Goal: Use online tool/utility: Utilize a website feature to perform a specific function

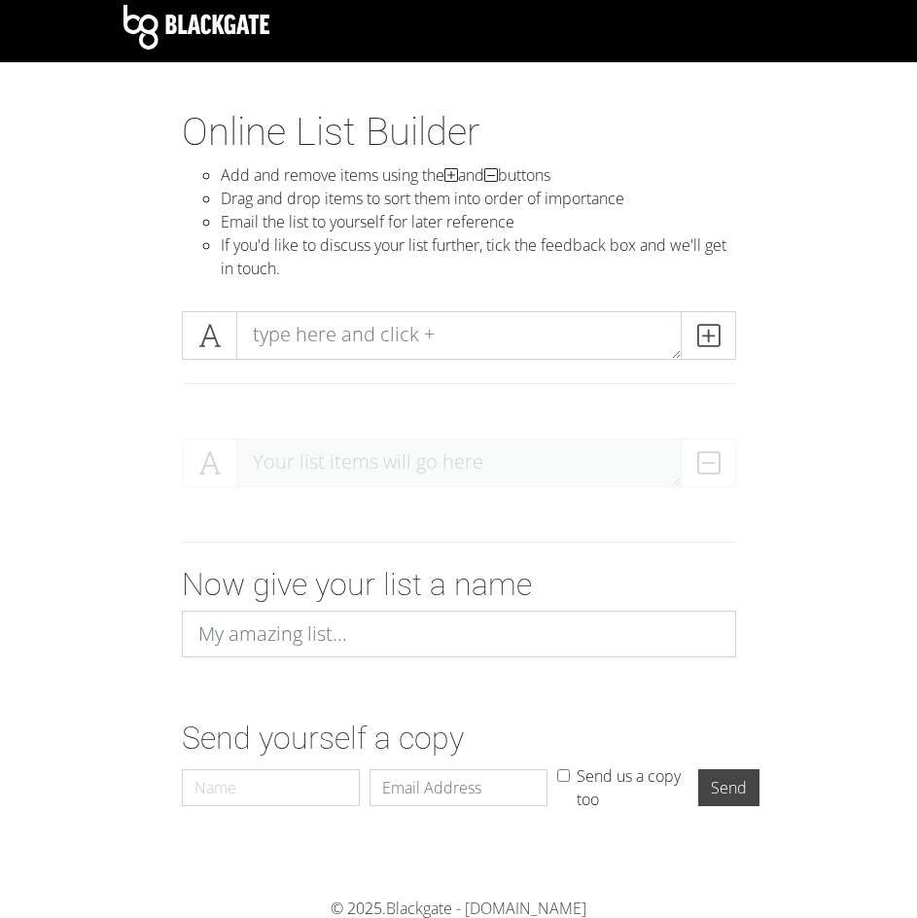
scroll to position [10, 0]
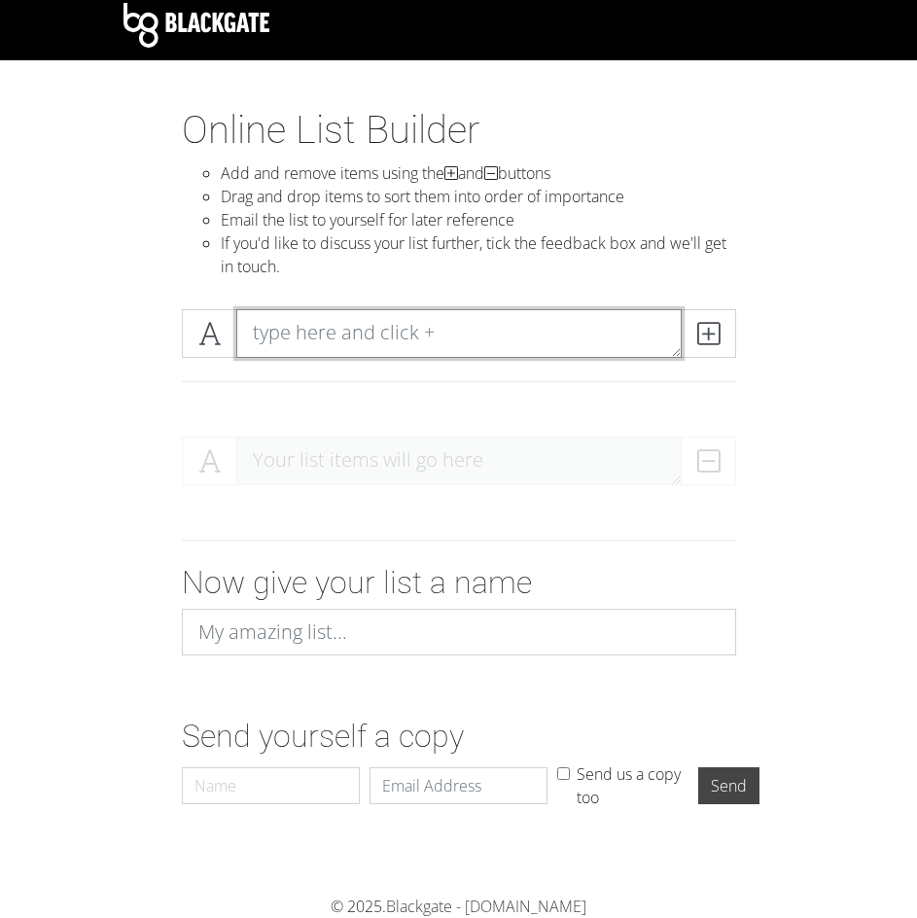
click at [441, 345] on textarea at bounding box center [459, 333] width 446 height 49
click at [738, 338] on div at bounding box center [459, 333] width 564 height 49
click at [717, 331] on icon at bounding box center [709, 333] width 22 height 19
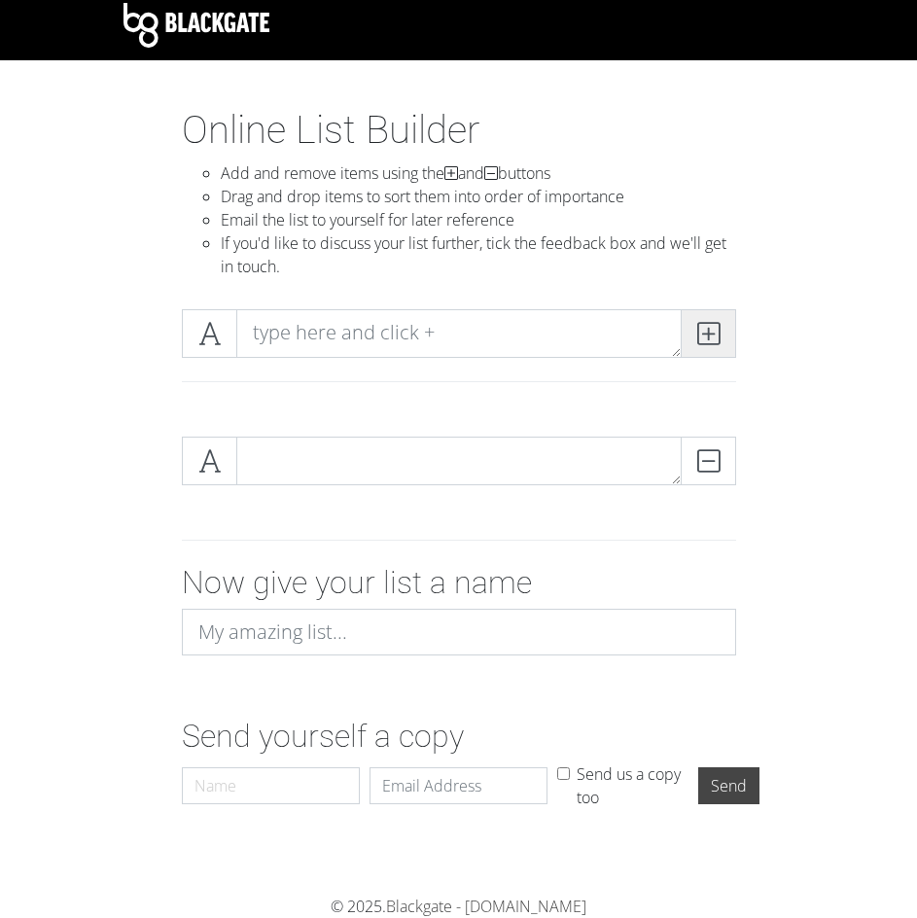
click at [708, 342] on icon at bounding box center [709, 333] width 22 height 19
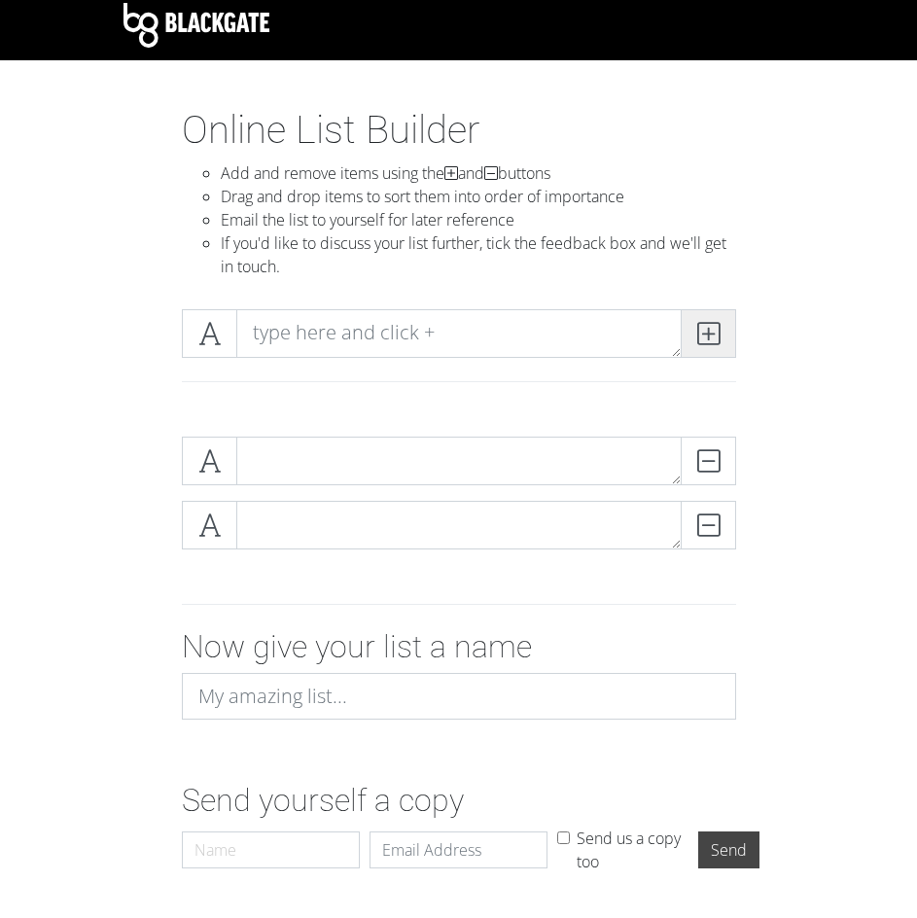
click at [708, 342] on icon at bounding box center [709, 333] width 22 height 19
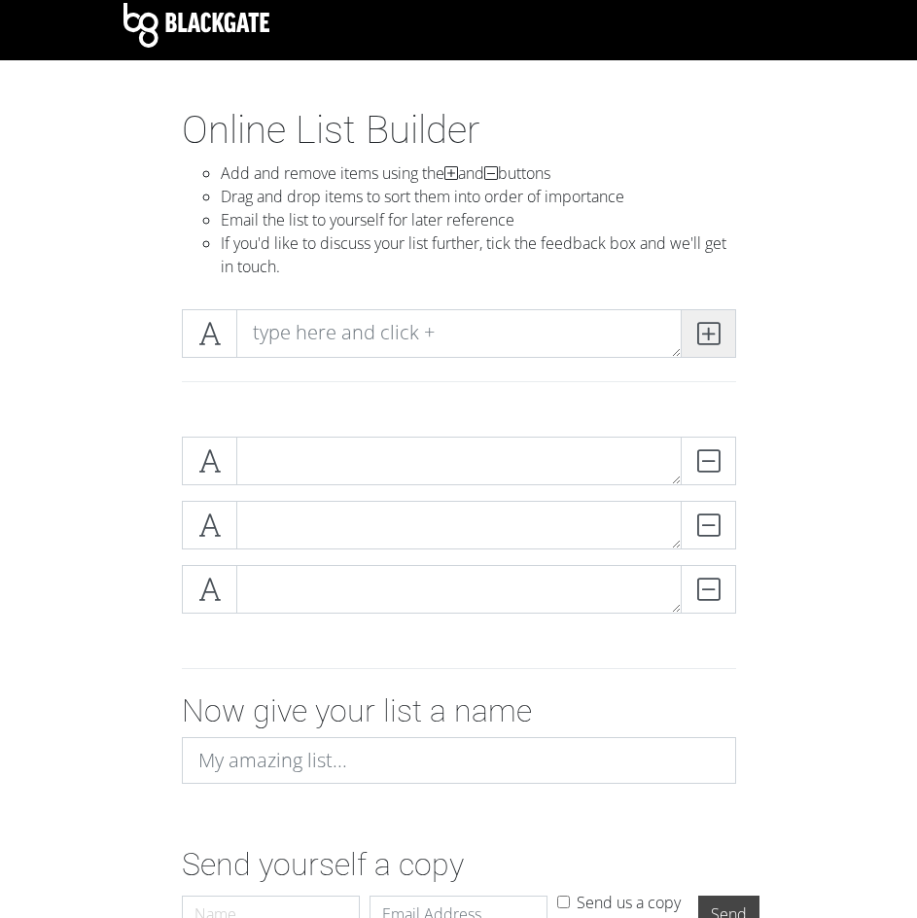
click at [708, 342] on icon at bounding box center [709, 333] width 22 height 19
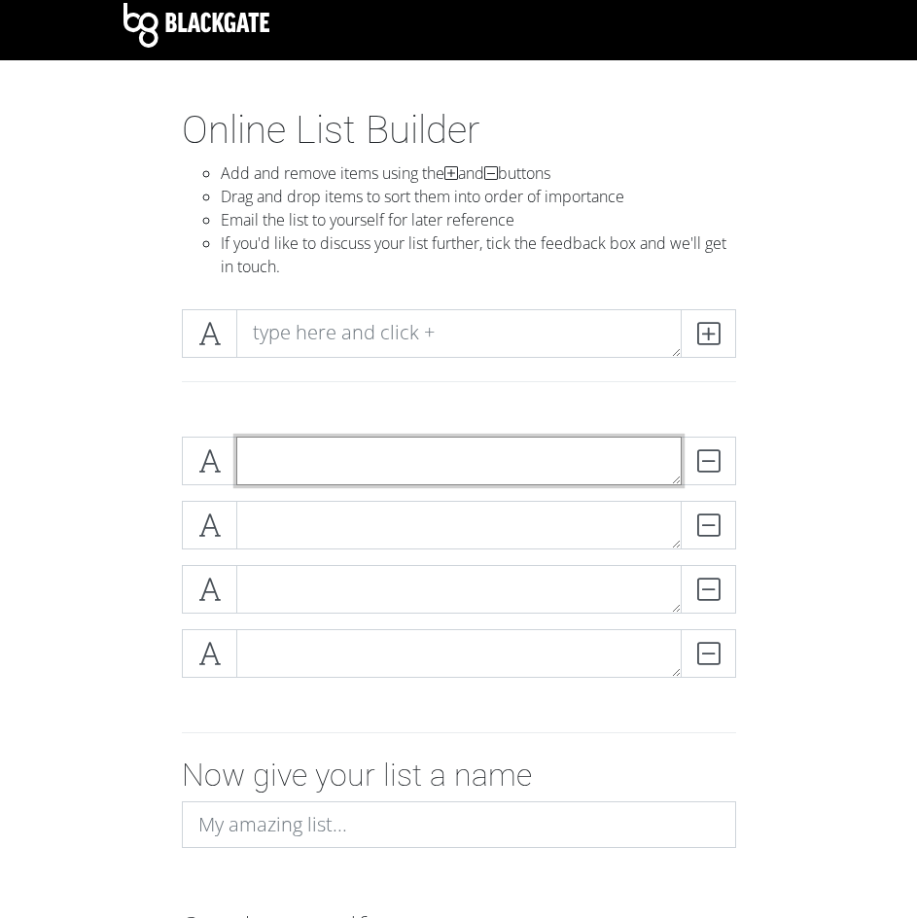
click at [257, 456] on textarea at bounding box center [459, 461] width 446 height 49
type textarea "[PERSON_NAME] Da [PERSON_NAME] S2"
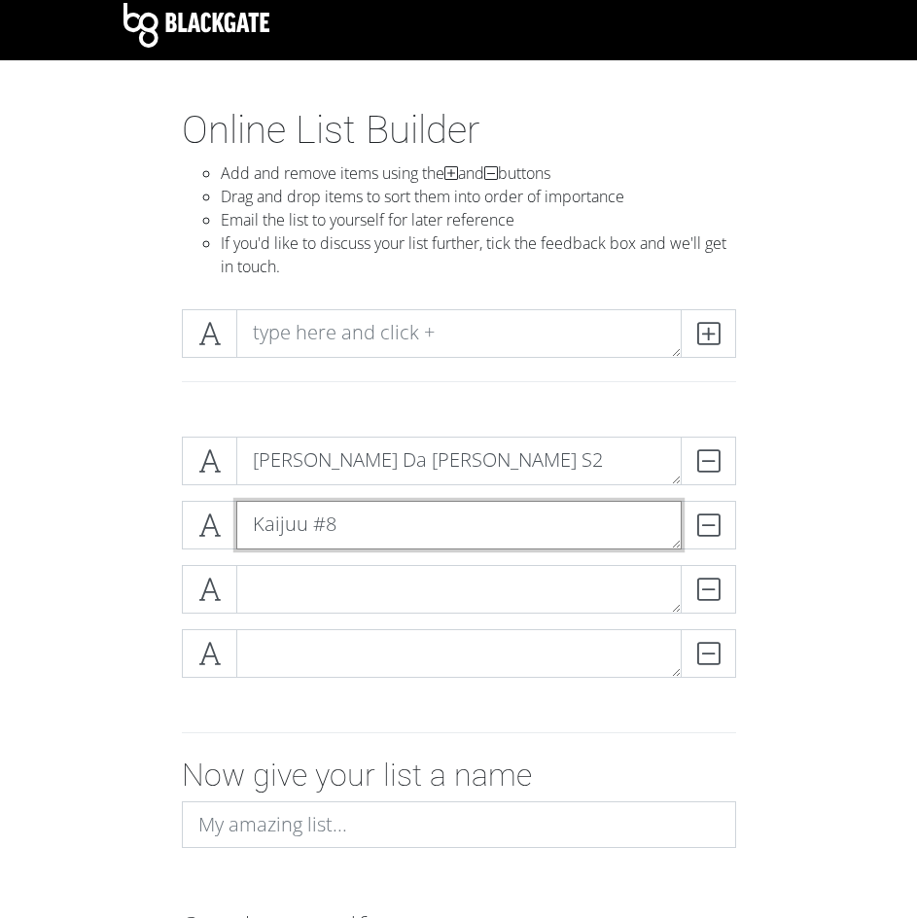
type textarea "Kaijuu #8"
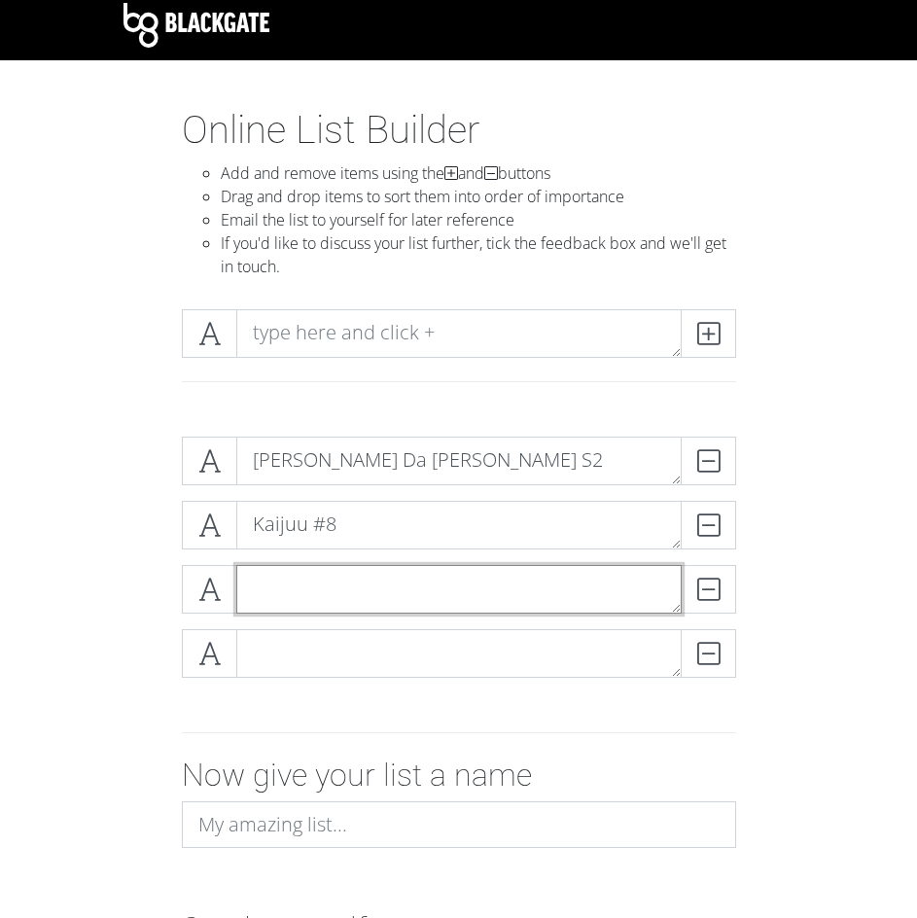
click at [288, 566] on textarea at bounding box center [459, 589] width 446 height 49
type textarea "My Dress-up Darling S2"
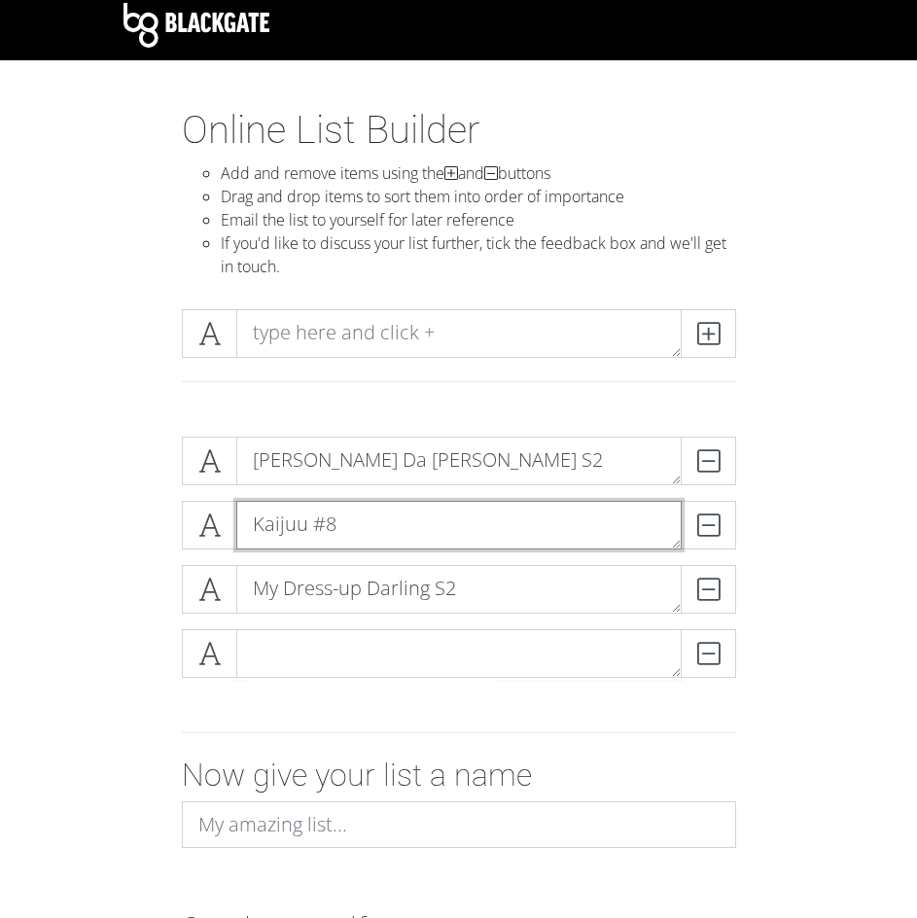
click at [381, 532] on textarea "Kaijuu #8" at bounding box center [459, 525] width 446 height 49
type textarea "Kaijuu #8 S2"
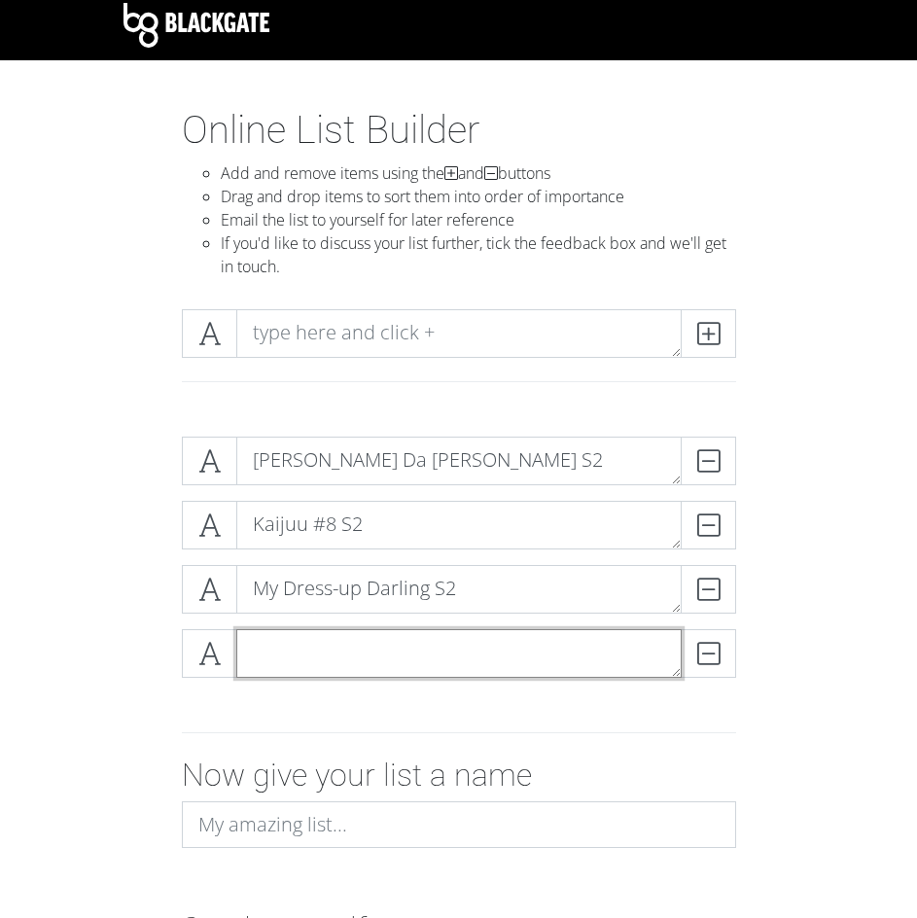
click at [301, 655] on textarea at bounding box center [459, 653] width 446 height 49
type textarea "The Fragrant Flower Blooms with Dignity"
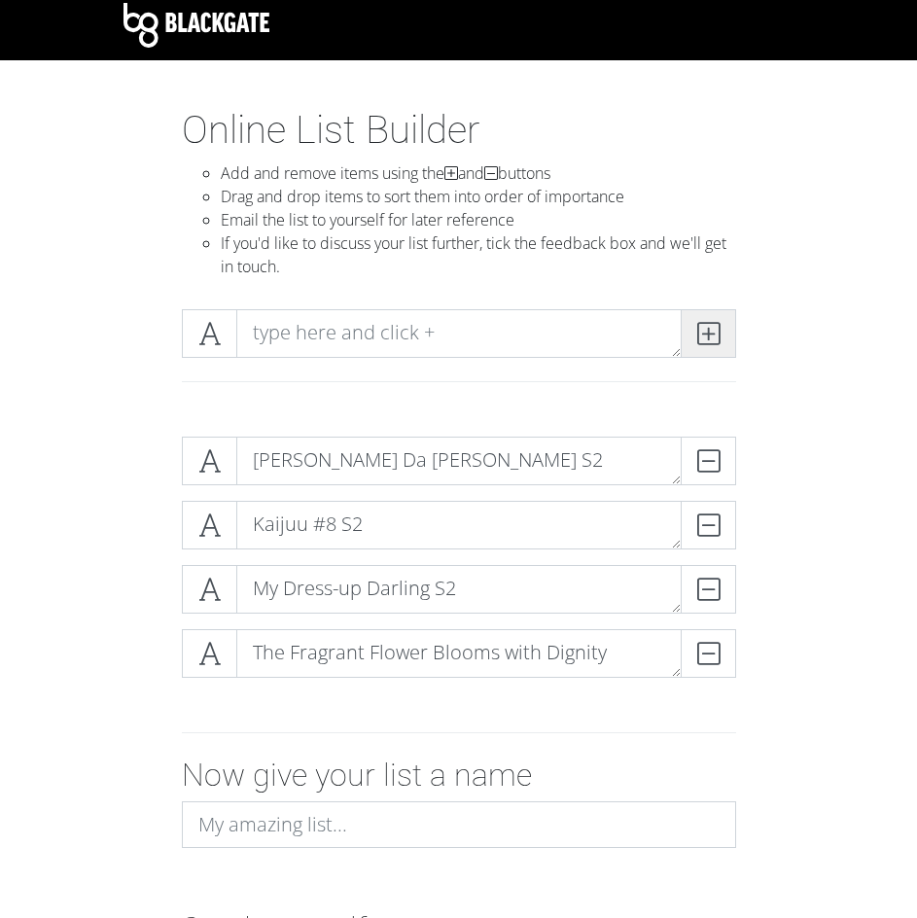
click at [703, 334] on icon at bounding box center [709, 333] width 22 height 19
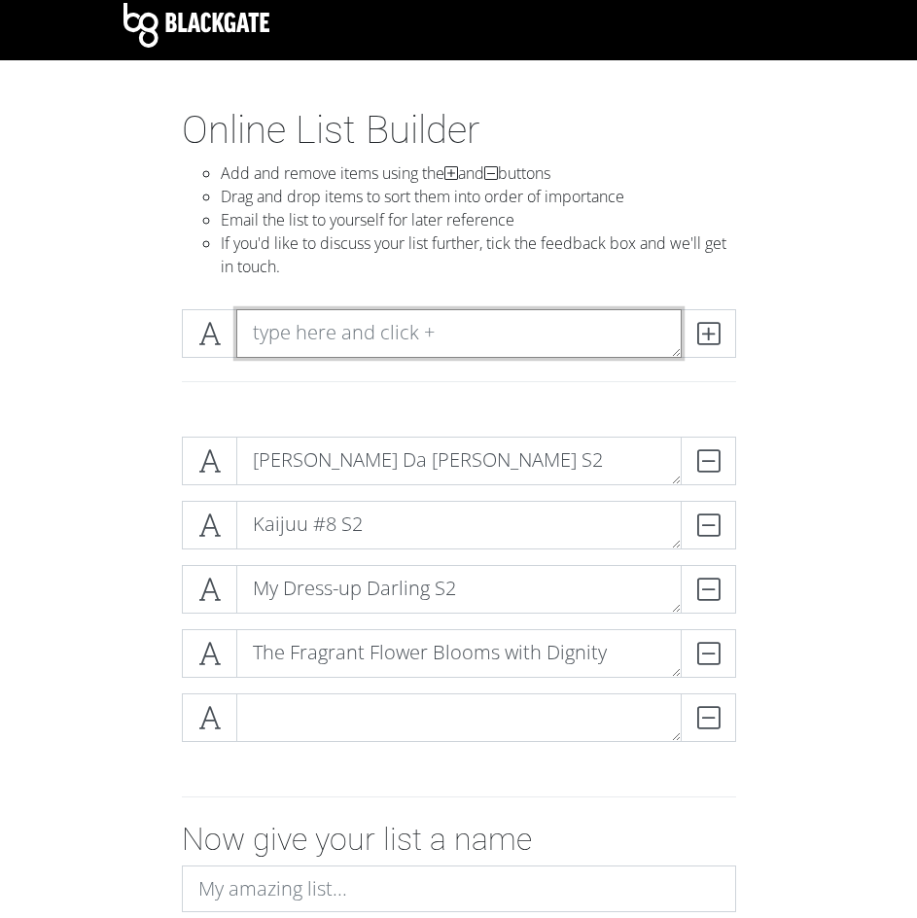
click at [409, 337] on textarea at bounding box center [459, 333] width 446 height 49
type textarea "Shield Hero S4"
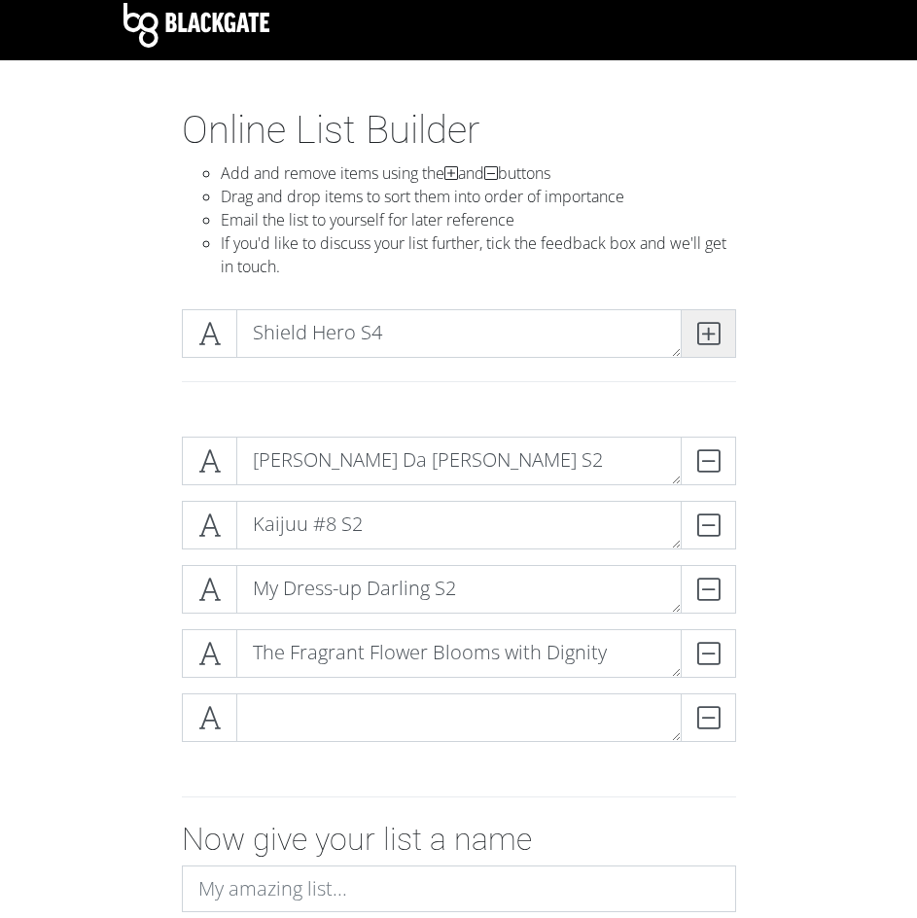
click at [715, 324] on icon at bounding box center [709, 333] width 22 height 19
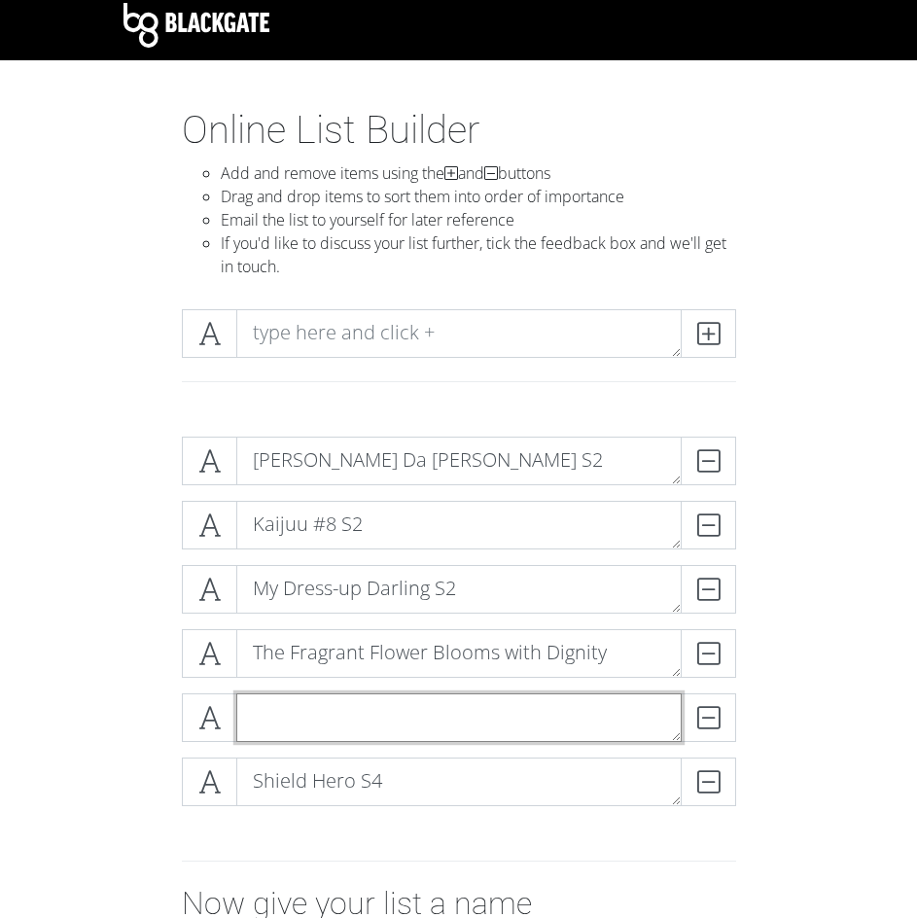
click at [425, 734] on textarea at bounding box center [459, 718] width 446 height 49
type textarea "s"
type textarea "Sakamoto Days S2"
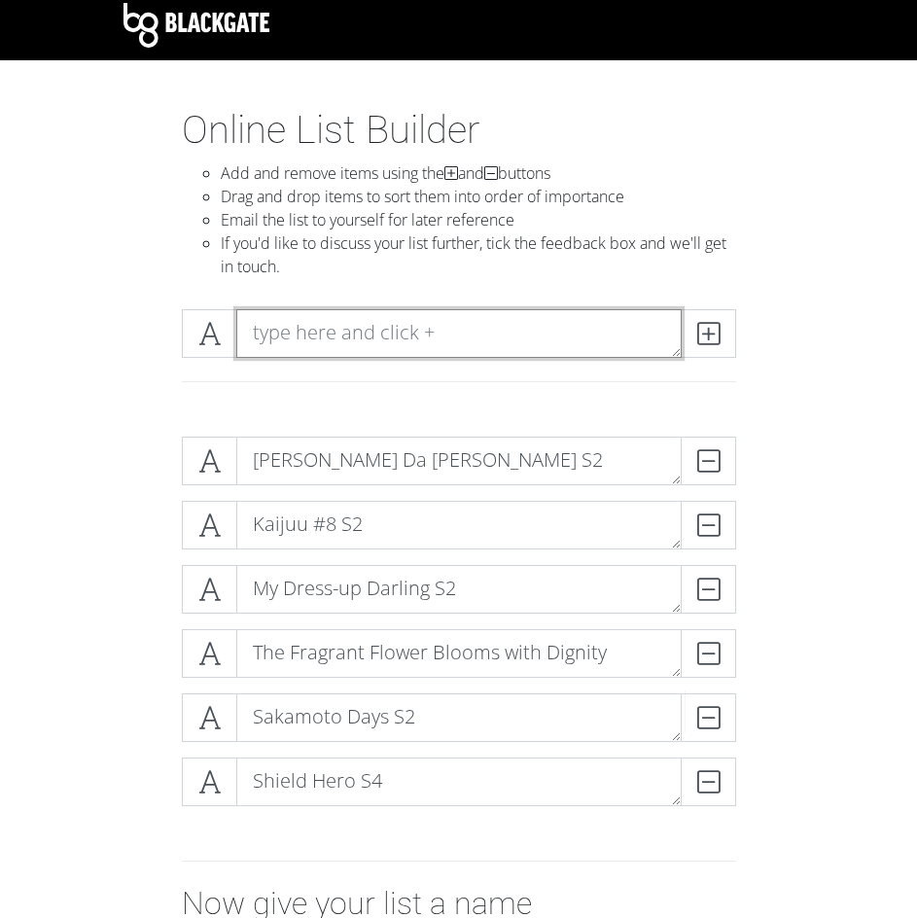
click at [464, 329] on textarea at bounding box center [459, 333] width 446 height 49
type textarea "Gachiakuta"
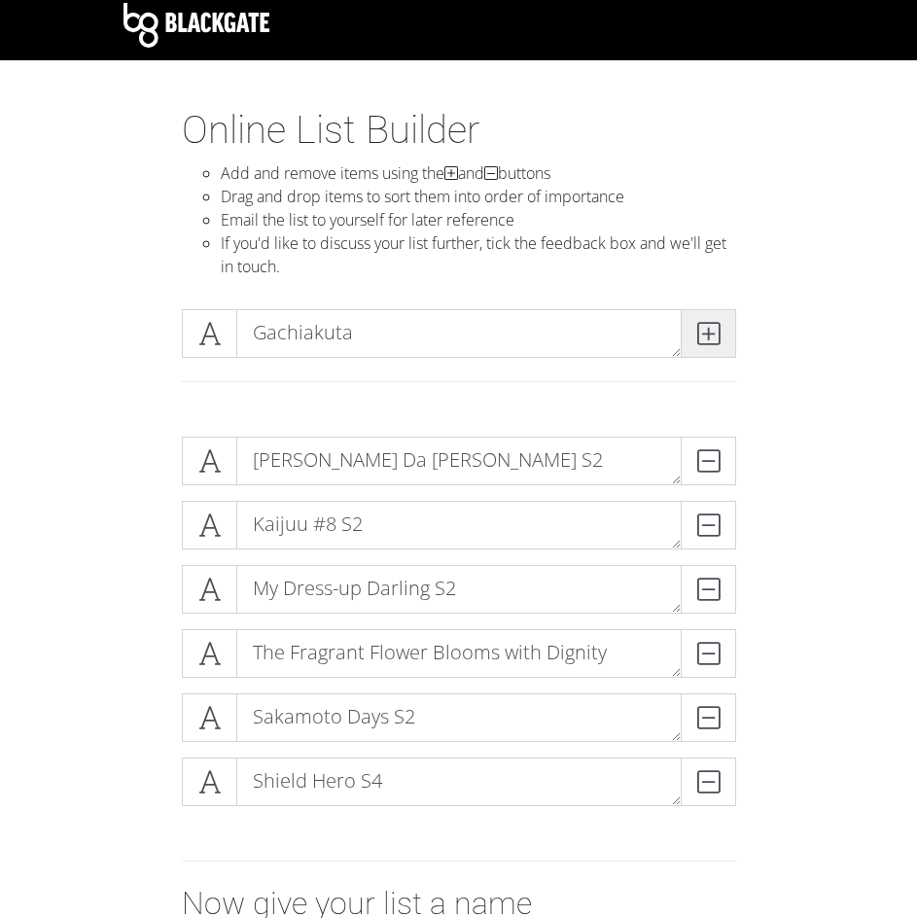
click at [706, 324] on icon at bounding box center [709, 333] width 22 height 19
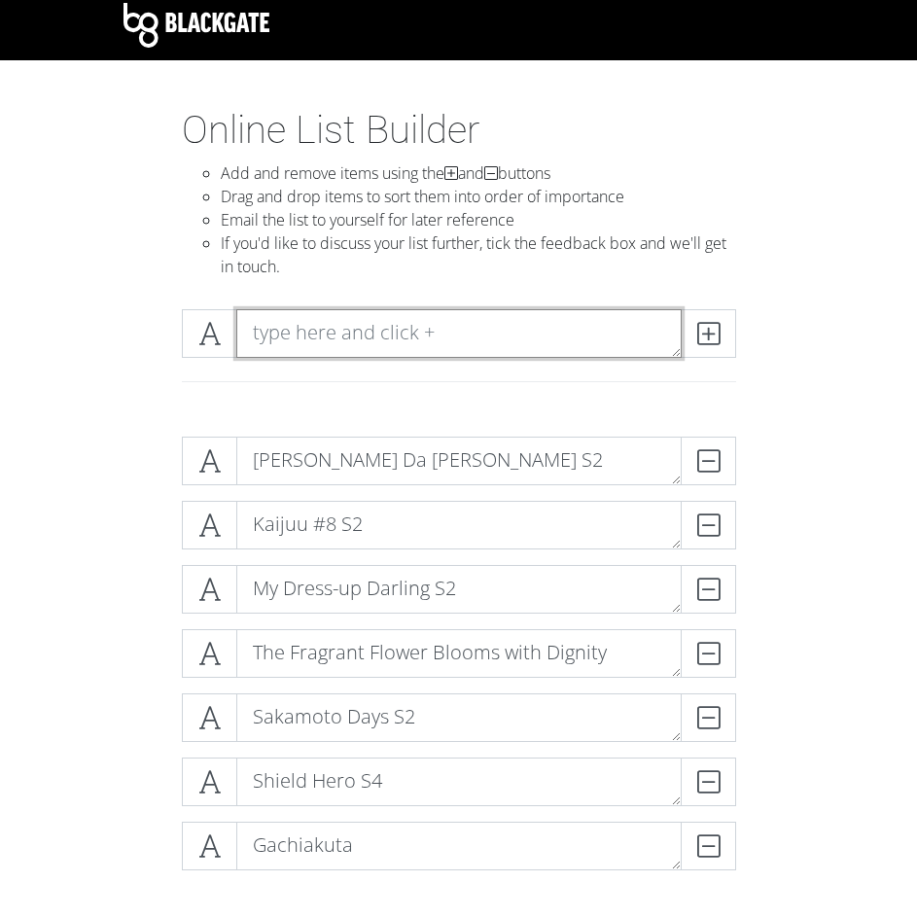
click at [273, 334] on textarea at bounding box center [459, 333] width 446 height 49
paste textarea "Rascal Does Not Dream of Santa Claus"
type textarea "Rascal Does Not Dream of Santa Claus"
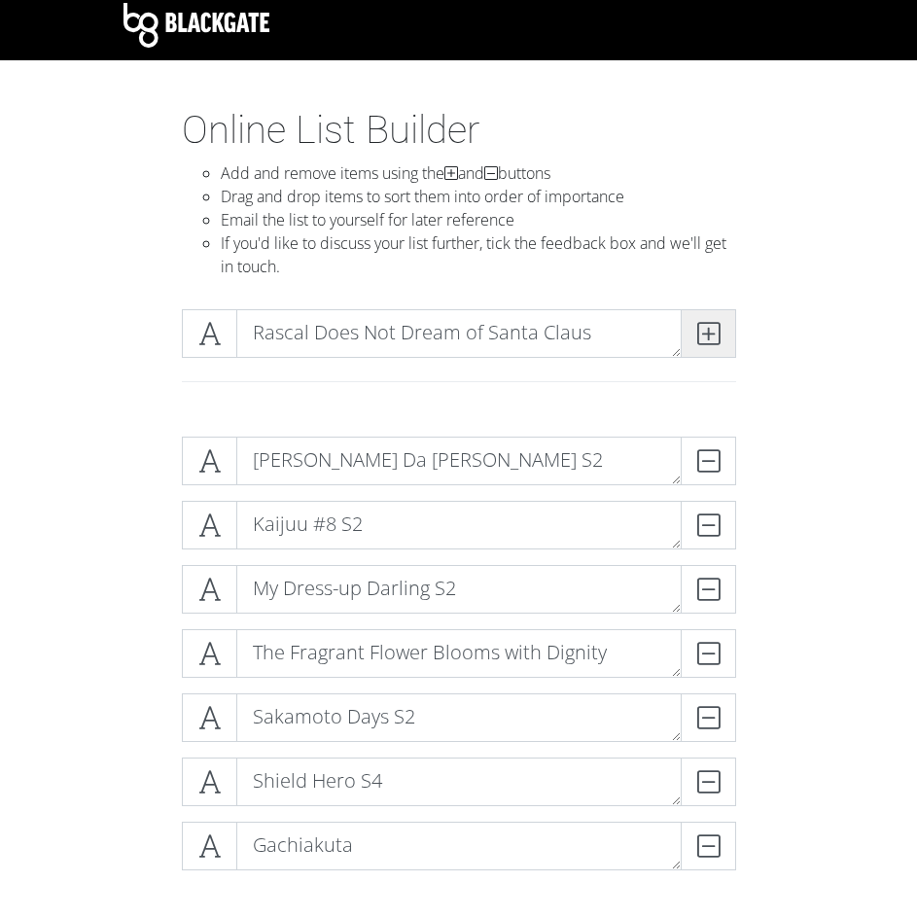
click at [723, 336] on span at bounding box center [708, 333] width 55 height 49
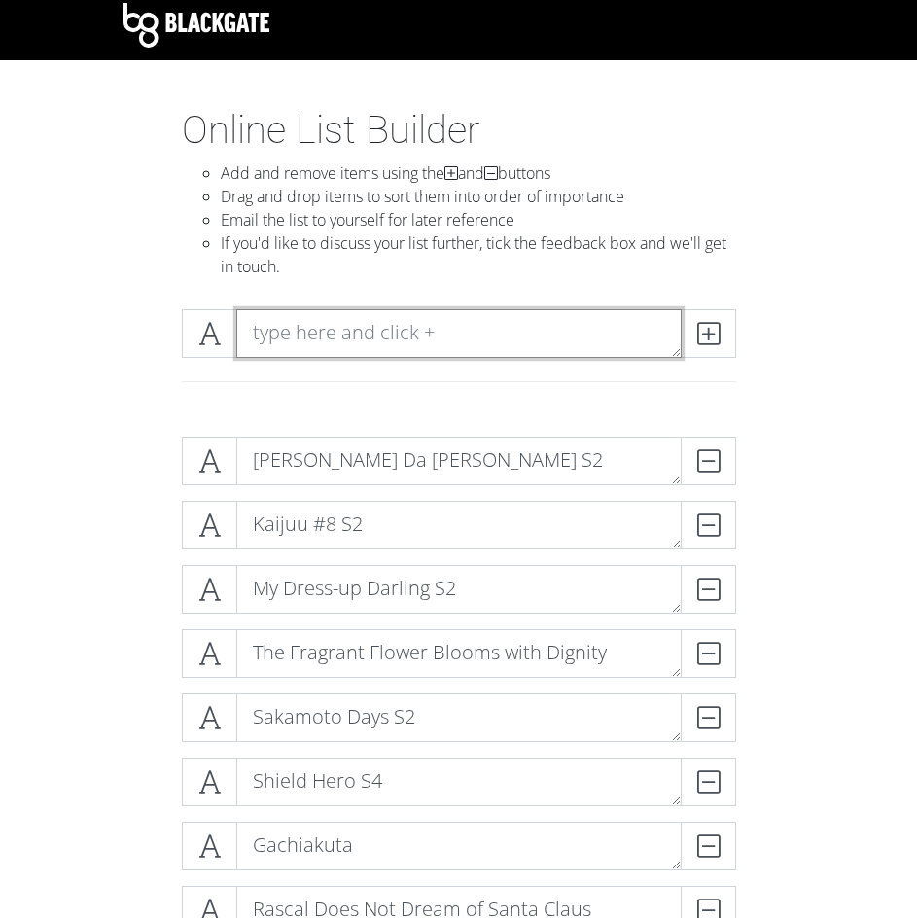
click at [342, 331] on textarea at bounding box center [459, 333] width 446 height 49
type textarea "Water Magician"
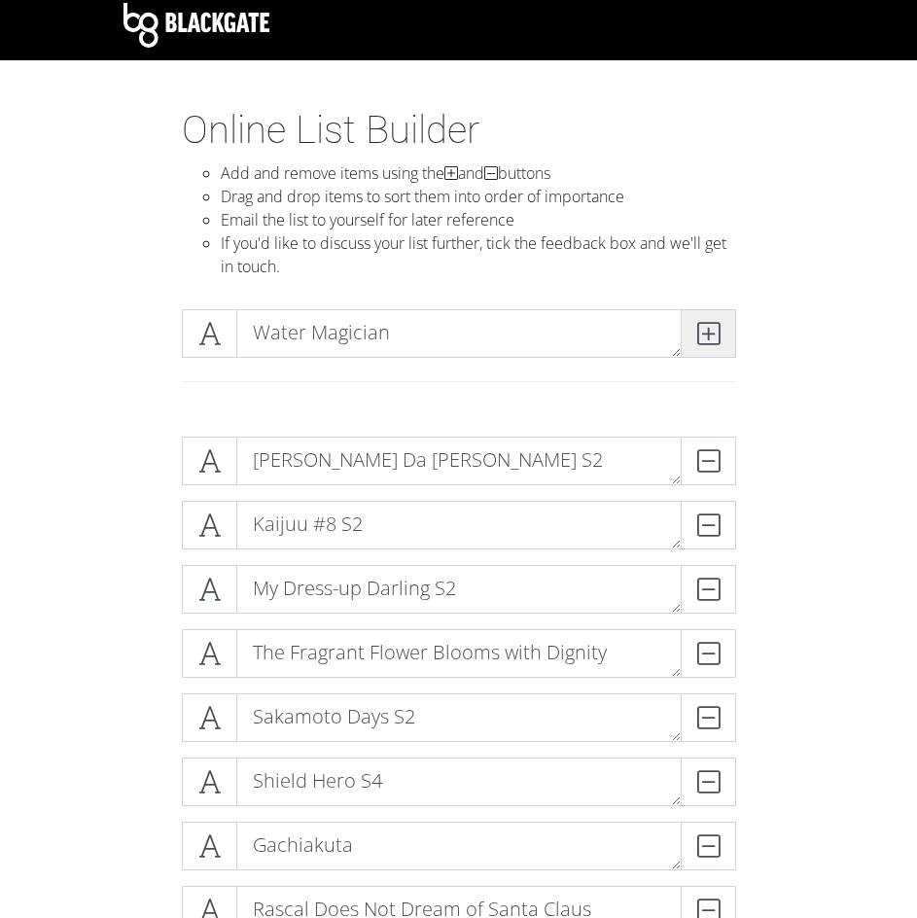
click at [706, 326] on icon at bounding box center [709, 333] width 22 height 19
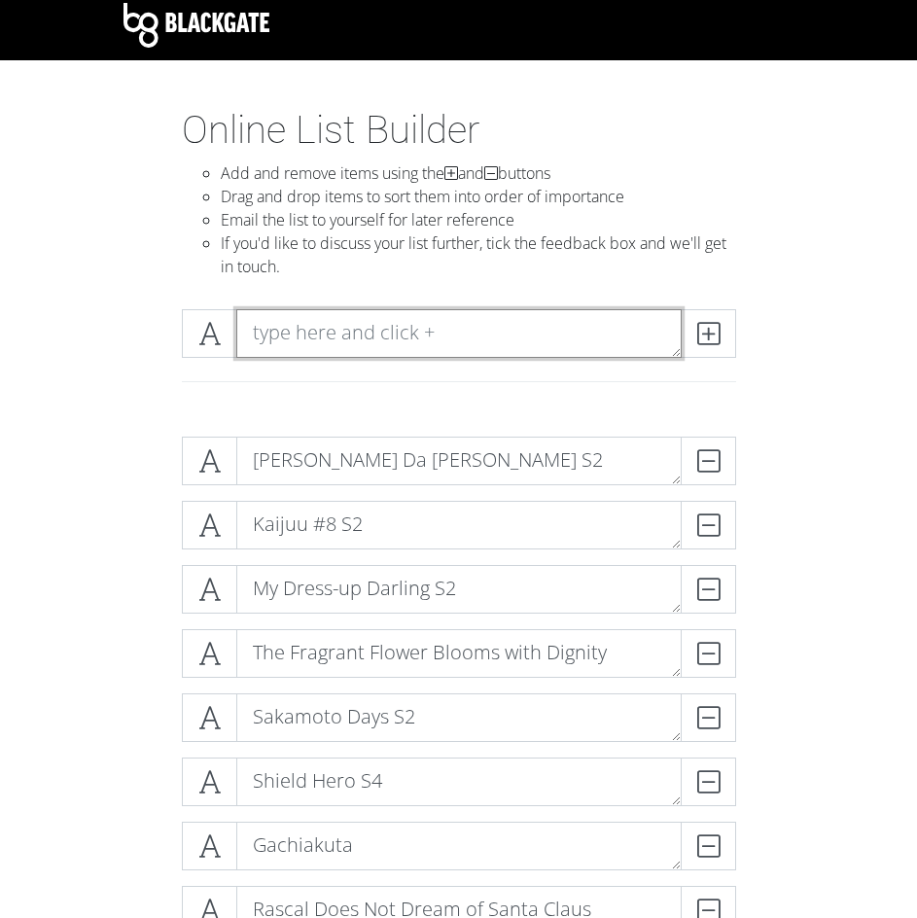
click at [370, 345] on textarea at bounding box center [459, 333] width 446 height 49
type textarea "Call of the Night S2"
click at [698, 333] on icon at bounding box center [709, 333] width 22 height 19
type textarea "Silent Witch"
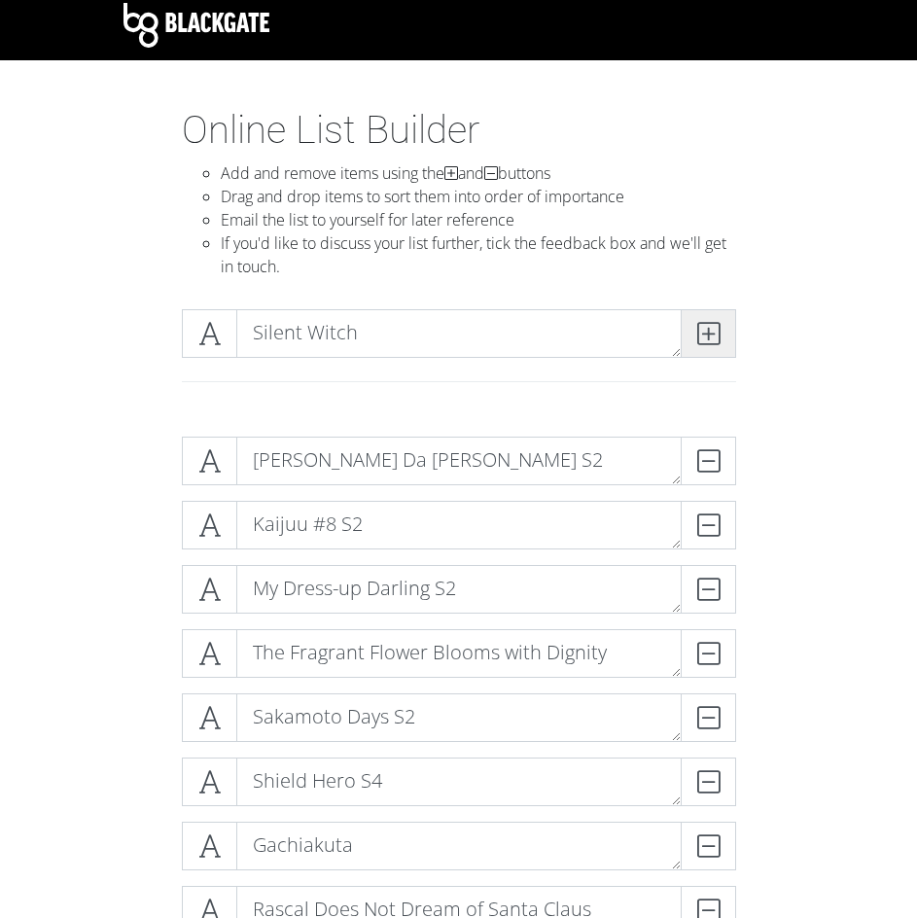
click at [711, 334] on icon at bounding box center [709, 333] width 22 height 19
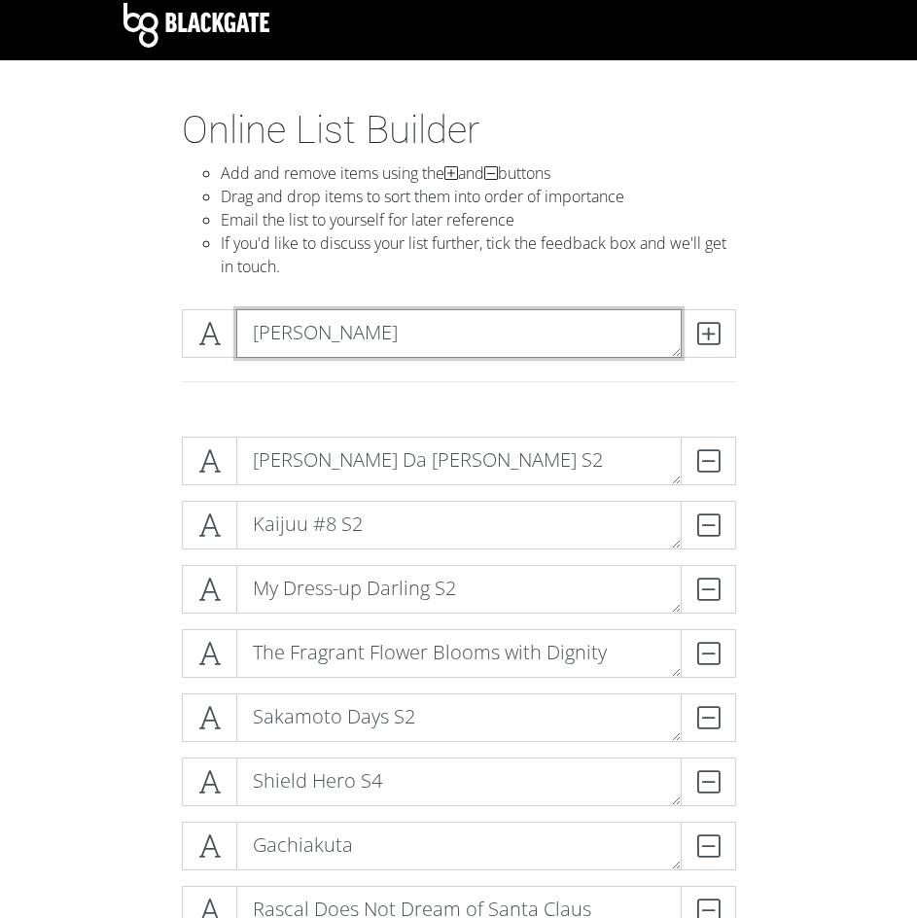
click at [389, 332] on textarea "[PERSON_NAME]" at bounding box center [459, 333] width 446 height 49
type textarea "[PERSON_NAME] S7"
click at [718, 331] on icon at bounding box center [709, 333] width 22 height 19
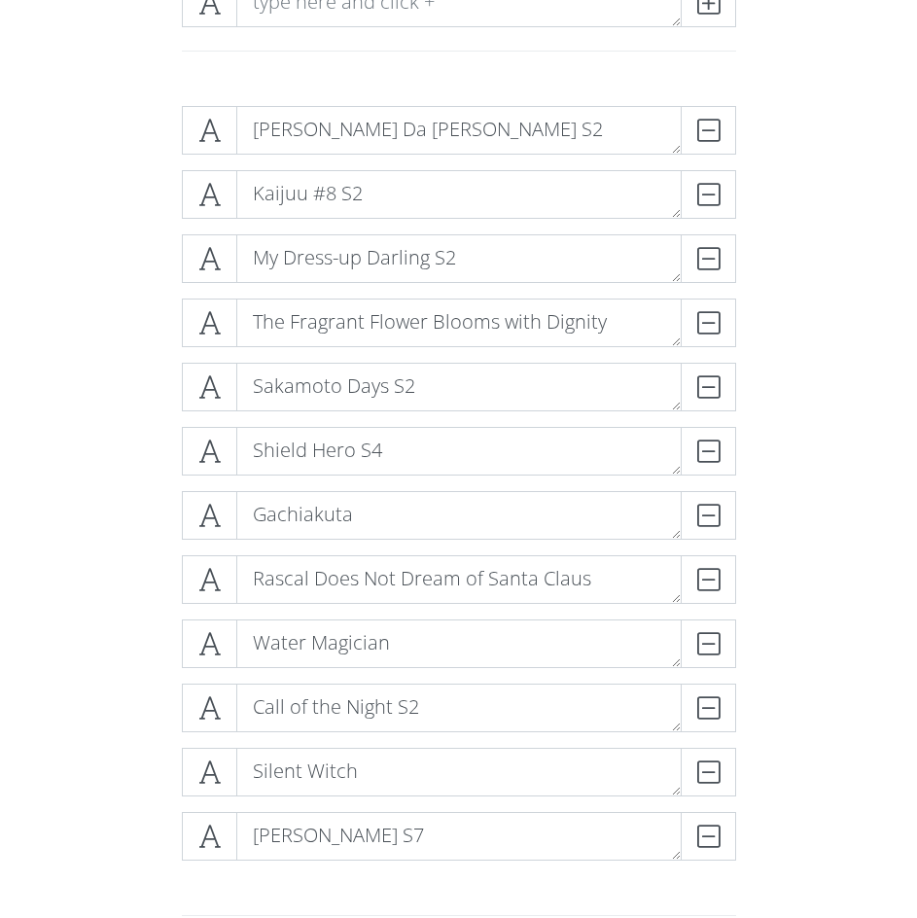
scroll to position [172, 0]
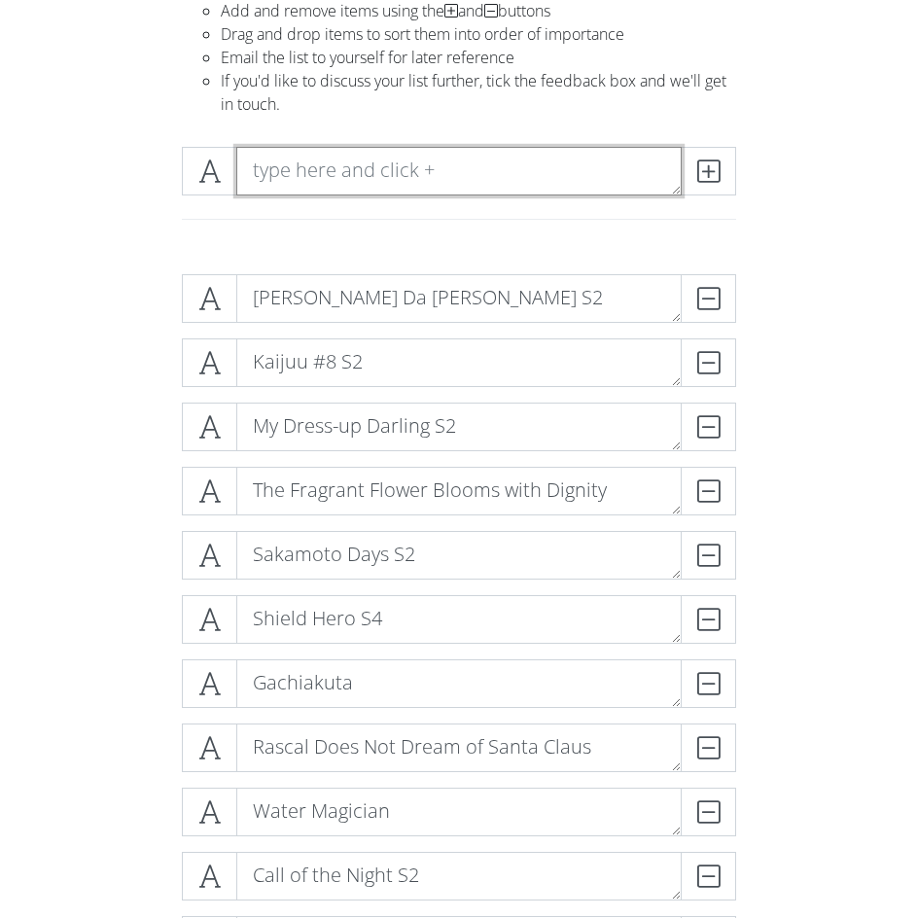
click at [357, 179] on textarea at bounding box center [459, 171] width 446 height 49
type textarea "Witch Watch (Continuing)"
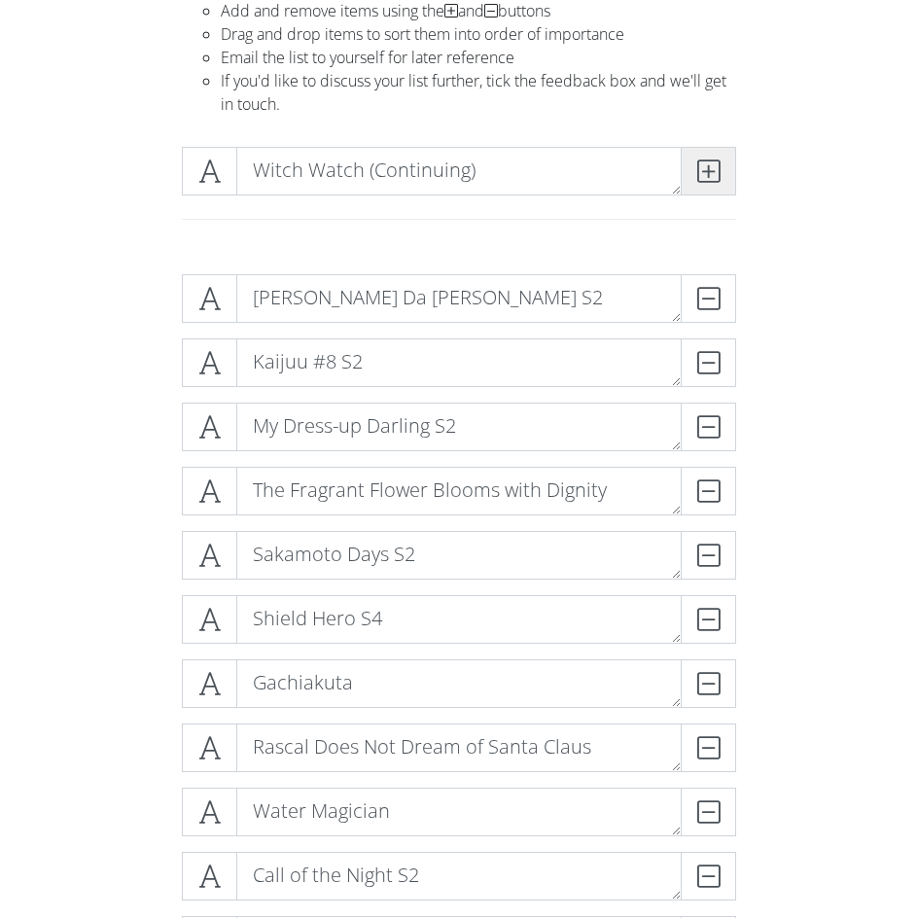
click at [700, 174] on icon at bounding box center [709, 171] width 22 height 19
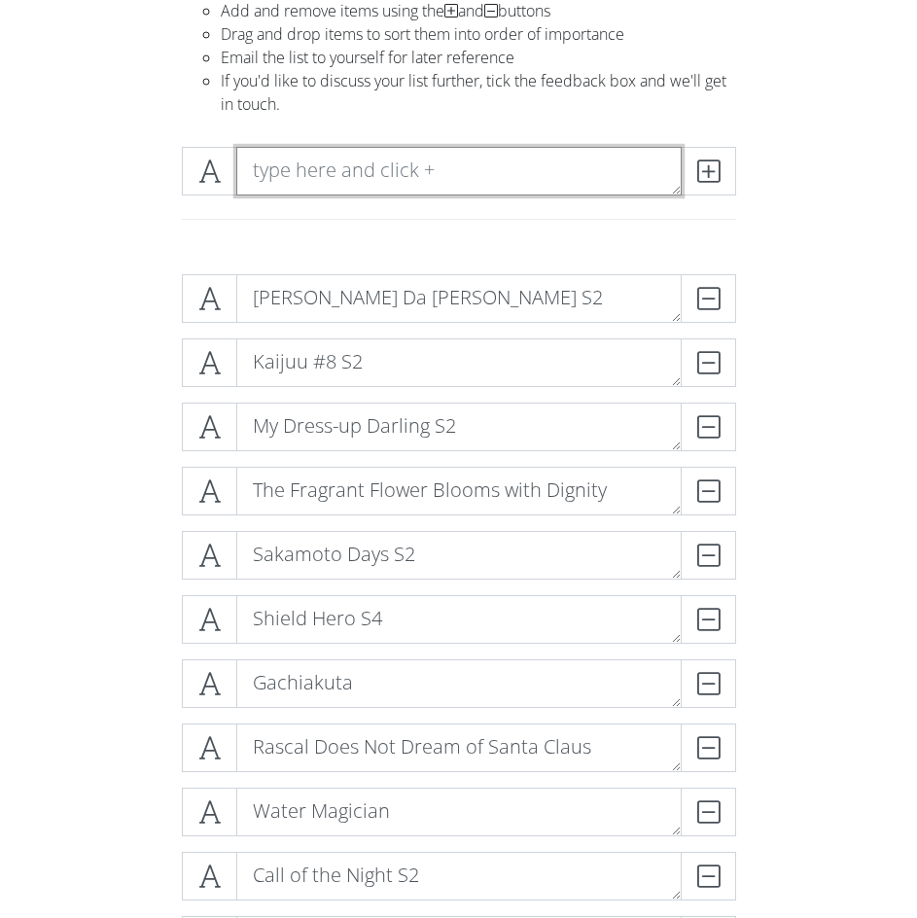
click at [368, 169] on textarea at bounding box center [459, 171] width 446 height 49
type textarea "A Couple of Cuckoos S2"
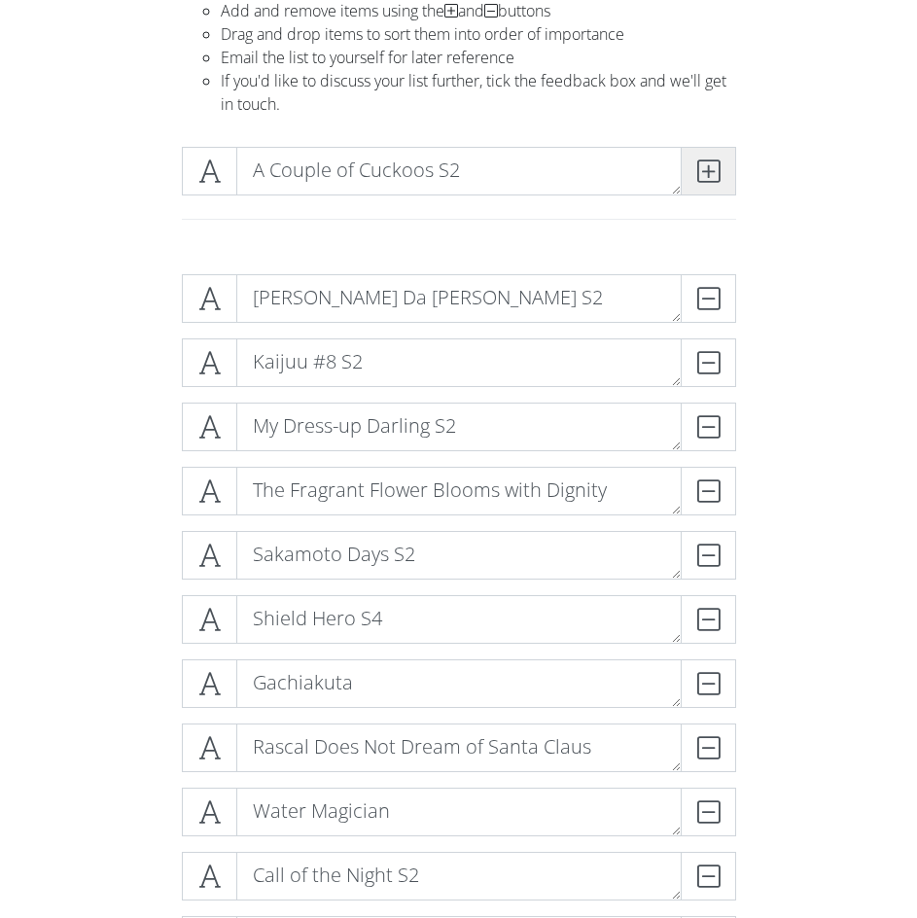
click at [719, 178] on icon at bounding box center [709, 171] width 22 height 19
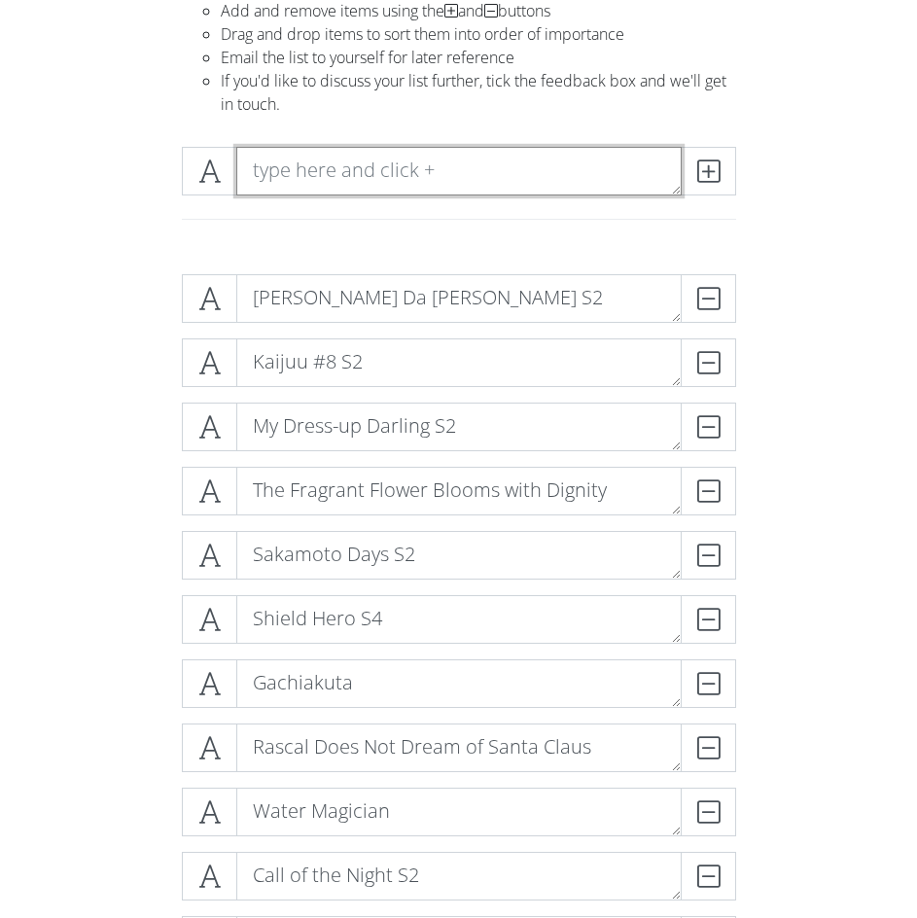
click at [399, 181] on textarea at bounding box center [459, 171] width 446 height 49
type textarea "Grand Blue S2"
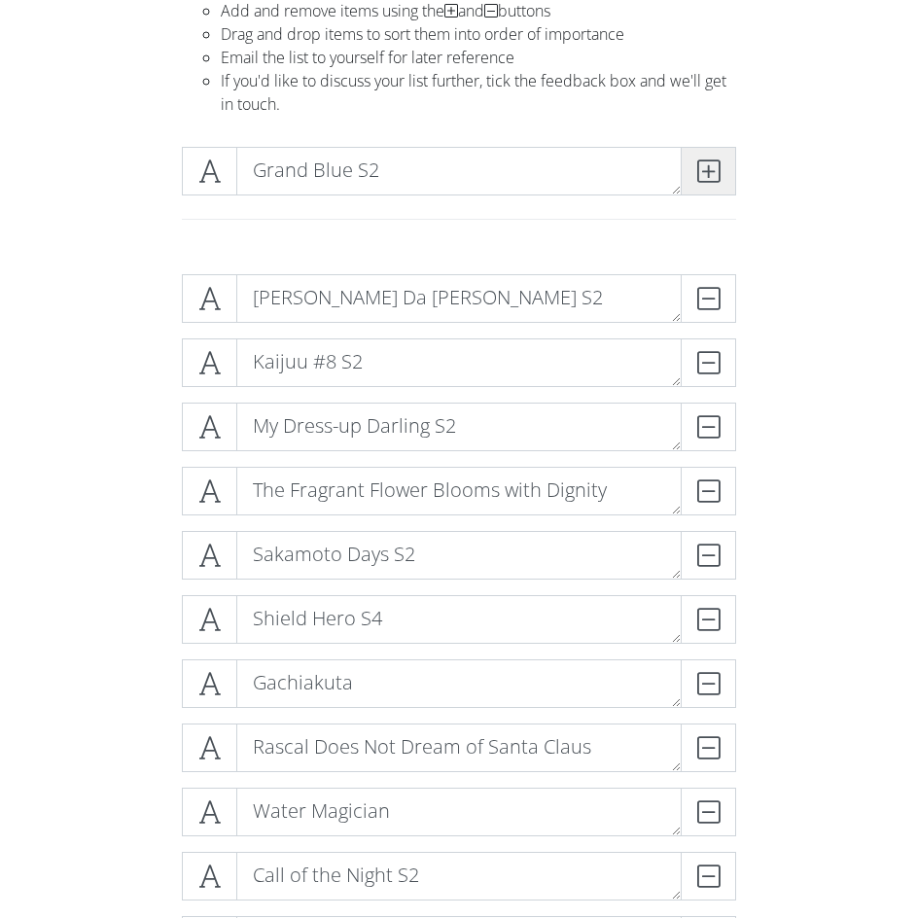
click at [709, 186] on span at bounding box center [708, 171] width 55 height 49
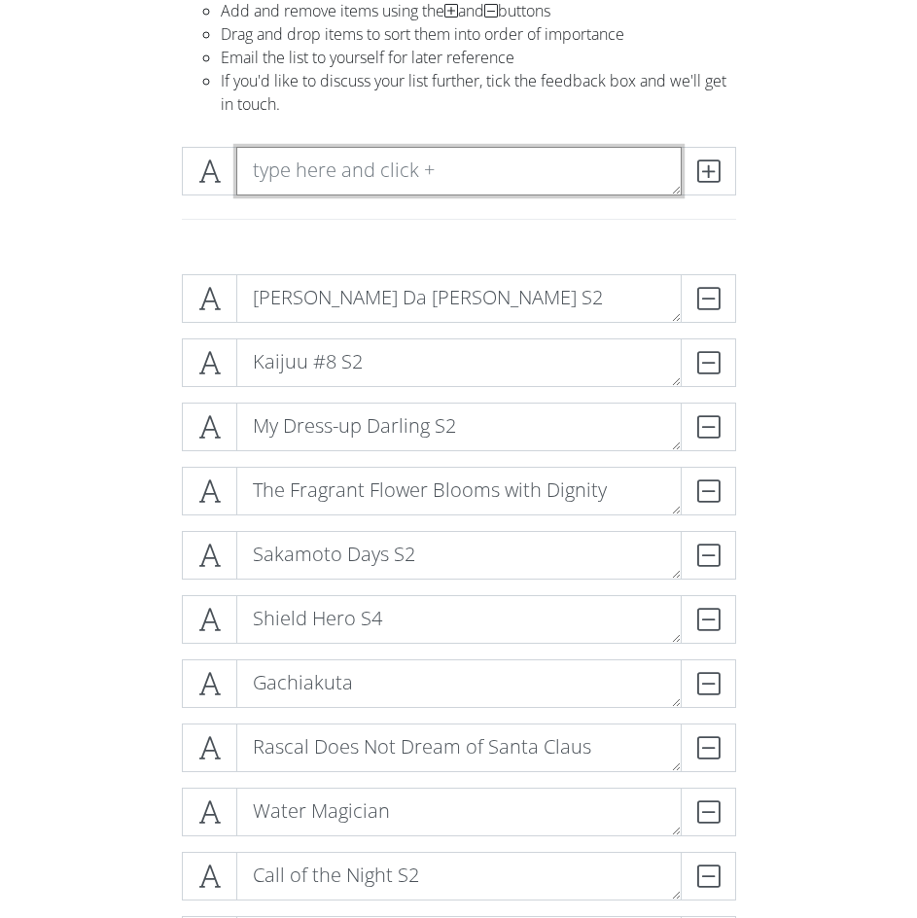
click at [508, 191] on textarea at bounding box center [459, 171] width 446 height 49
type textarea "Tougen [PERSON_NAME]"
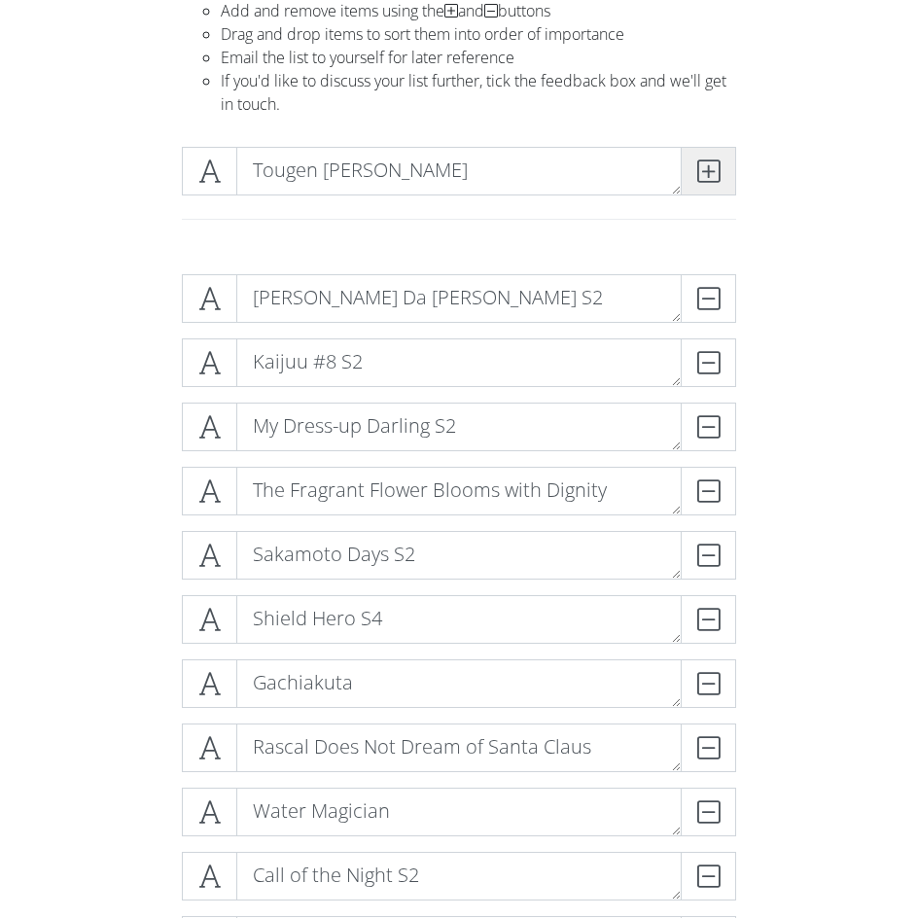
click at [734, 173] on span at bounding box center [708, 171] width 55 height 49
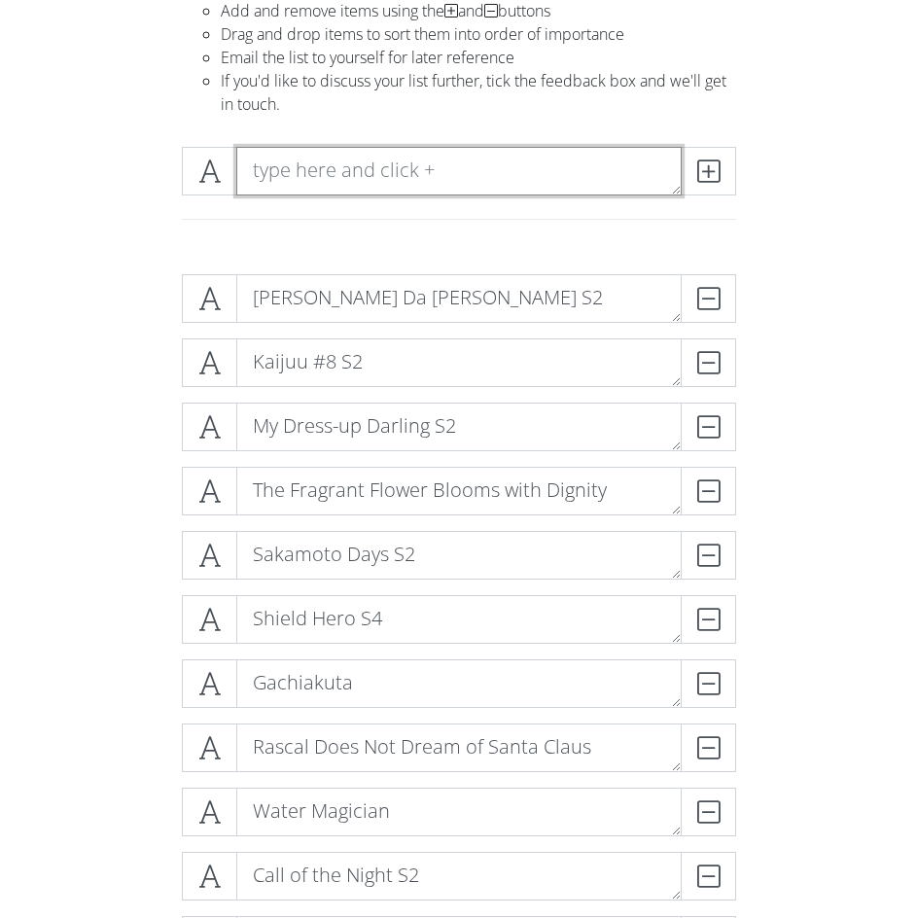
click at [406, 185] on textarea at bounding box center [459, 171] width 446 height 49
type textarea "The Summer [PERSON_NAME]"
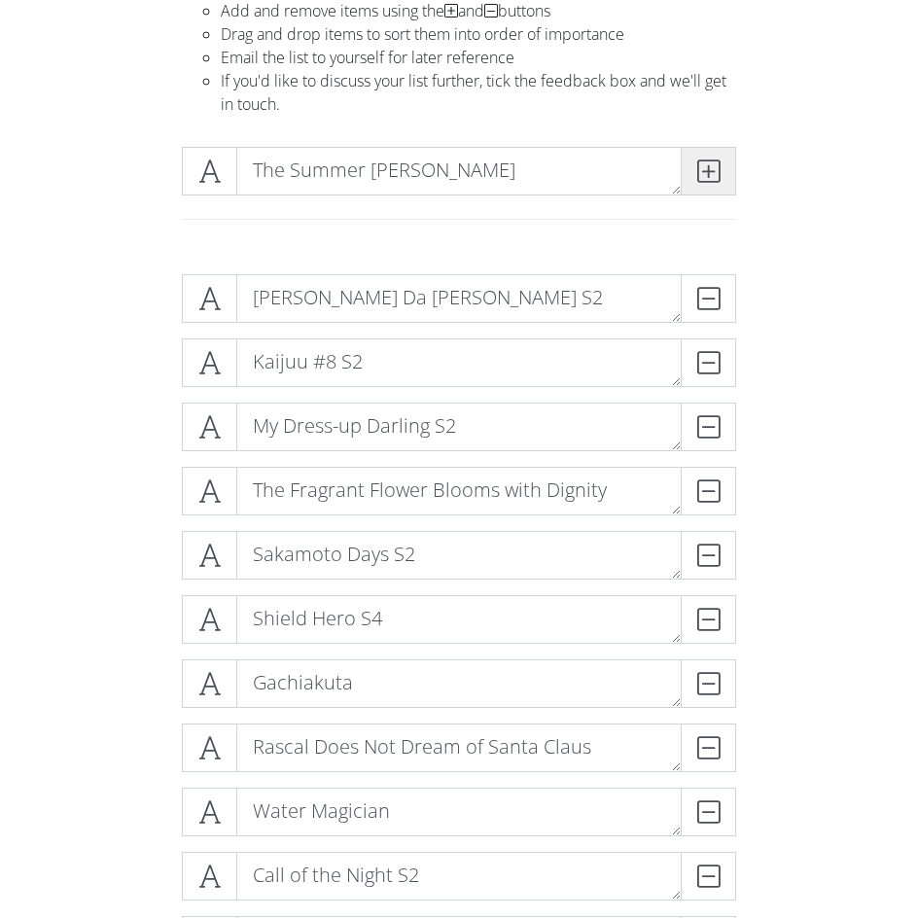
click at [704, 186] on span at bounding box center [708, 171] width 55 height 49
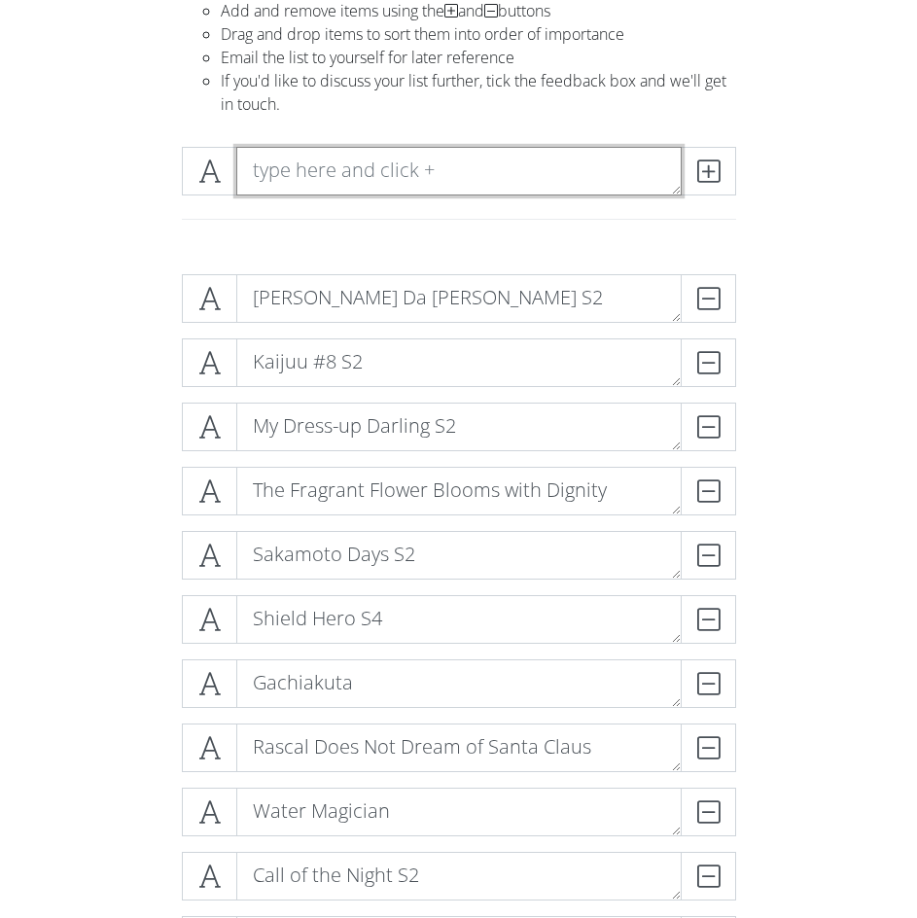
click at [431, 158] on textarea at bounding box center [459, 171] width 446 height 49
type textarea "To be Hero X (Continuing)"
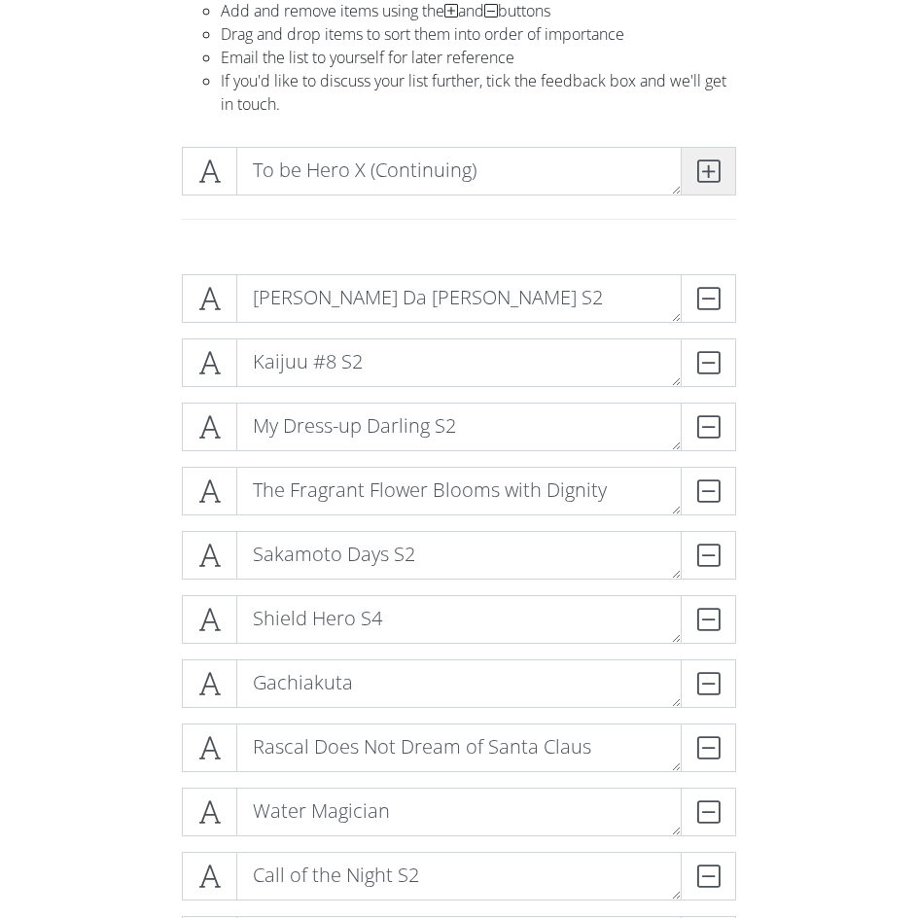
click at [707, 164] on icon at bounding box center [709, 171] width 22 height 19
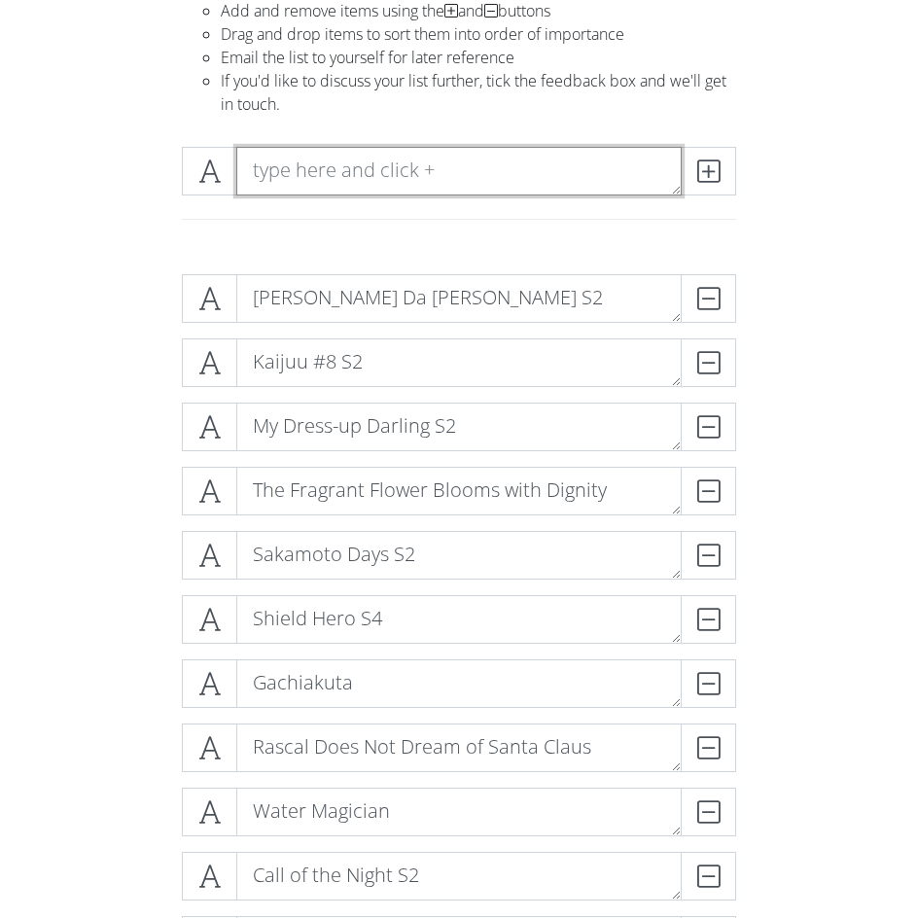
click at [319, 172] on textarea at bounding box center [459, 171] width 446 height 49
type textarea "Rent a Girlfriend S4"
click at [695, 168] on span at bounding box center [708, 171] width 55 height 49
click at [337, 176] on textarea at bounding box center [459, 171] width 446 height 49
type textarea "Summer Pockets (Continuing)"
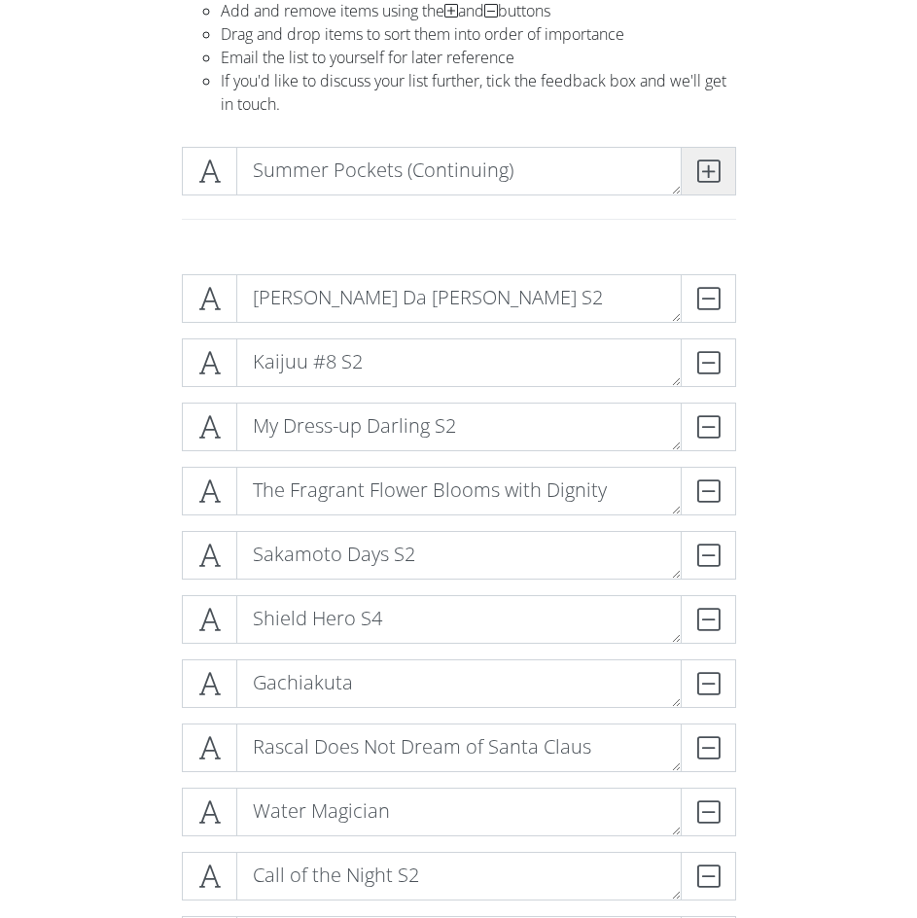
click at [716, 168] on icon at bounding box center [709, 171] width 22 height 19
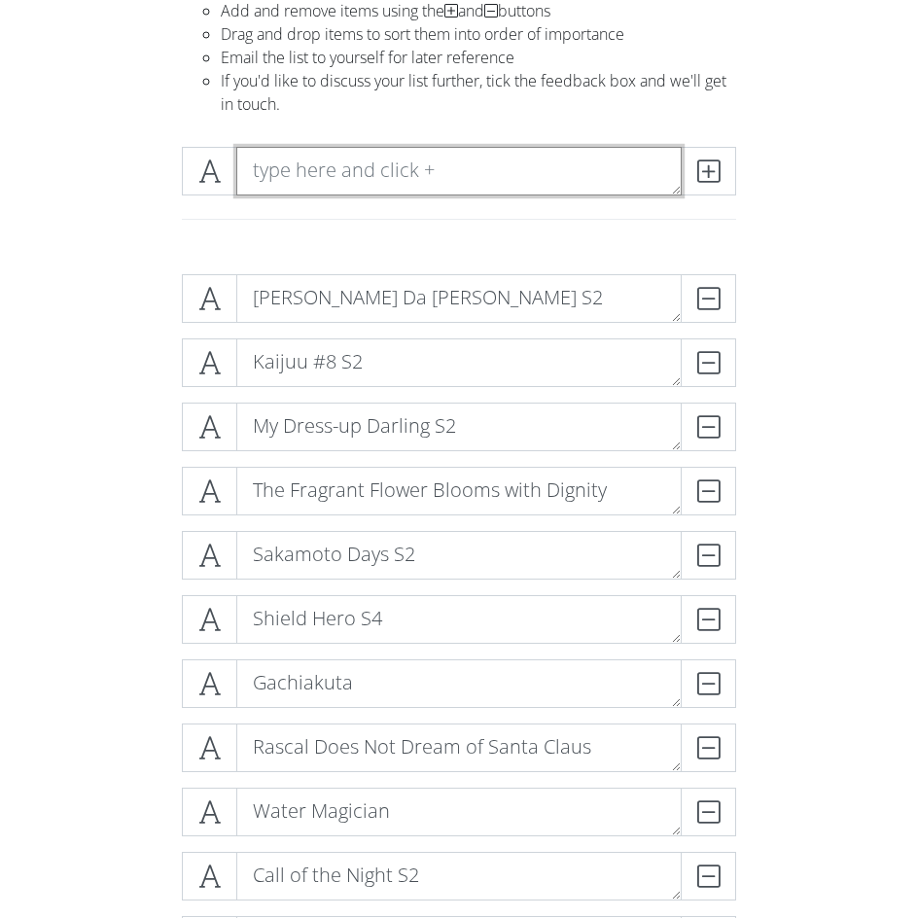
click at [492, 176] on textarea at bounding box center [459, 171] width 446 height 49
click at [462, 168] on textarea at bounding box center [459, 171] width 446 height 49
click at [361, 176] on textarea at bounding box center [459, 171] width 446 height 49
type textarea "Watari-kun's ******* is About to Collapse"
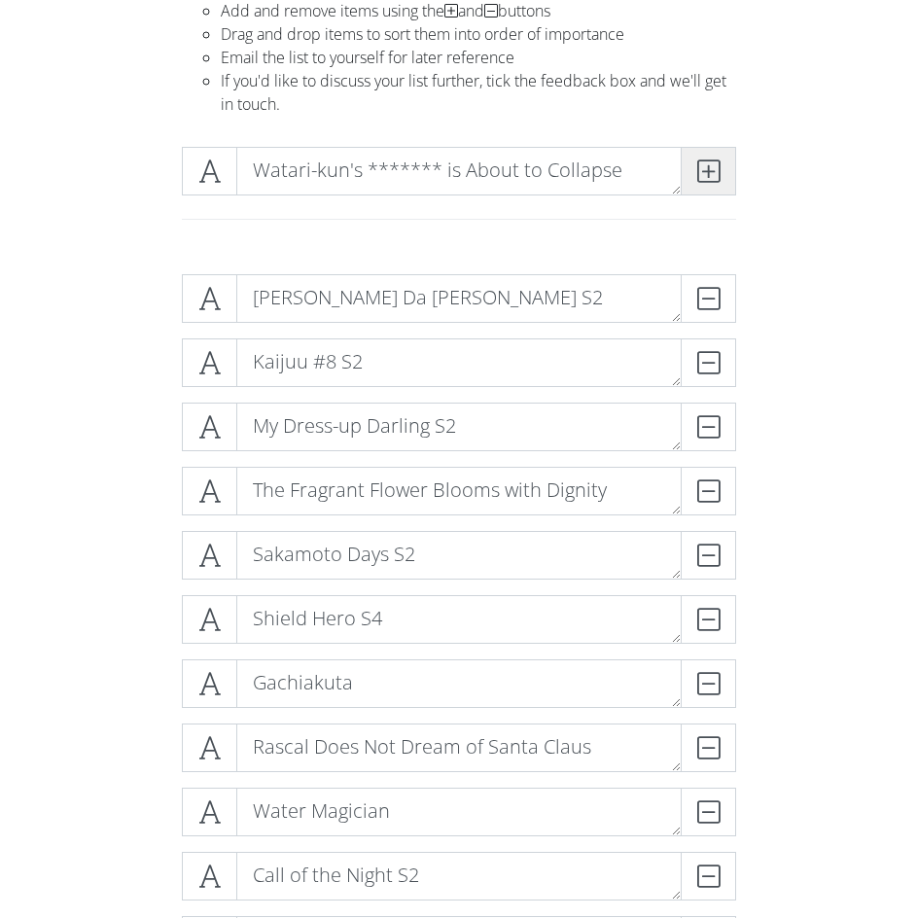
click at [710, 175] on icon at bounding box center [709, 171] width 22 height 19
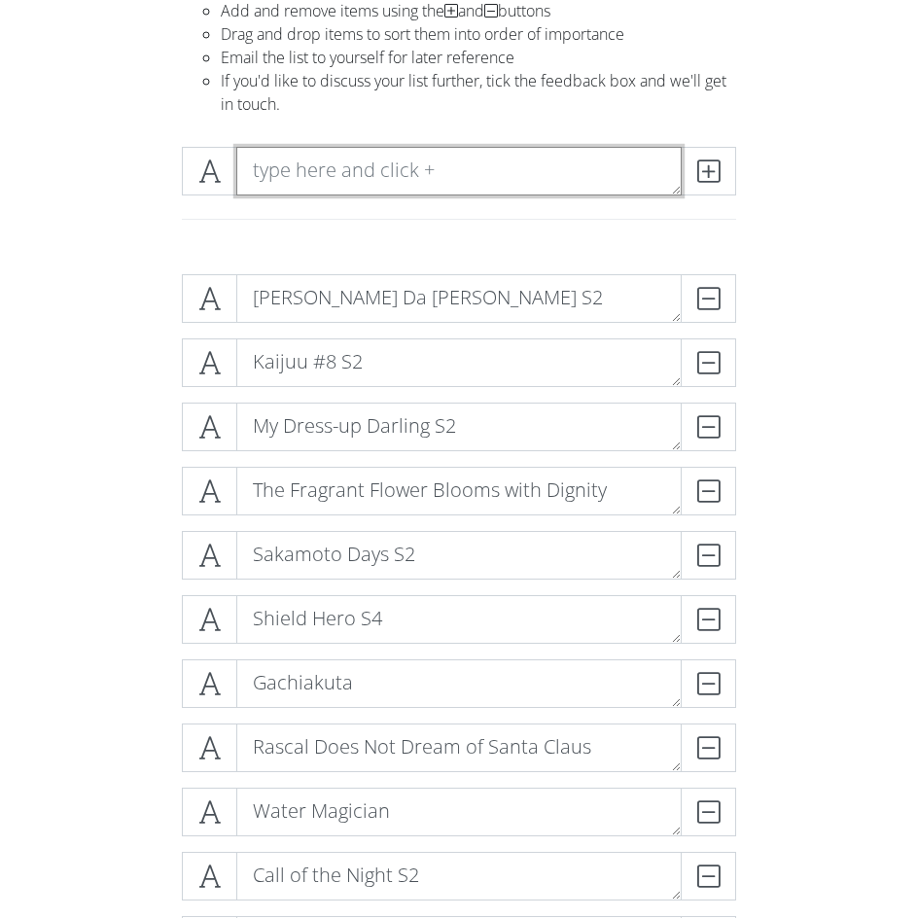
click at [459, 168] on textarea at bounding box center [459, 171] width 446 height 49
type textarea "Reborn as a Vending Machine S2"
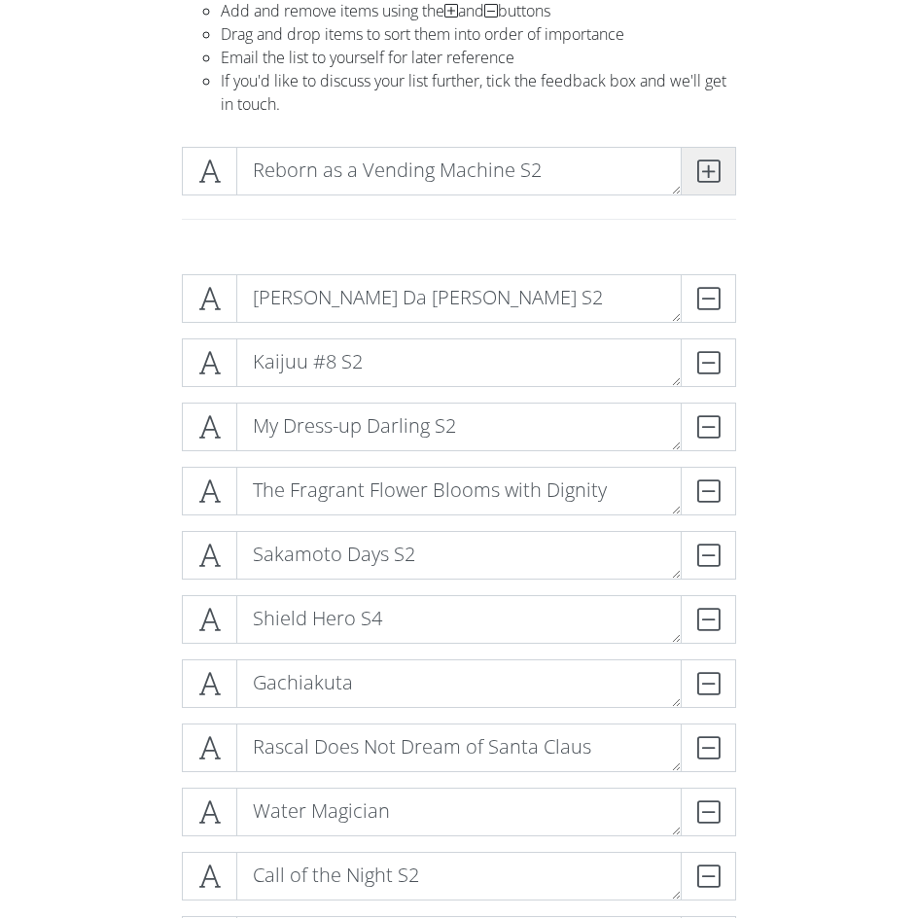
click at [716, 170] on icon at bounding box center [709, 171] width 22 height 19
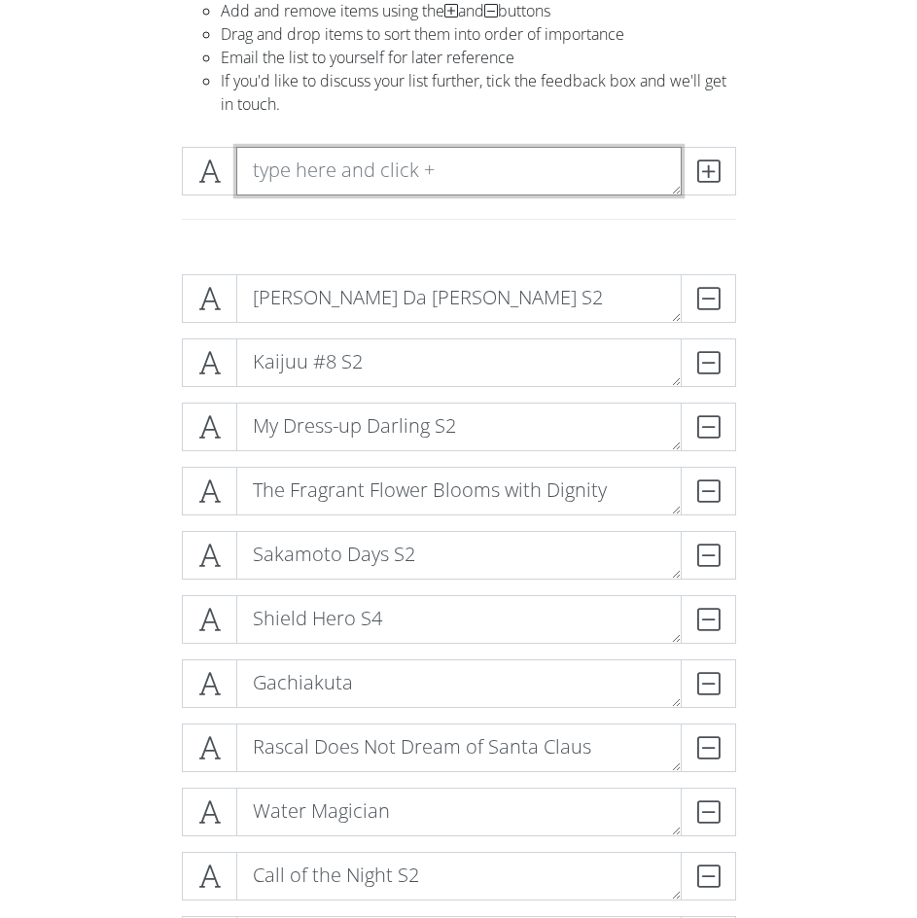
click at [422, 158] on textarea at bounding box center [459, 171] width 446 height 49
type textarea "Nukitashi"
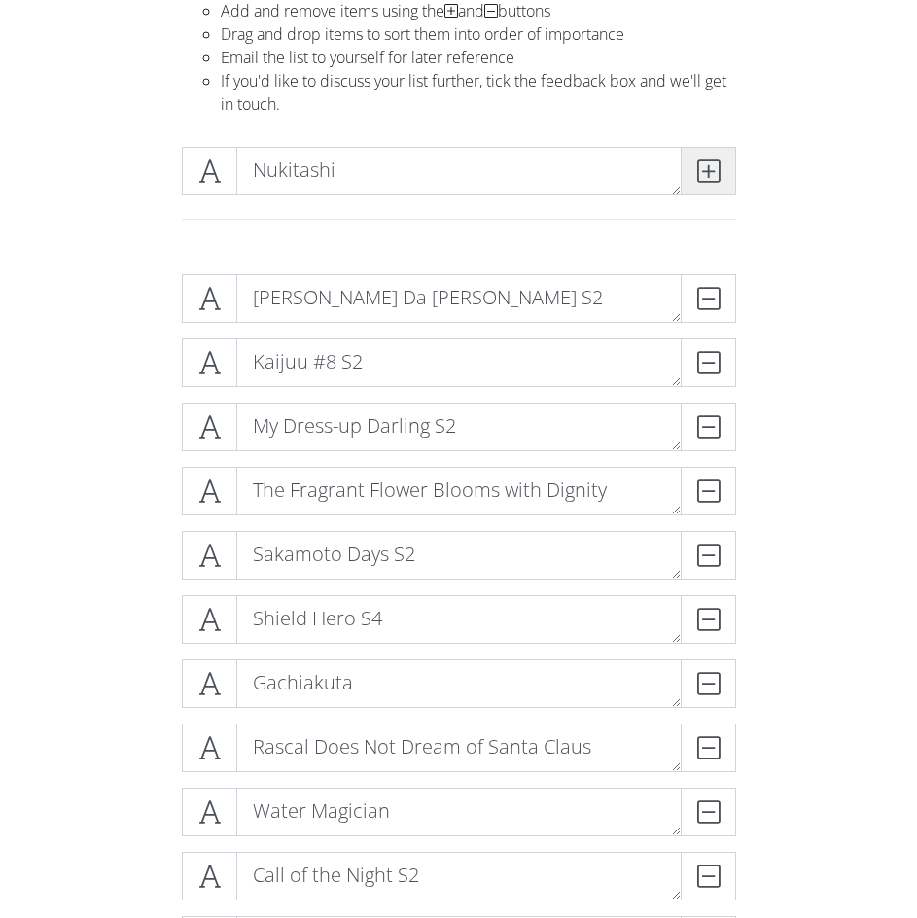
click at [724, 179] on span at bounding box center [708, 171] width 55 height 49
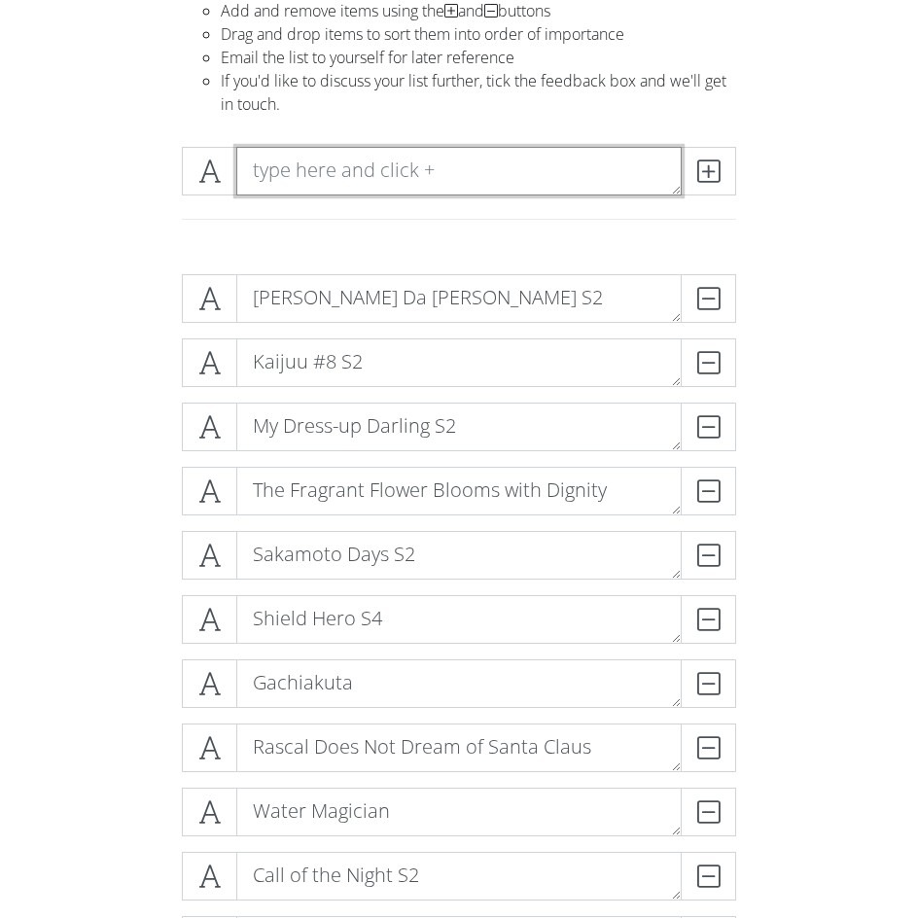
click at [435, 167] on textarea at bounding box center [459, 171] width 446 height 49
type textarea "J"
type textarea "Toilet-bound Hanako-kun S4"
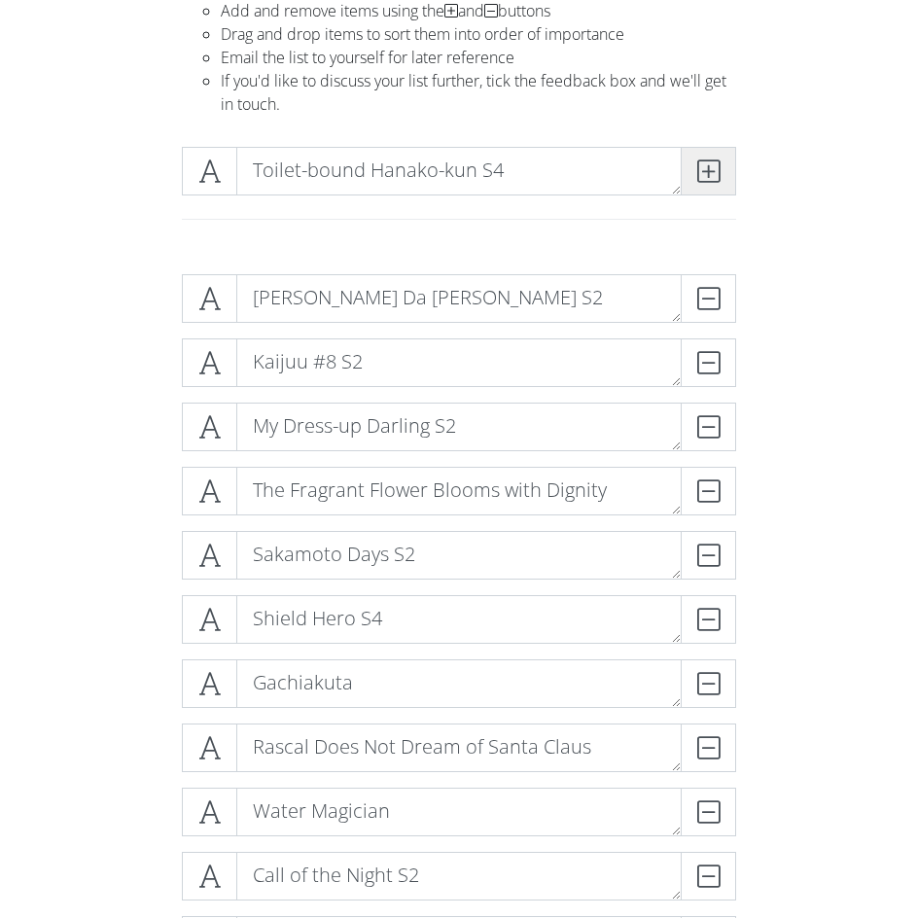
click at [726, 171] on span at bounding box center [708, 171] width 55 height 49
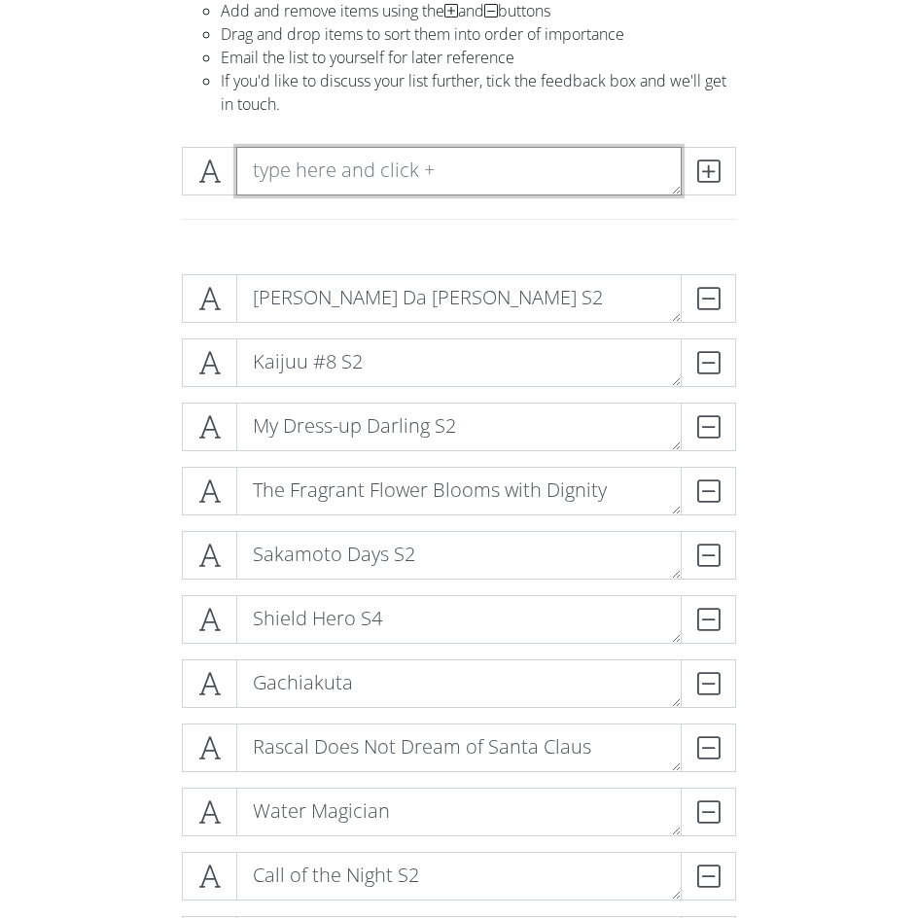
click at [456, 181] on textarea at bounding box center [459, 171] width 446 height 49
type textarea "April Showers Bring May Flowers"
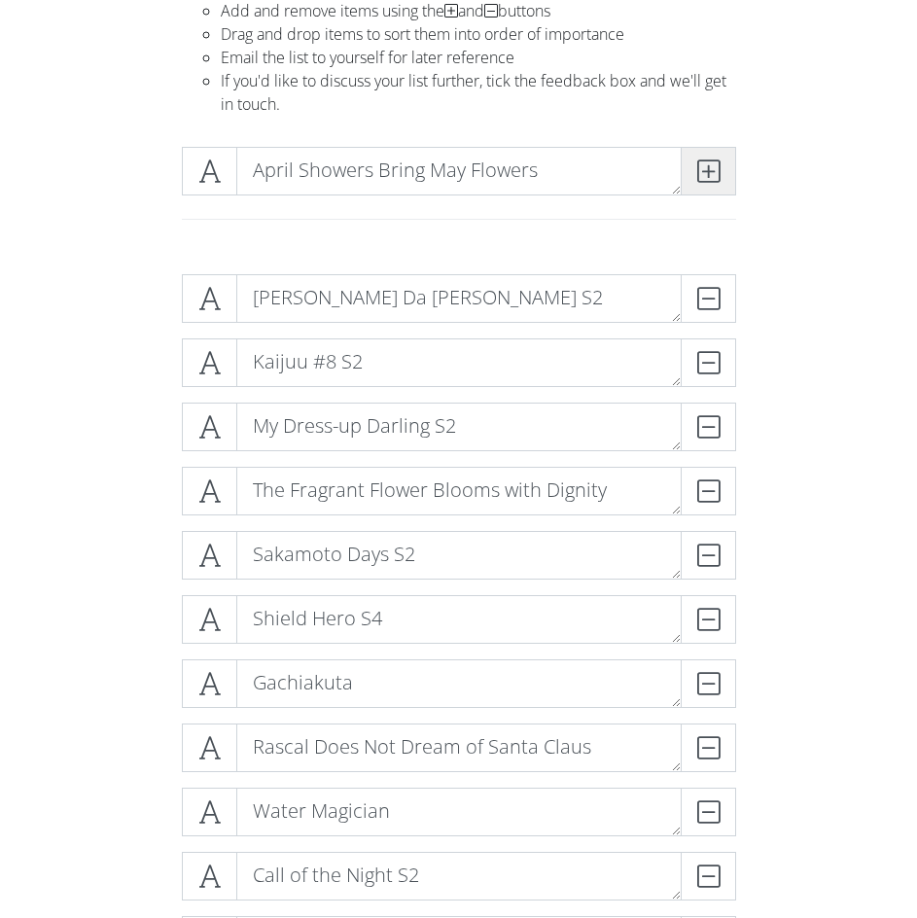
click at [714, 179] on icon at bounding box center [709, 171] width 22 height 19
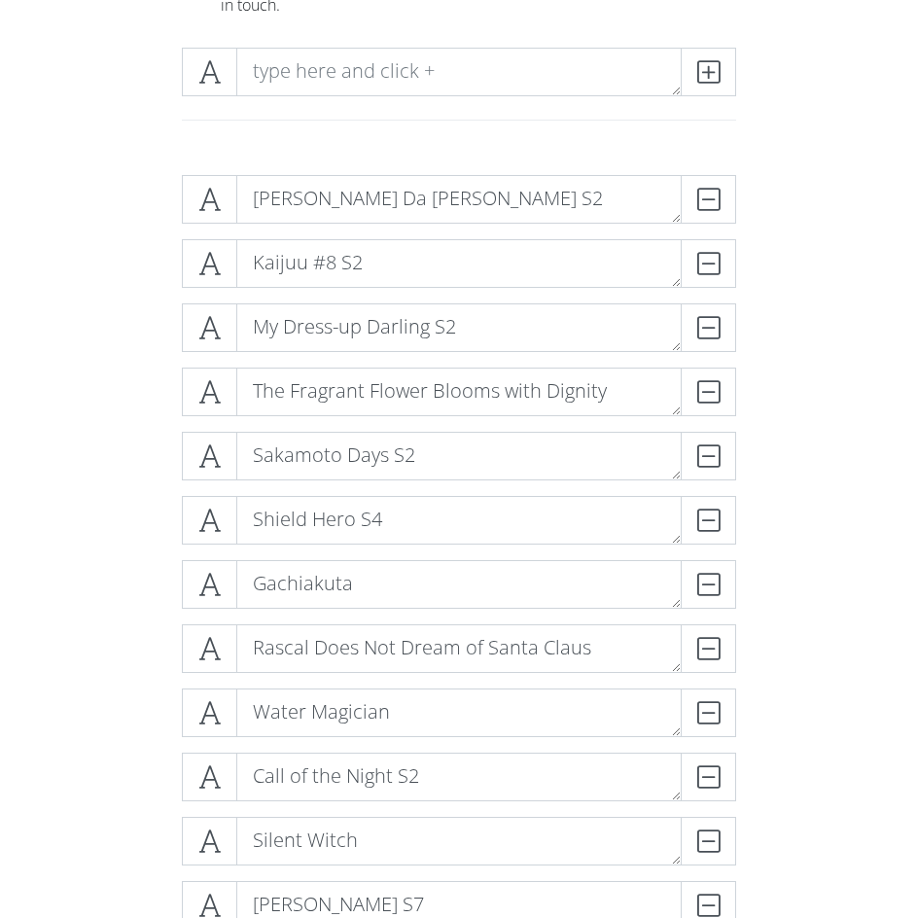
scroll to position [334, 0]
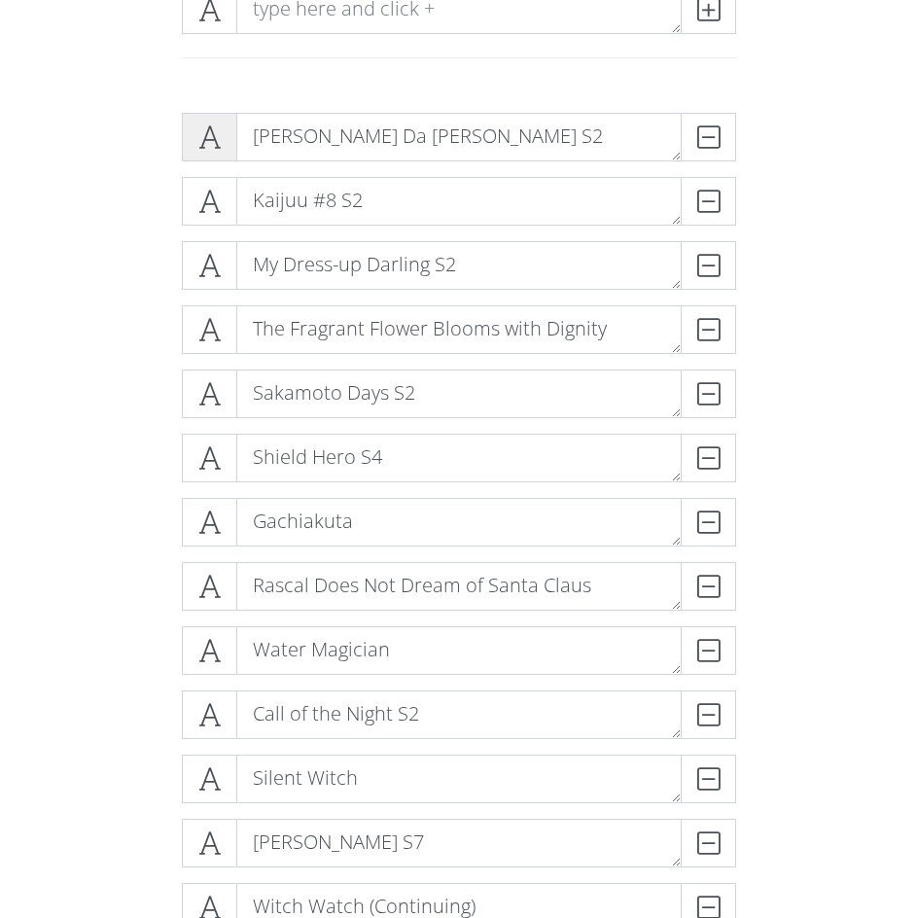
click at [212, 141] on icon at bounding box center [209, 136] width 22 height 19
click at [208, 145] on icon at bounding box center [209, 136] width 22 height 19
click at [212, 141] on icon at bounding box center [209, 136] width 22 height 19
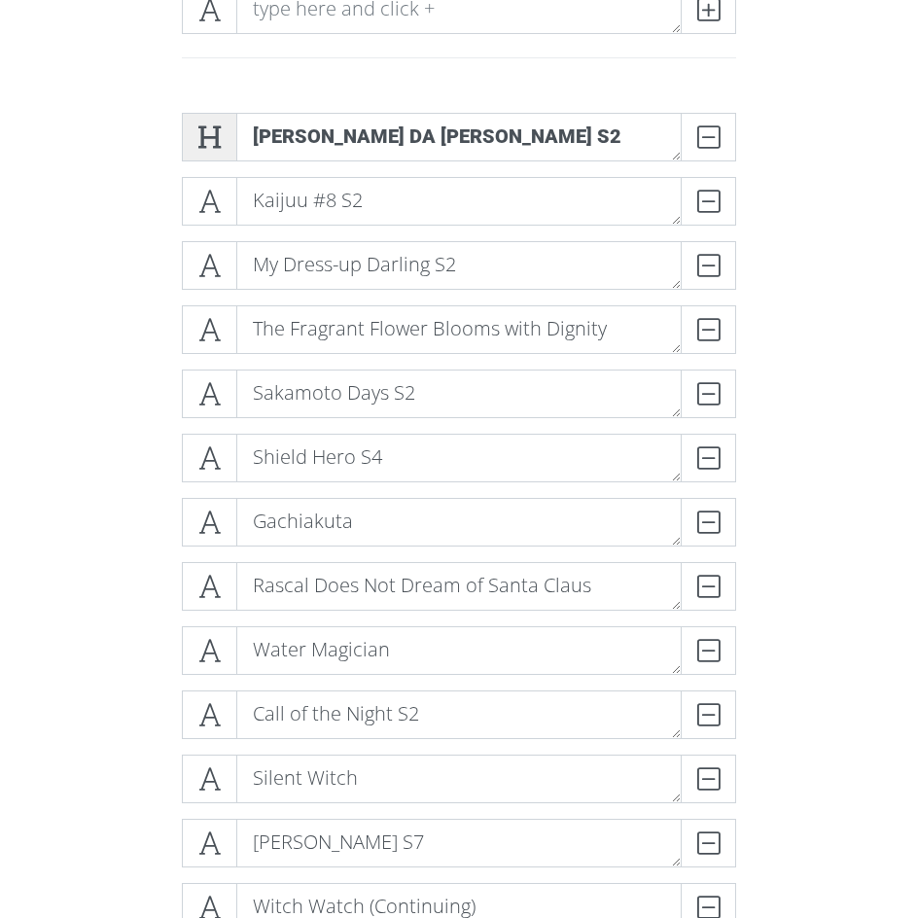
click at [209, 143] on icon at bounding box center [209, 136] width 22 height 19
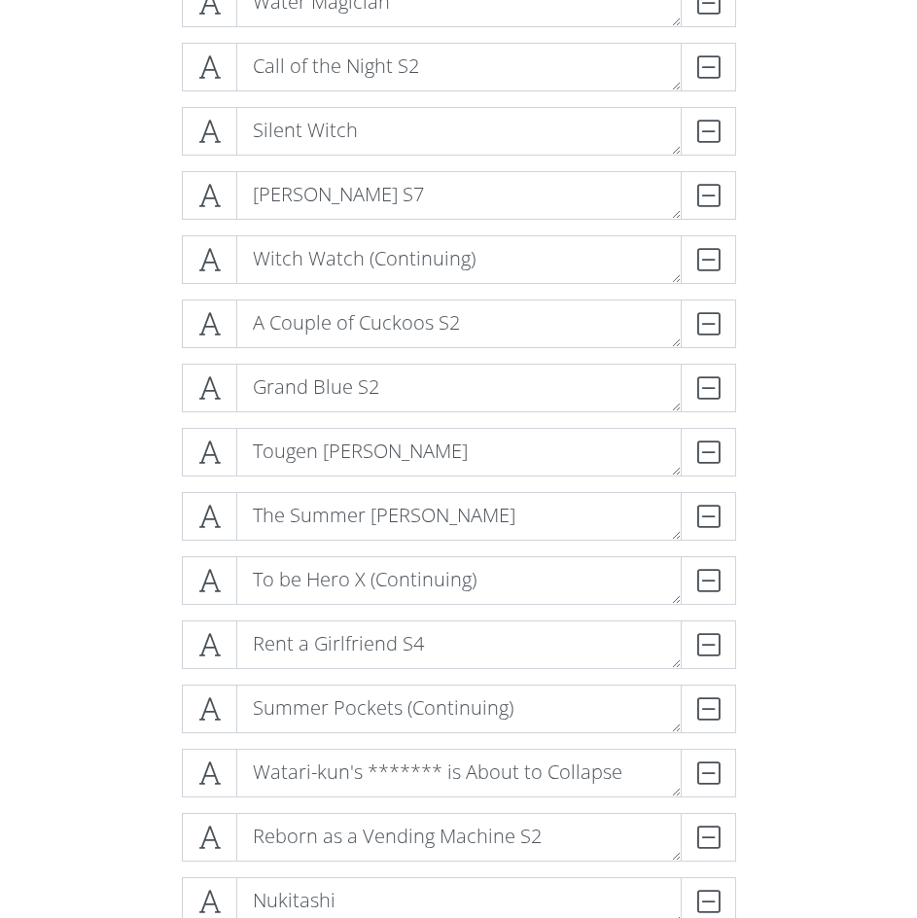
scroll to position [983, 0]
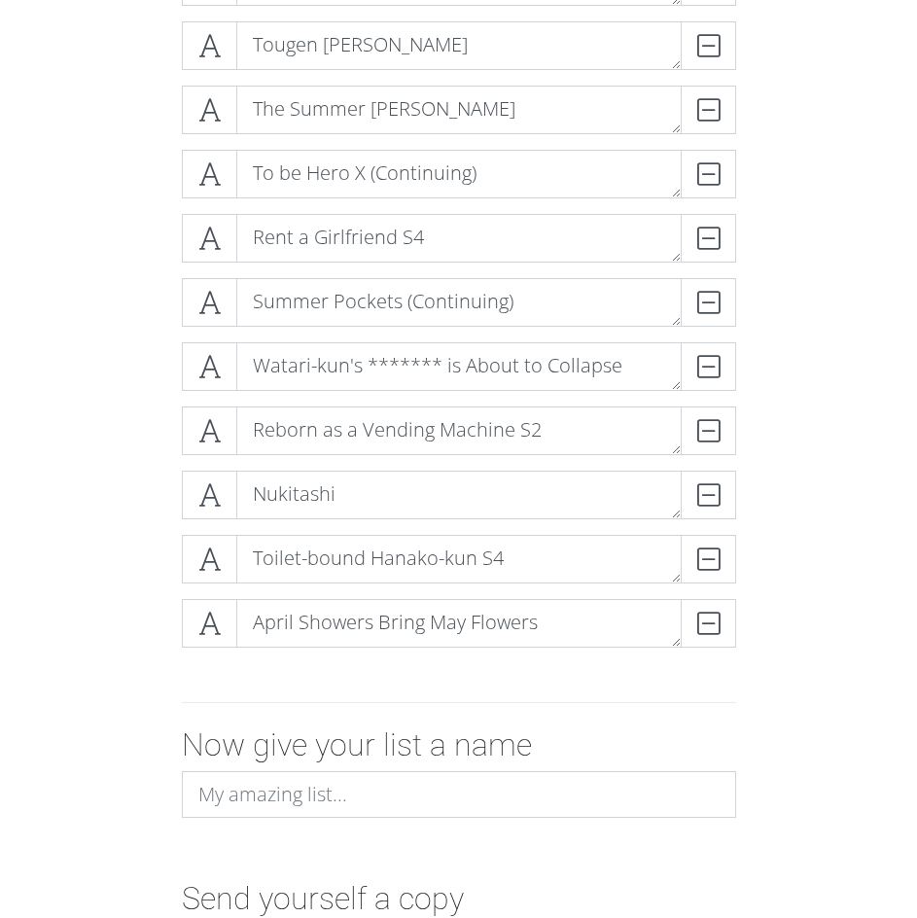
scroll to position [1227, 0]
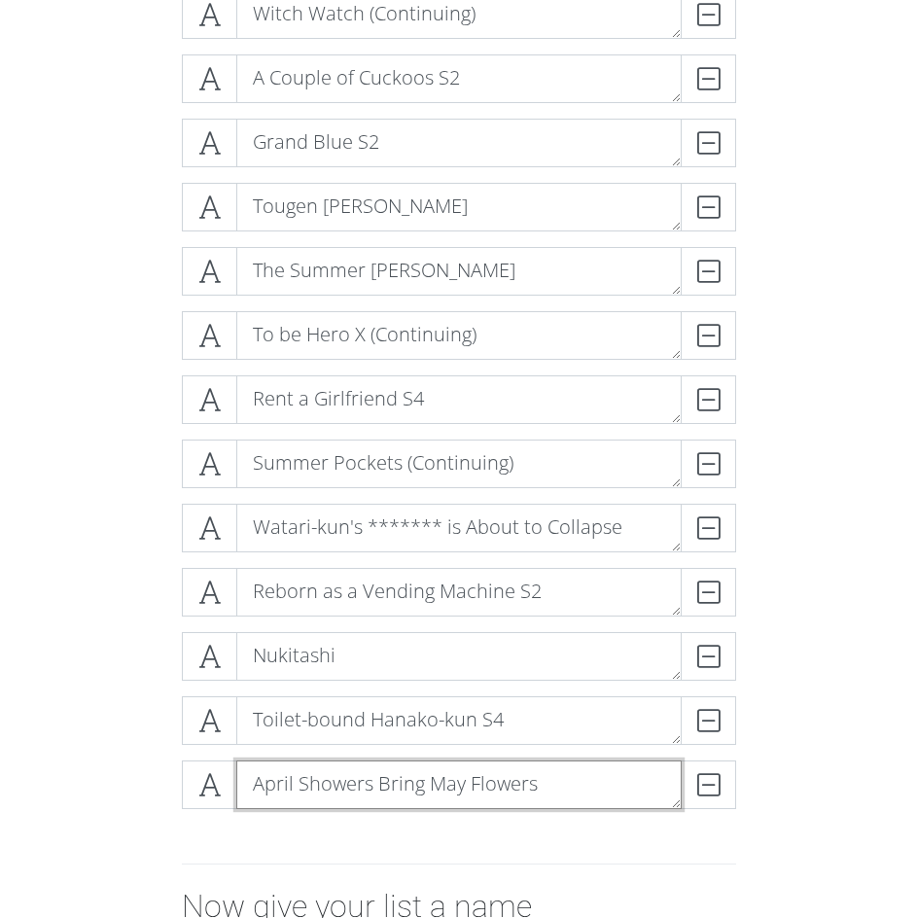
drag, startPoint x: 415, startPoint y: 788, endPoint x: 408, endPoint y: 723, distance: 65.6
click at [408, 723] on div "[PERSON_NAME] [PERSON_NAME] S2 DELETE Kaijuu #8 S2 DELETE My Dress-up Darling S…" at bounding box center [459, 22] width 555 height 1605
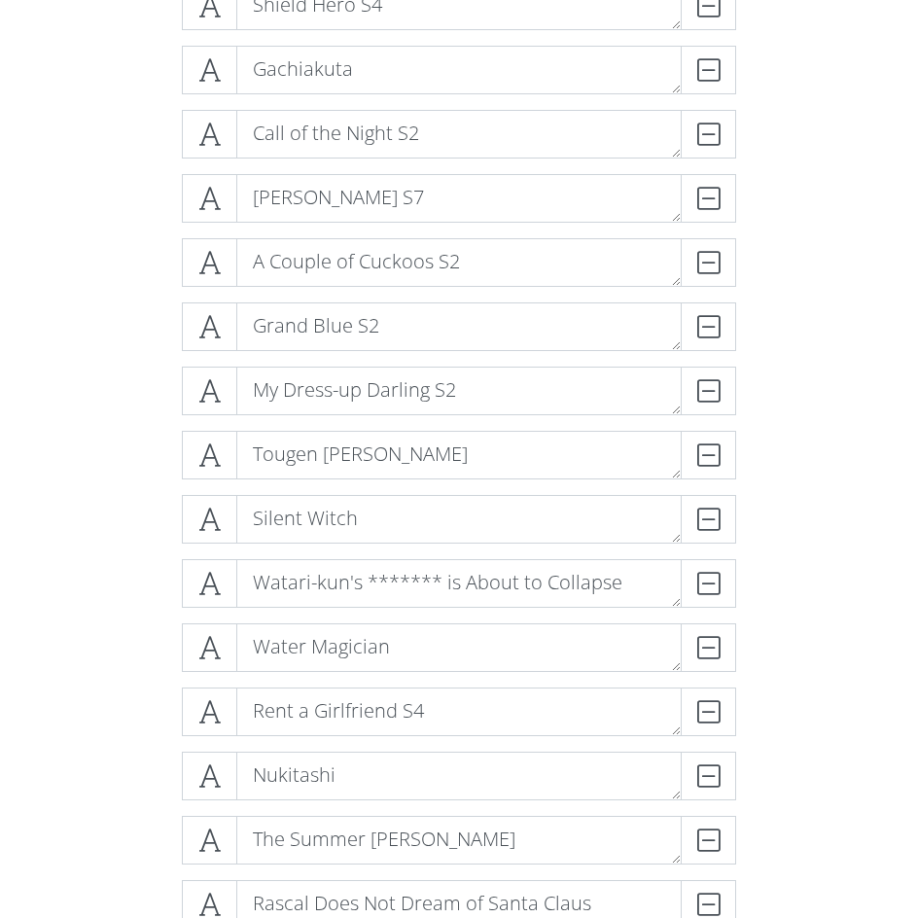
scroll to position [726, 0]
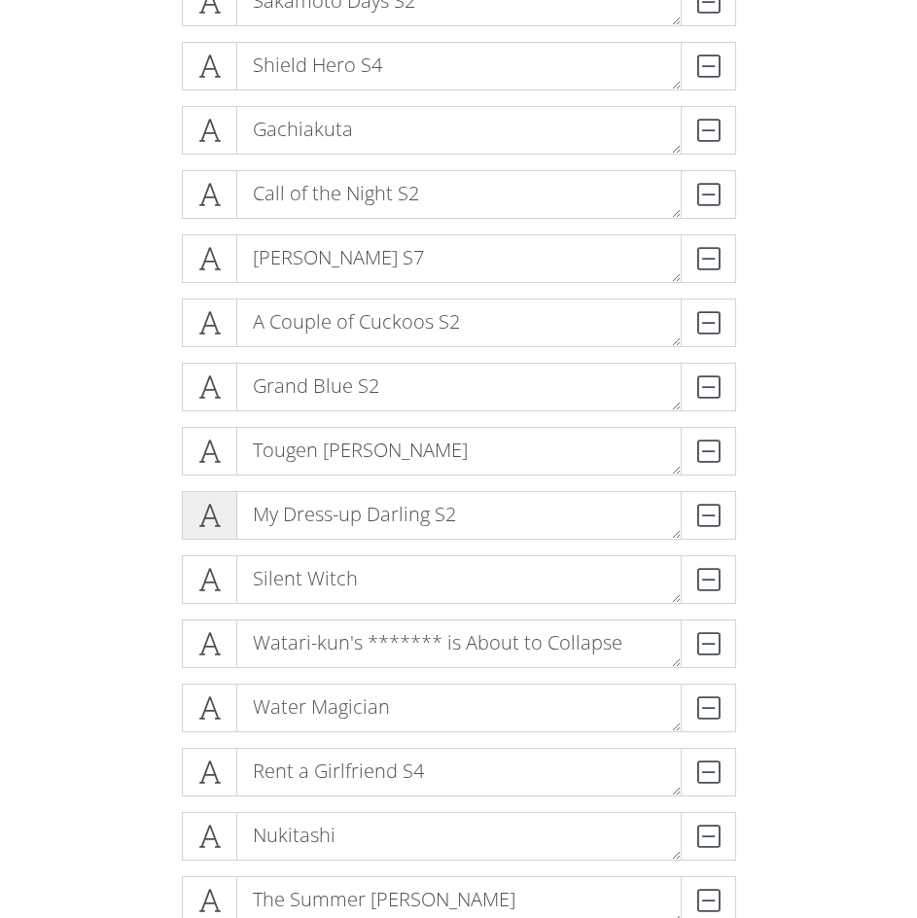
click at [217, 511] on icon at bounding box center [209, 515] width 22 height 19
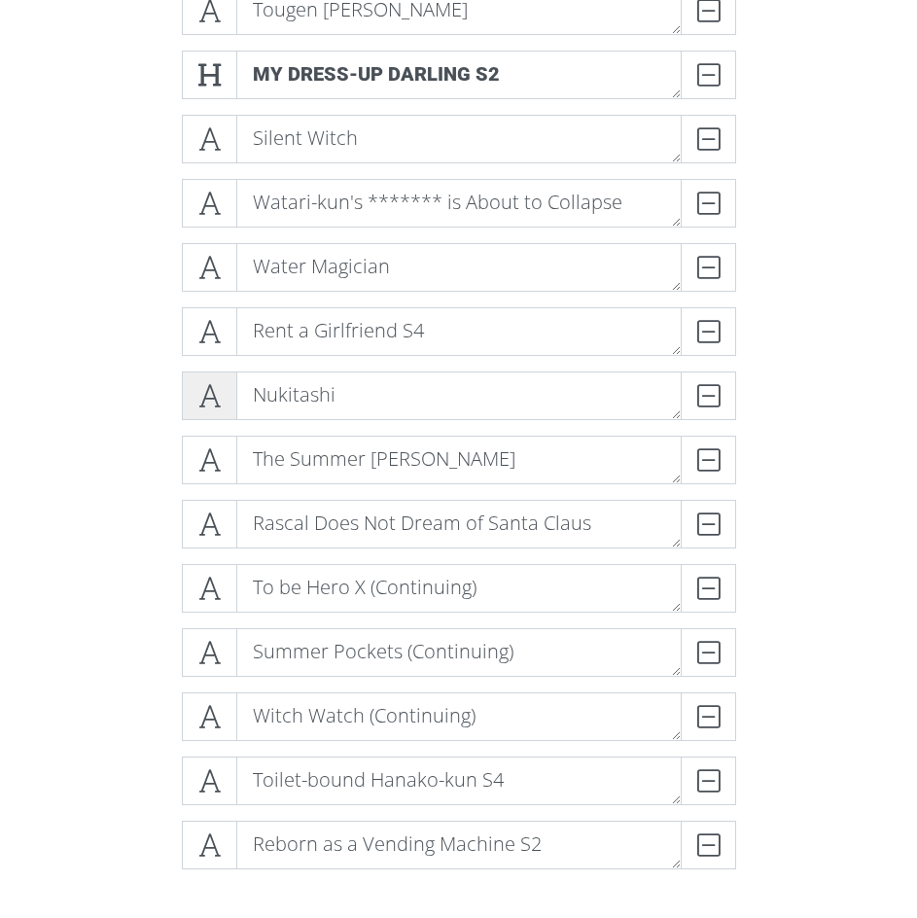
scroll to position [1212, 0]
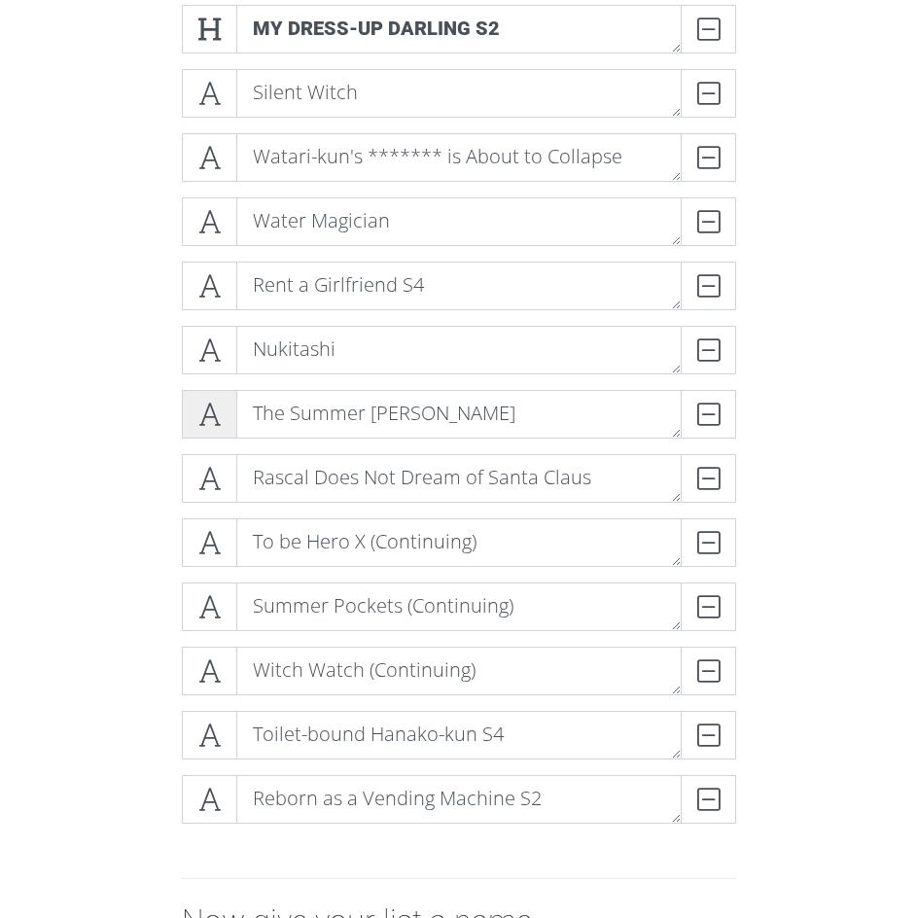
click at [210, 406] on icon at bounding box center [209, 414] width 22 height 19
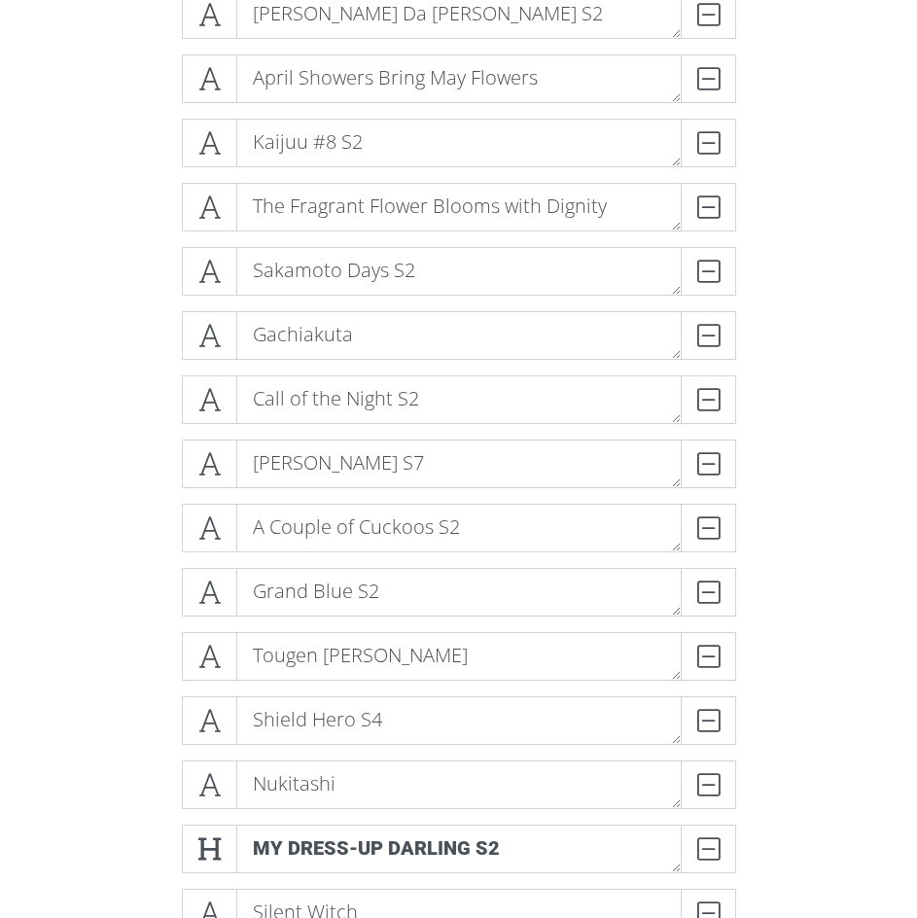
scroll to position [726, 0]
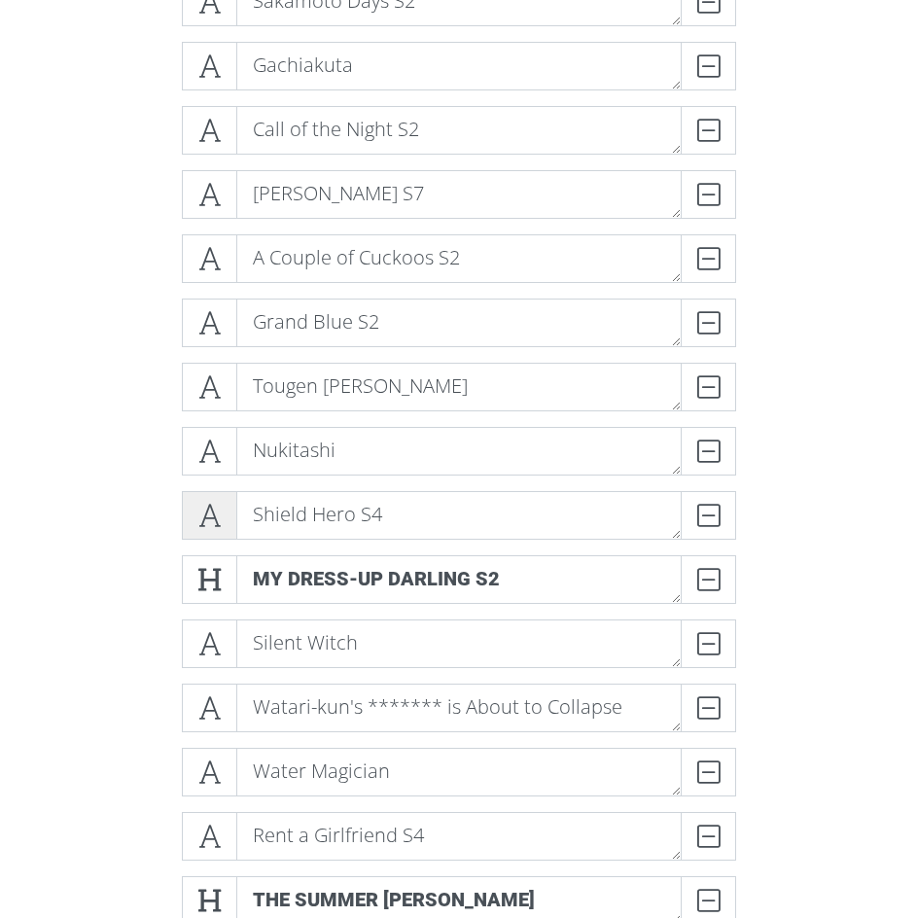
click at [220, 518] on icon at bounding box center [209, 515] width 22 height 19
click at [204, 583] on icon at bounding box center [209, 579] width 22 height 19
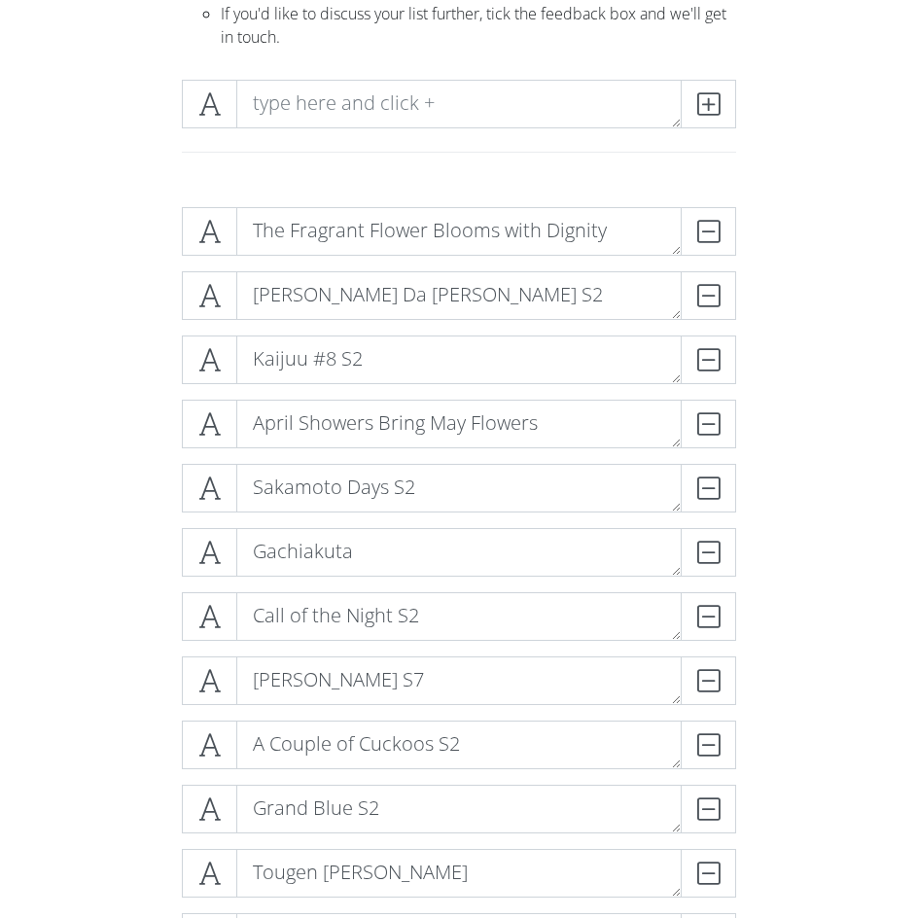
scroll to position [402, 0]
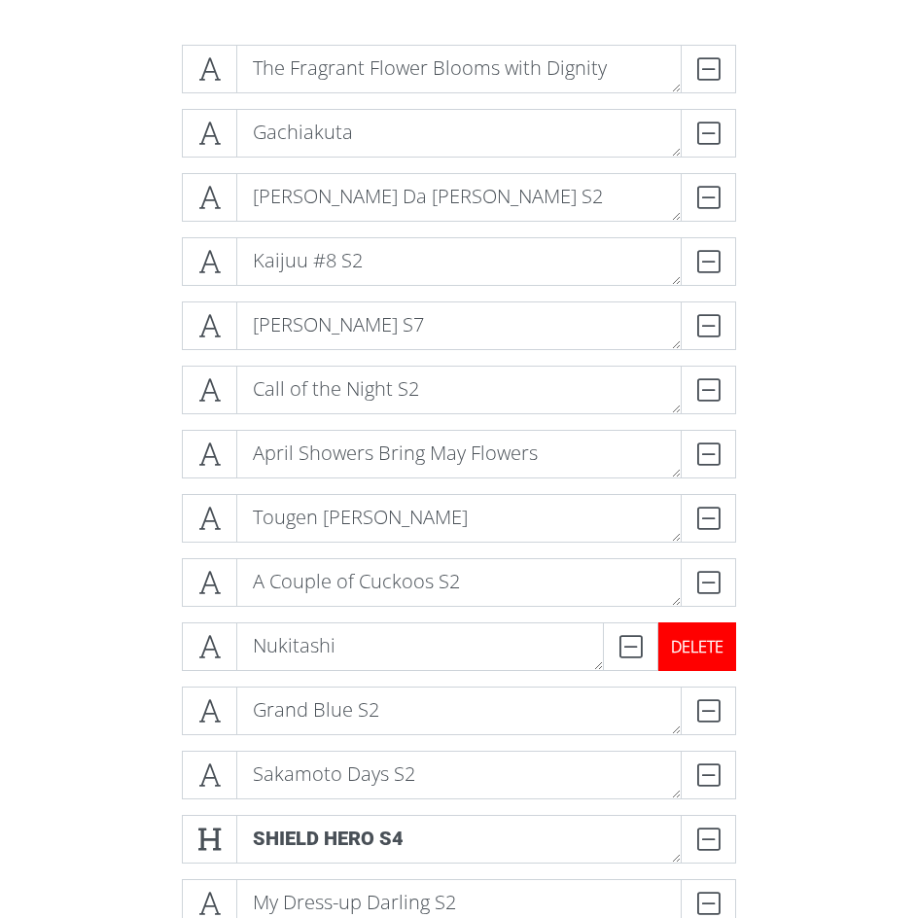
click at [710, 654] on div "DELETE" at bounding box center [698, 647] width 78 height 49
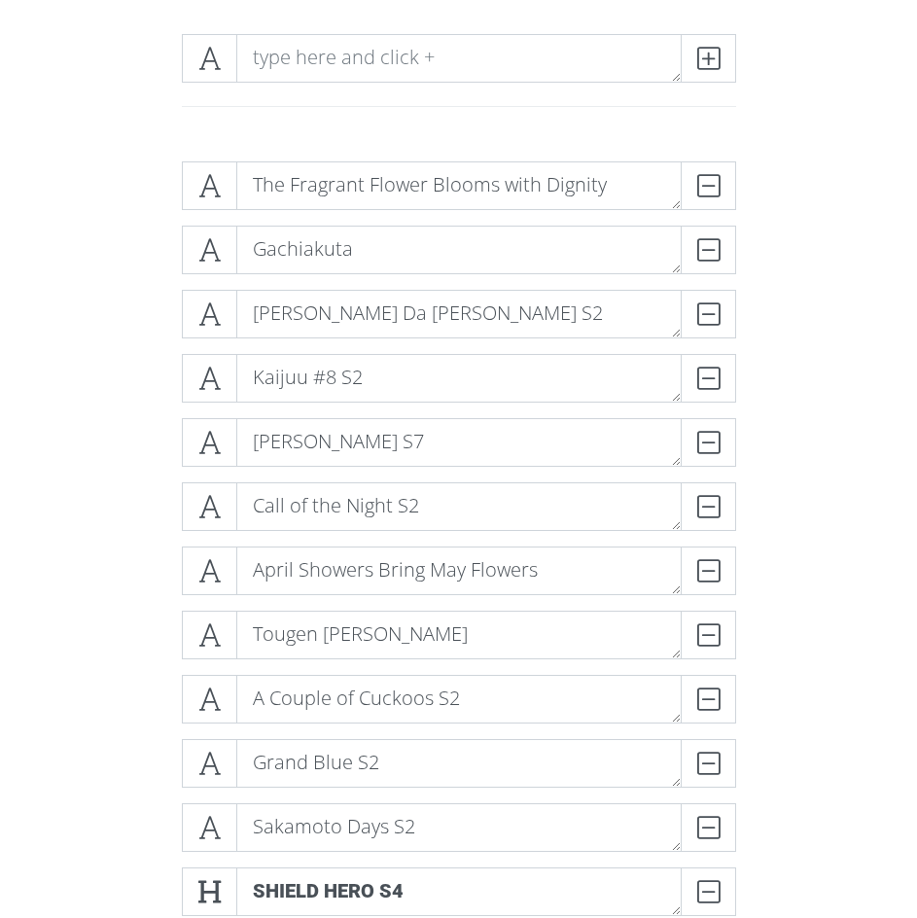
scroll to position [239, 0]
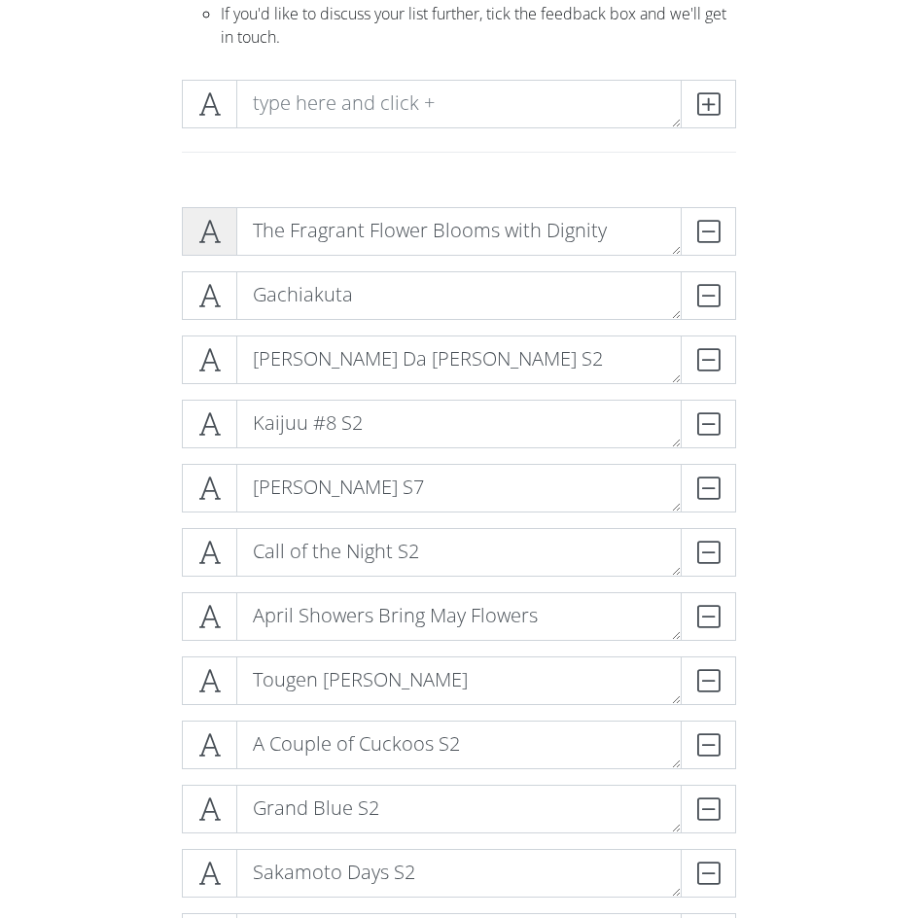
click at [196, 221] on span at bounding box center [209, 231] width 55 height 49
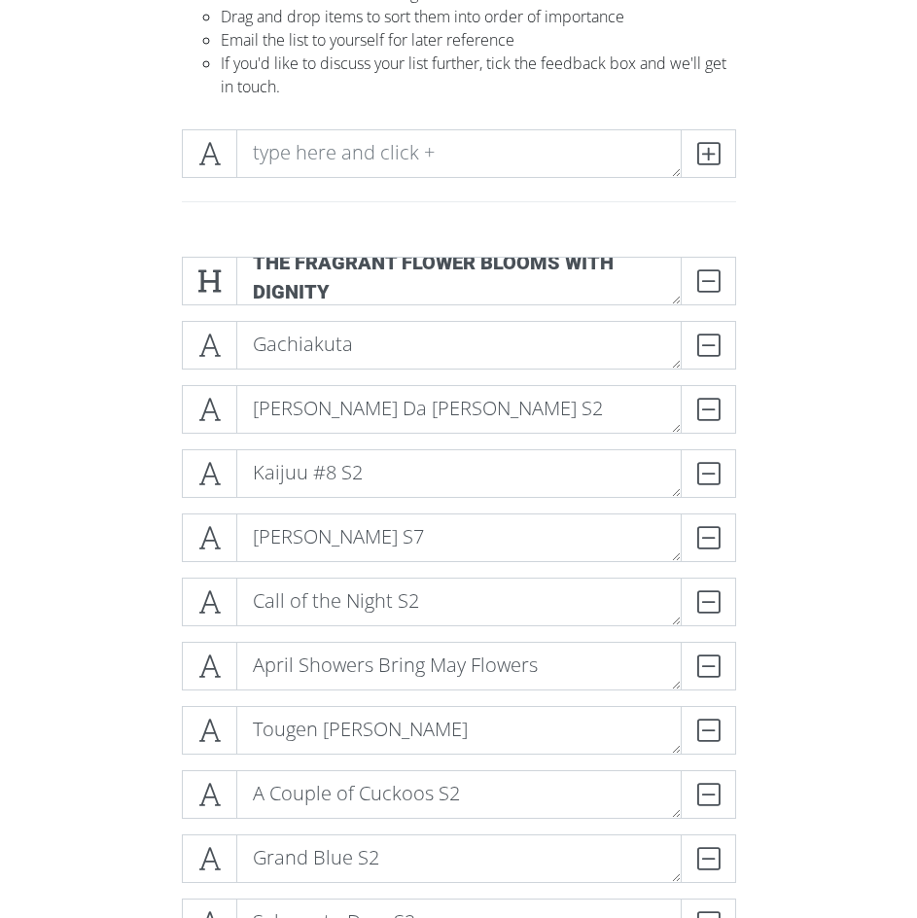
scroll to position [27, 0]
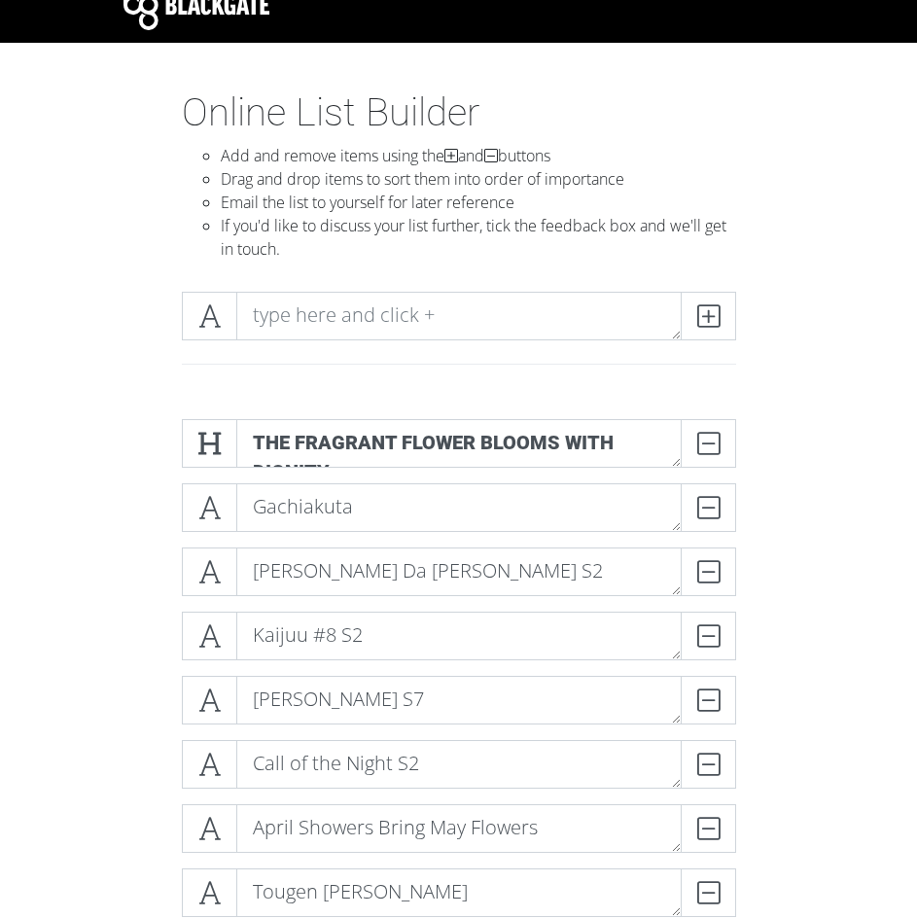
click at [126, 361] on div at bounding box center [459, 339] width 701 height 127
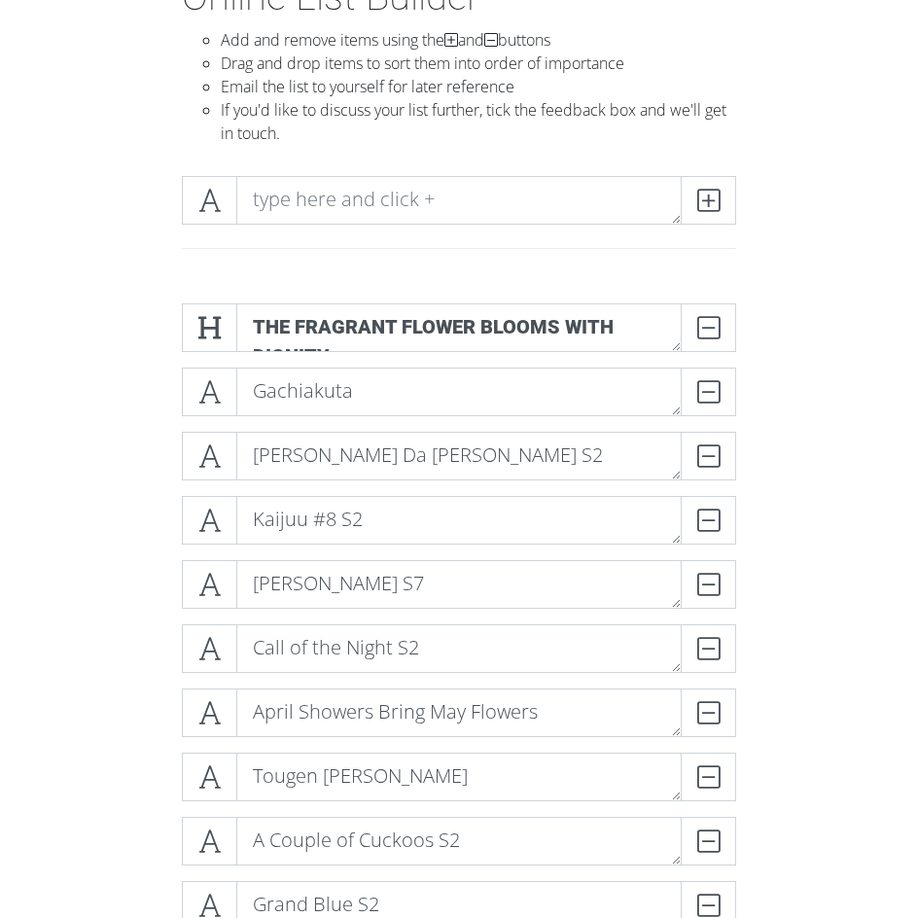
scroll to position [190, 0]
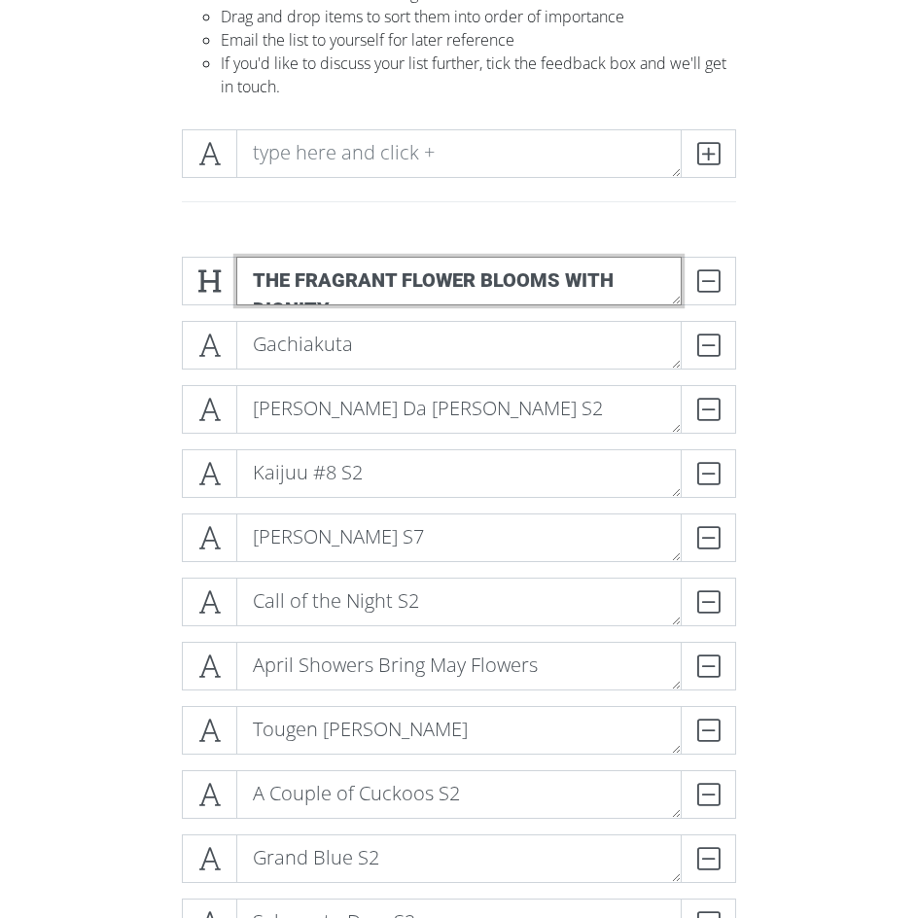
click at [396, 274] on textarea "The Fragrant Flower Blooms with Dignity" at bounding box center [459, 281] width 446 height 49
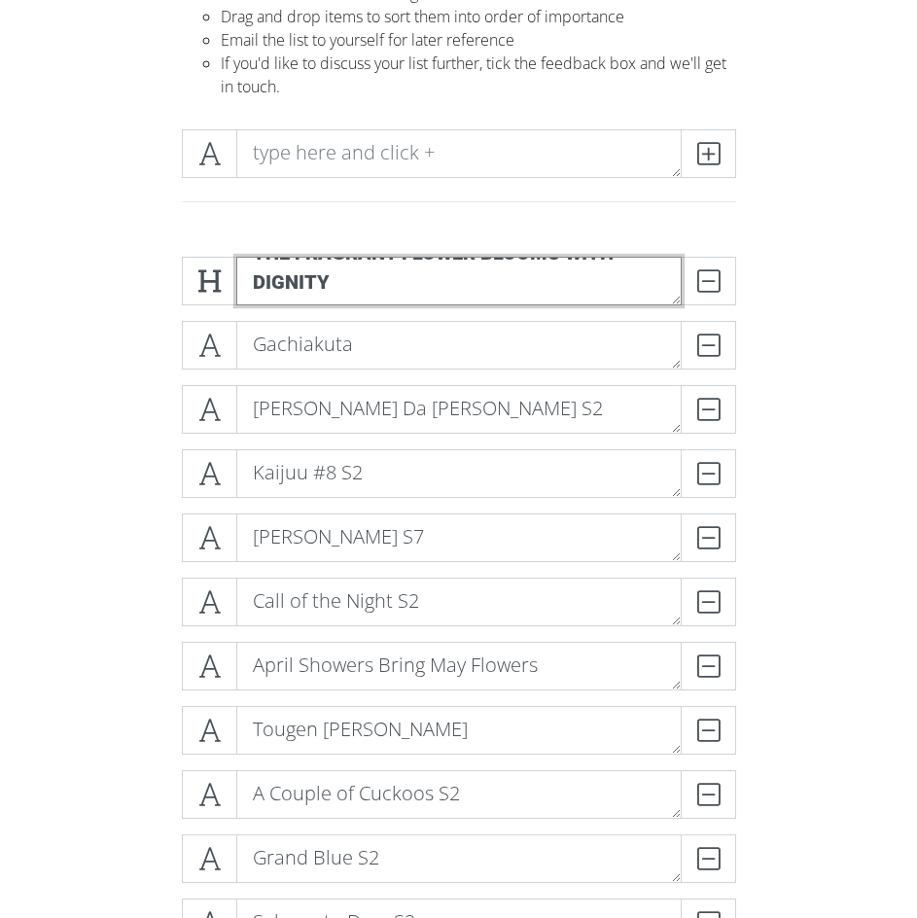
click at [340, 278] on textarea "The Fragrant Flower Blooms with Dignity" at bounding box center [459, 281] width 446 height 49
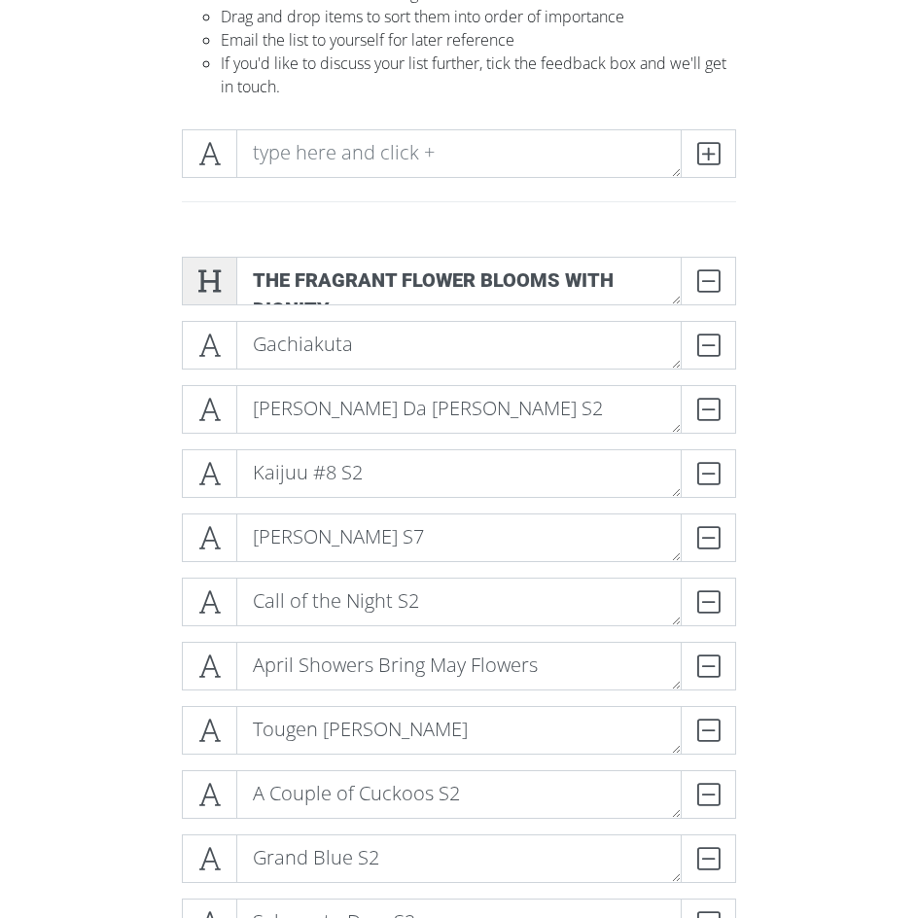
click at [217, 288] on icon at bounding box center [209, 280] width 22 height 19
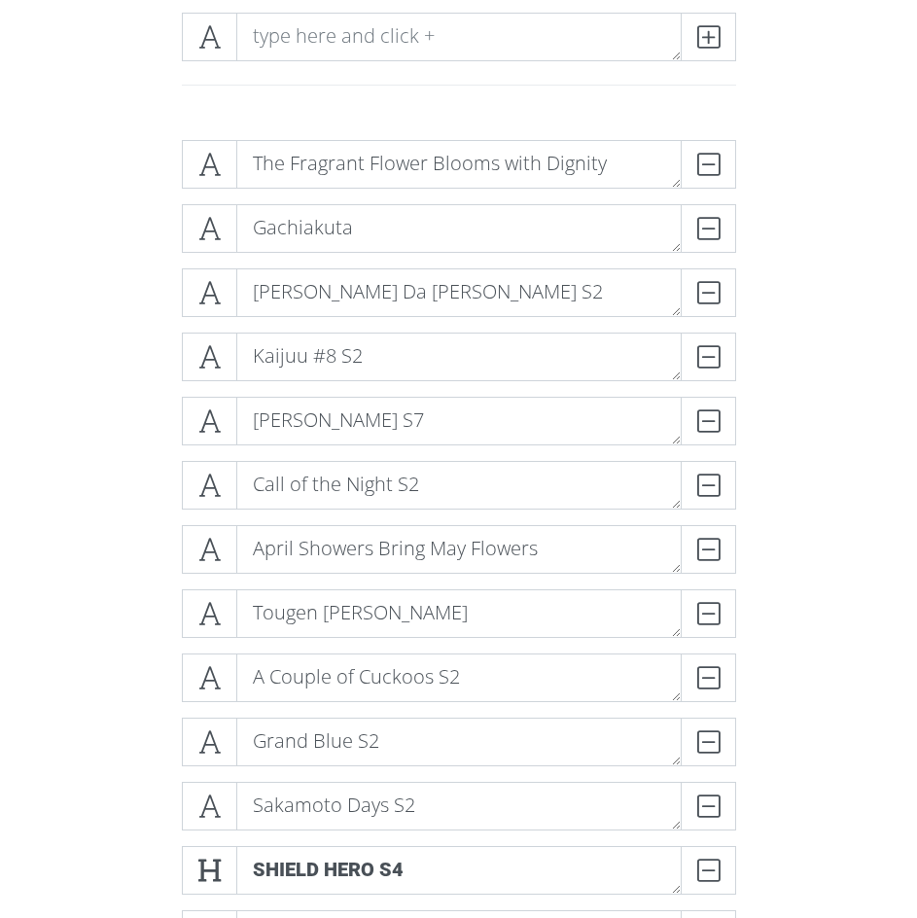
scroll to position [190, 0]
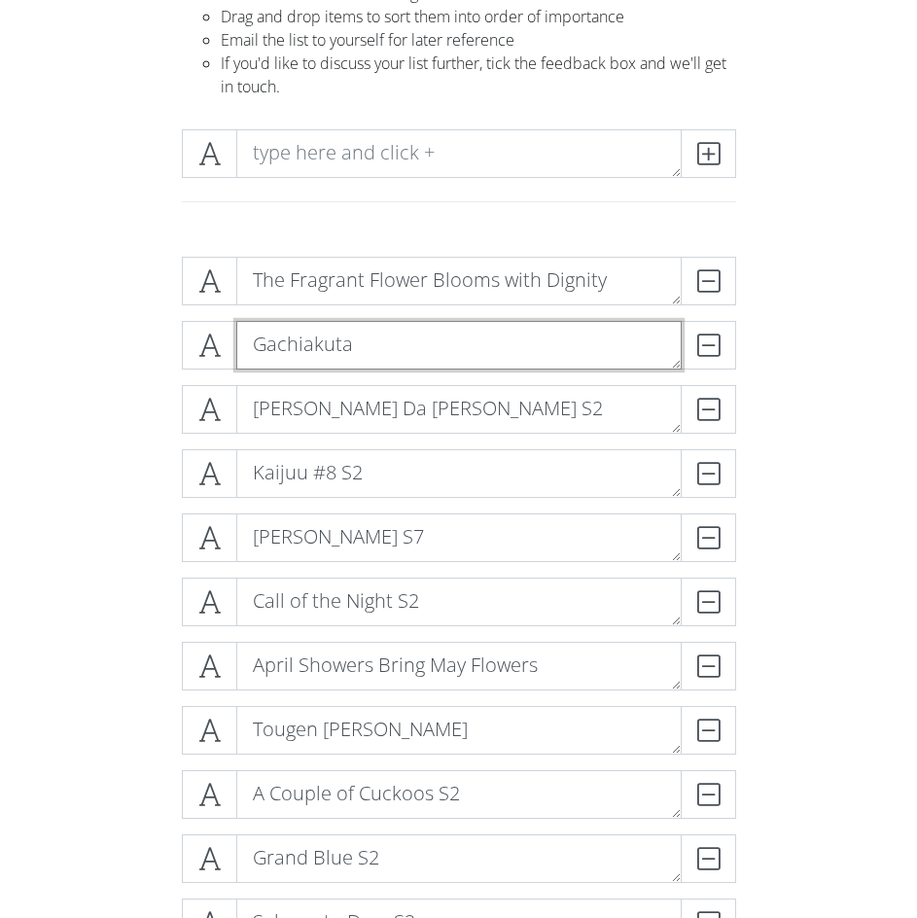
drag, startPoint x: 257, startPoint y: 342, endPoint x: 360, endPoint y: 346, distance: 103.2
click at [360, 346] on textarea "Gachiakuta" at bounding box center [459, 345] width 446 height 49
click at [362, 346] on textarea "Gachiakuta" at bounding box center [459, 345] width 446 height 49
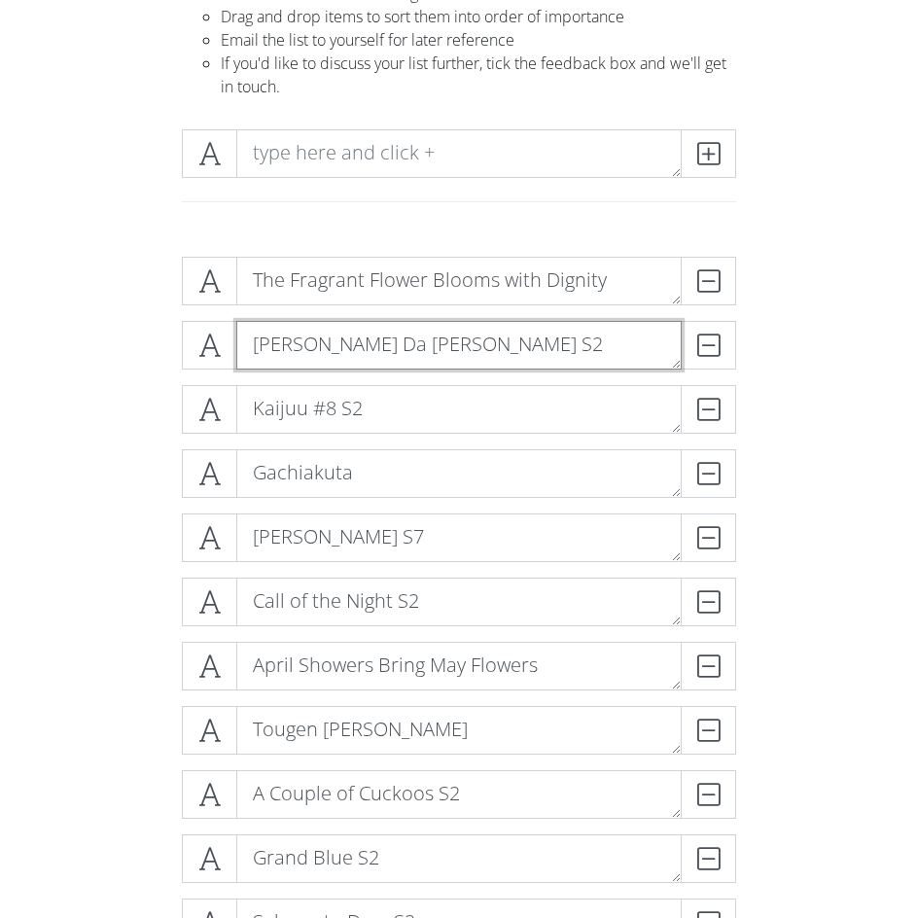
drag, startPoint x: 255, startPoint y: 347, endPoint x: 403, endPoint y: 353, distance: 148.0
click at [403, 353] on textarea "[PERSON_NAME] Da [PERSON_NAME] S2" at bounding box center [459, 345] width 446 height 49
drag, startPoint x: 395, startPoint y: 344, endPoint x: 384, endPoint y: 342, distance: 10.9
click at [394, 344] on textarea "[PERSON_NAME] Da [PERSON_NAME] S2" at bounding box center [459, 345] width 446 height 49
drag, startPoint x: 381, startPoint y: 341, endPoint x: 251, endPoint y: 349, distance: 130.6
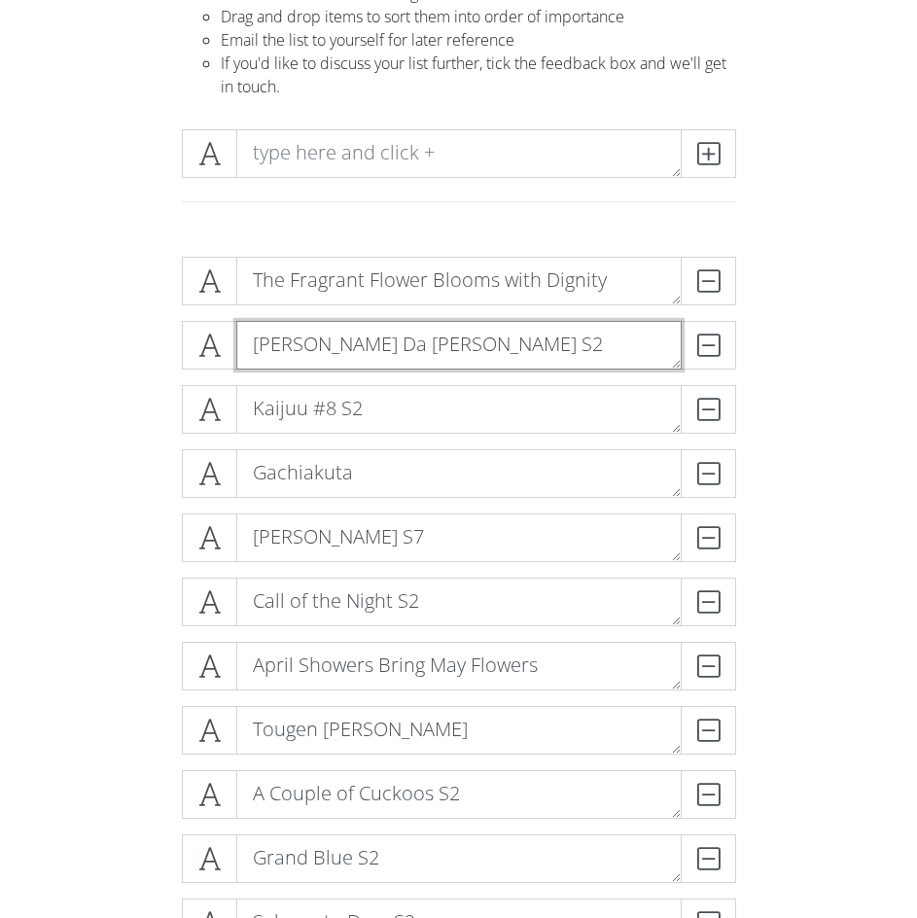
click at [251, 349] on textarea "[PERSON_NAME] Da [PERSON_NAME] S2" at bounding box center [459, 345] width 446 height 49
click at [249, 349] on textarea "[PERSON_NAME] Da [PERSON_NAME] S2" at bounding box center [459, 345] width 446 height 49
drag, startPoint x: 249, startPoint y: 349, endPoint x: 381, endPoint y: 352, distance: 132.3
click at [381, 352] on textarea "[PERSON_NAME] Da [PERSON_NAME] S2" at bounding box center [459, 345] width 446 height 49
click at [403, 348] on textarea "[PERSON_NAME] Da [PERSON_NAME] S2" at bounding box center [459, 345] width 446 height 49
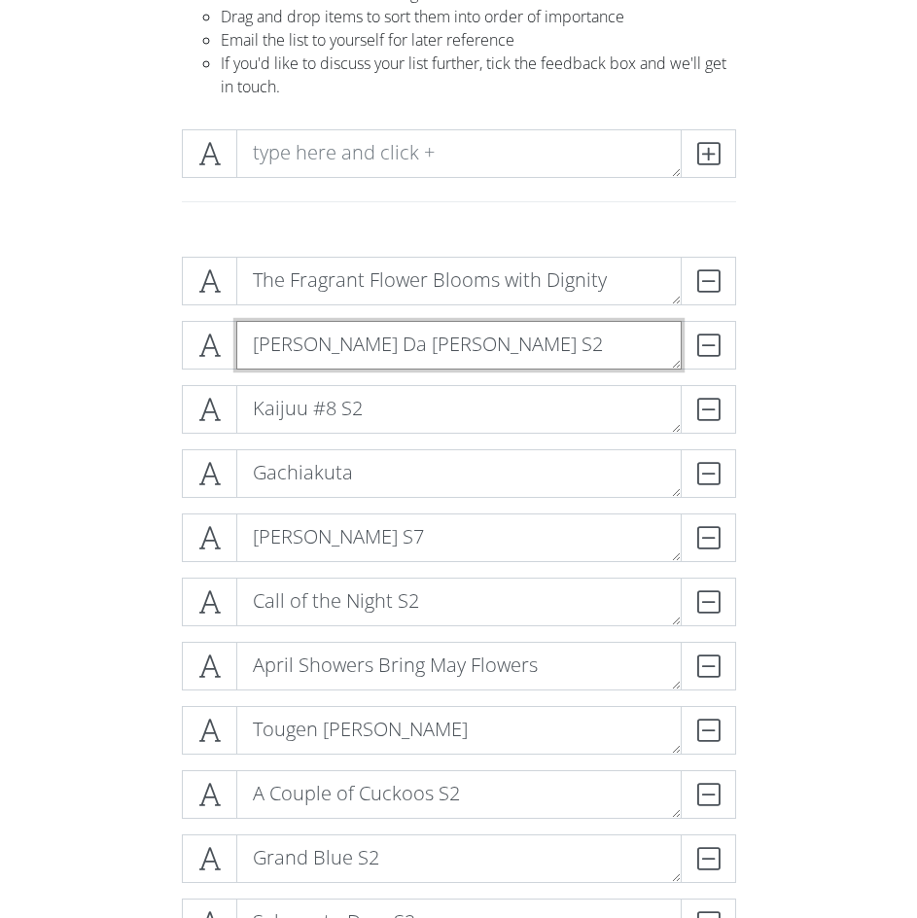
drag, startPoint x: 257, startPoint y: 345, endPoint x: 380, endPoint y: 344, distance: 123.6
click at [380, 344] on textarea "[PERSON_NAME] Da [PERSON_NAME] S2" at bounding box center [459, 345] width 446 height 49
click at [385, 345] on textarea "[PERSON_NAME] Da [PERSON_NAME] S2" at bounding box center [459, 345] width 446 height 49
click at [292, 344] on textarea "[PERSON_NAME] Da [PERSON_NAME] S2" at bounding box center [459, 345] width 446 height 49
click at [350, 346] on textarea "[PERSON_NAME] Da [PERSON_NAME] S2" at bounding box center [459, 345] width 446 height 49
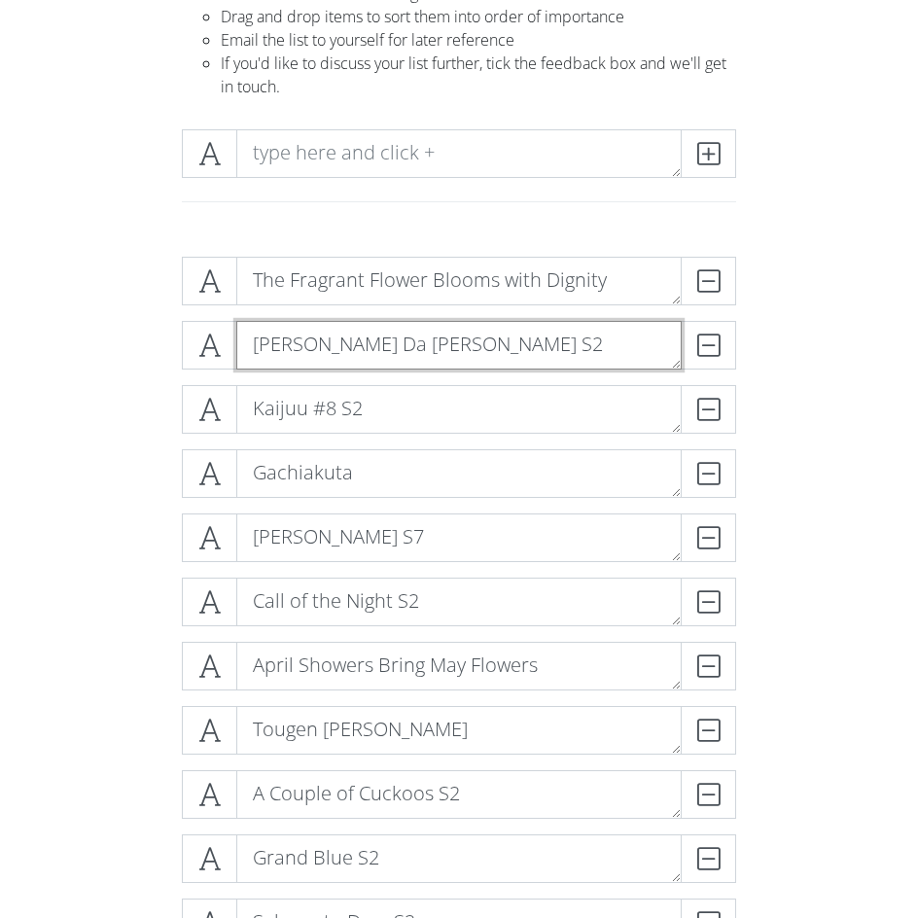
click at [397, 347] on textarea "[PERSON_NAME] Da [PERSON_NAME] S2" at bounding box center [459, 345] width 446 height 49
click at [250, 346] on textarea "[PERSON_NAME] Da [PERSON_NAME] S2" at bounding box center [459, 345] width 446 height 49
click at [291, 346] on textarea "[PERSON_NAME] Da [PERSON_NAME] S2" at bounding box center [459, 345] width 446 height 49
click at [321, 348] on textarea "[PERSON_NAME] Da [PERSON_NAME] S2" at bounding box center [459, 345] width 446 height 49
click at [353, 344] on textarea "[PERSON_NAME] Da [PERSON_NAME] S2" at bounding box center [459, 345] width 446 height 49
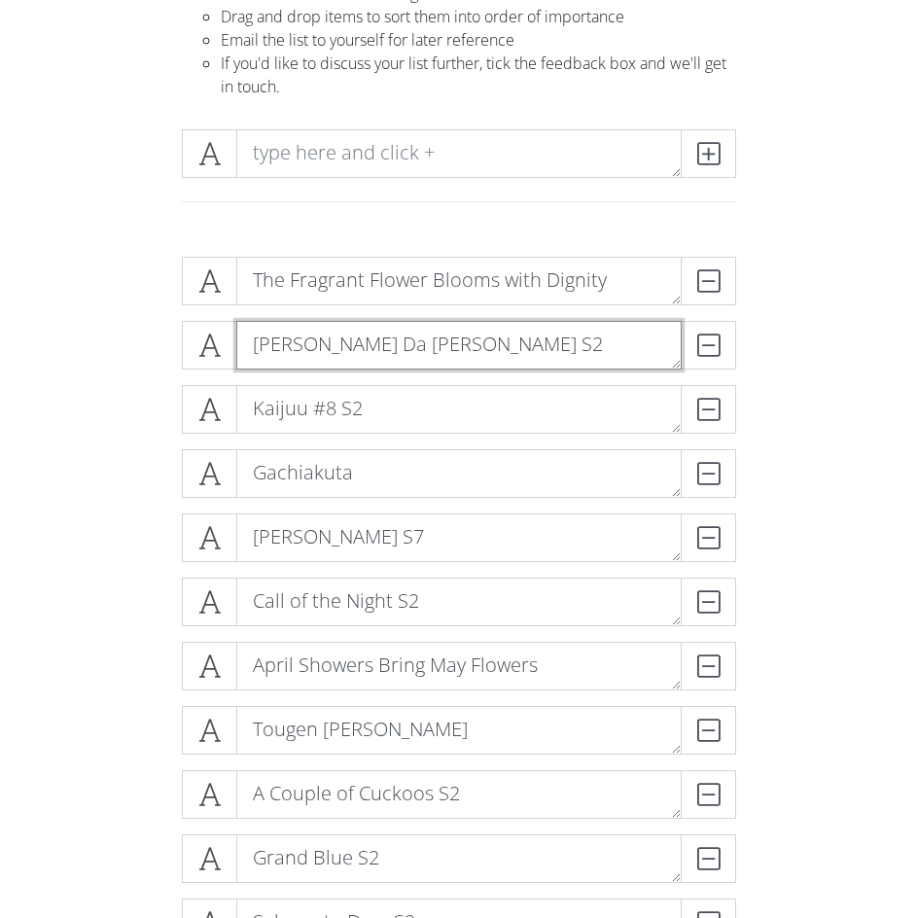
click at [383, 342] on textarea "[PERSON_NAME] Da [PERSON_NAME] S2" at bounding box center [459, 345] width 446 height 49
click at [218, 415] on icon at bounding box center [209, 409] width 22 height 19
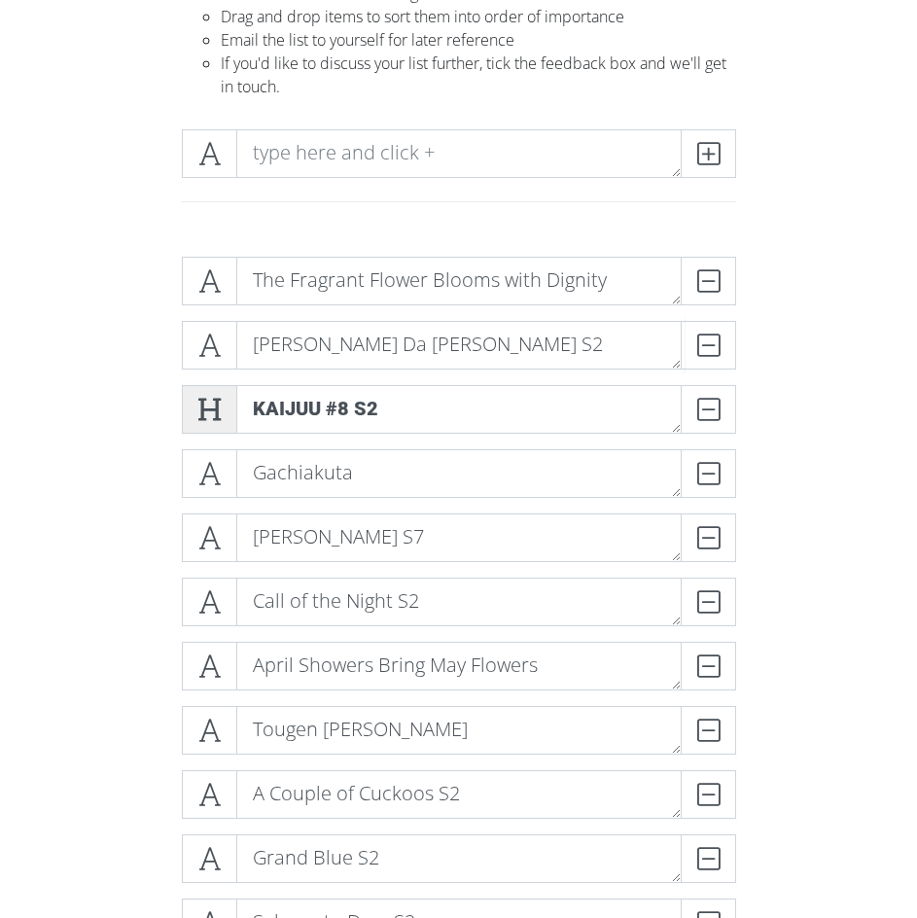
click at [216, 415] on icon at bounding box center [209, 409] width 22 height 19
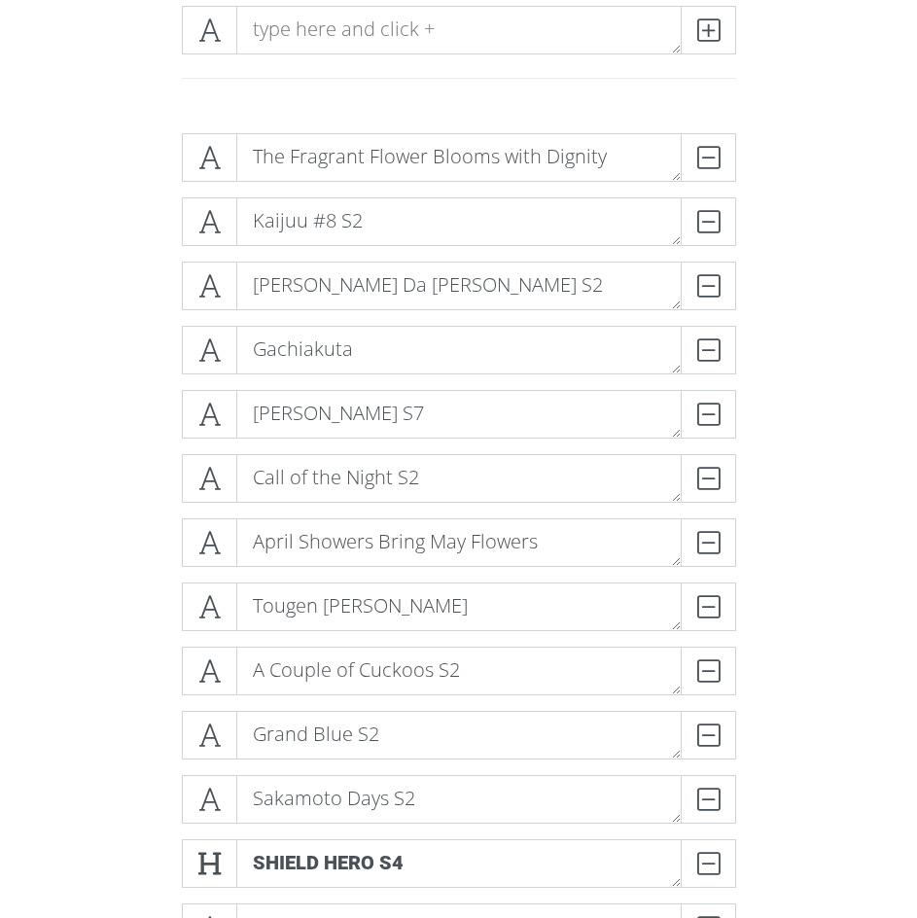
scroll to position [351, 0]
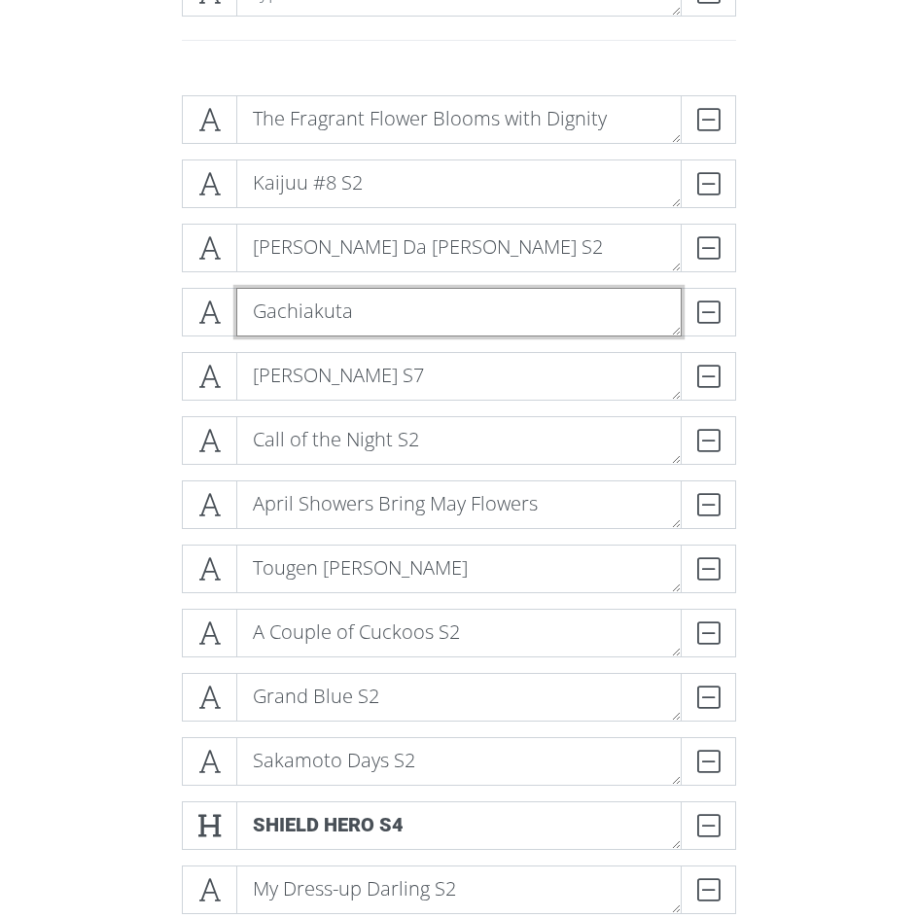
click at [332, 311] on textarea "Gachiakuta" at bounding box center [459, 312] width 446 height 49
click at [349, 310] on textarea "Gachiakuta" at bounding box center [459, 312] width 446 height 49
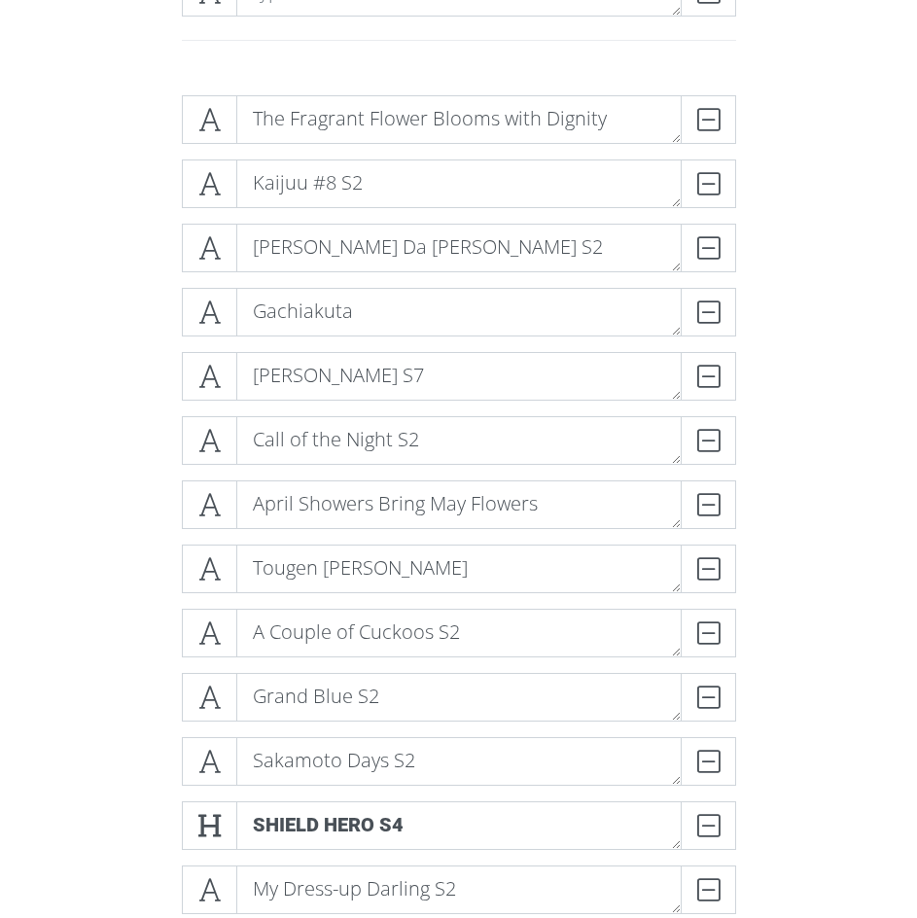
click at [163, 396] on div "The Fragrant Flower Blooms with Dignity DELETE Kaijuu #8 S2 DELETE [PERSON_NAME…" at bounding box center [459, 866] width 701 height 1572
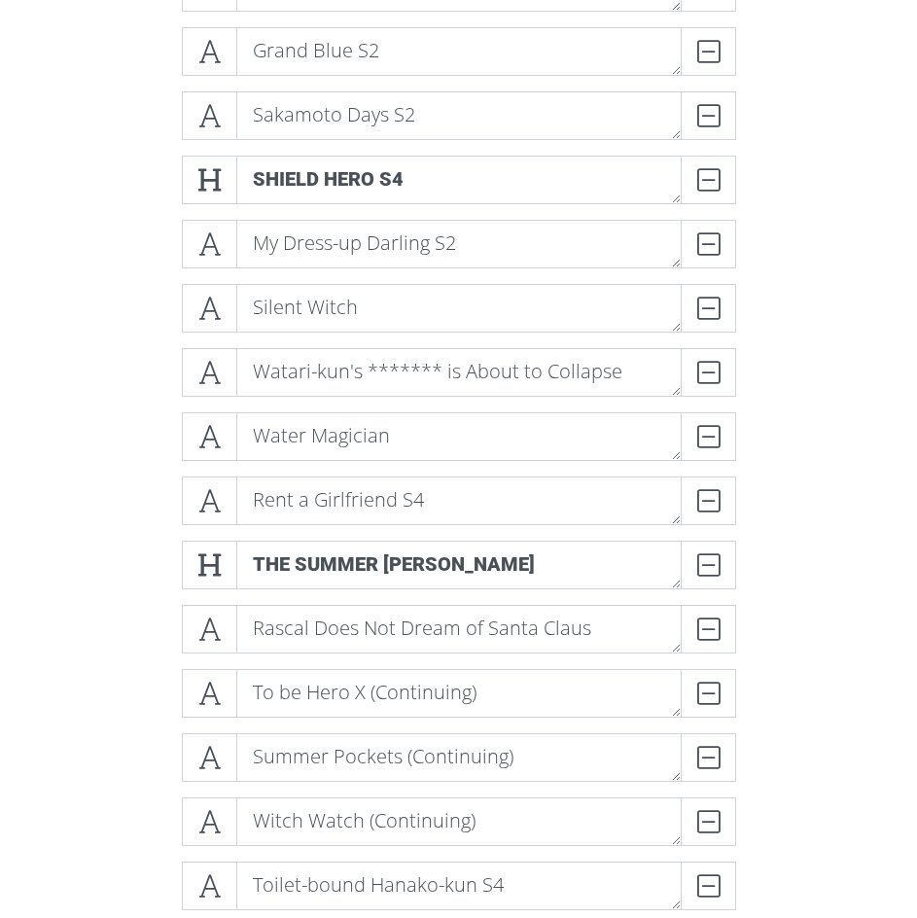
scroll to position [1000, 0]
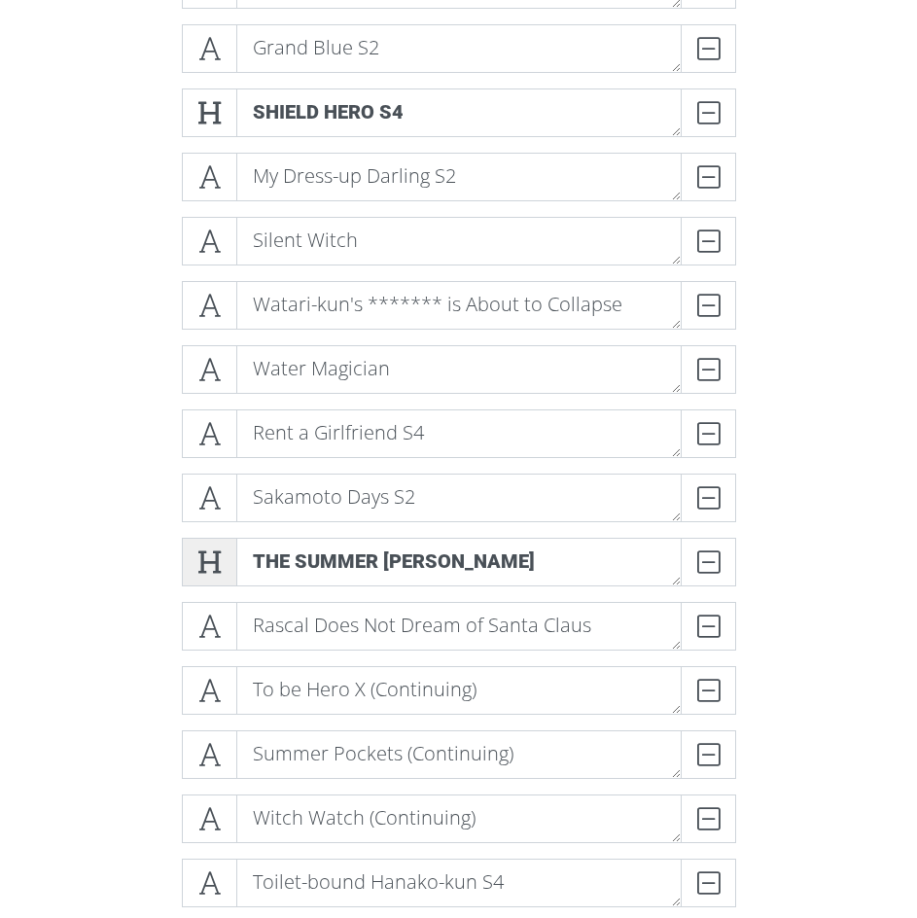
click at [214, 564] on icon at bounding box center [209, 562] width 22 height 19
click at [206, 489] on icon at bounding box center [209, 497] width 22 height 19
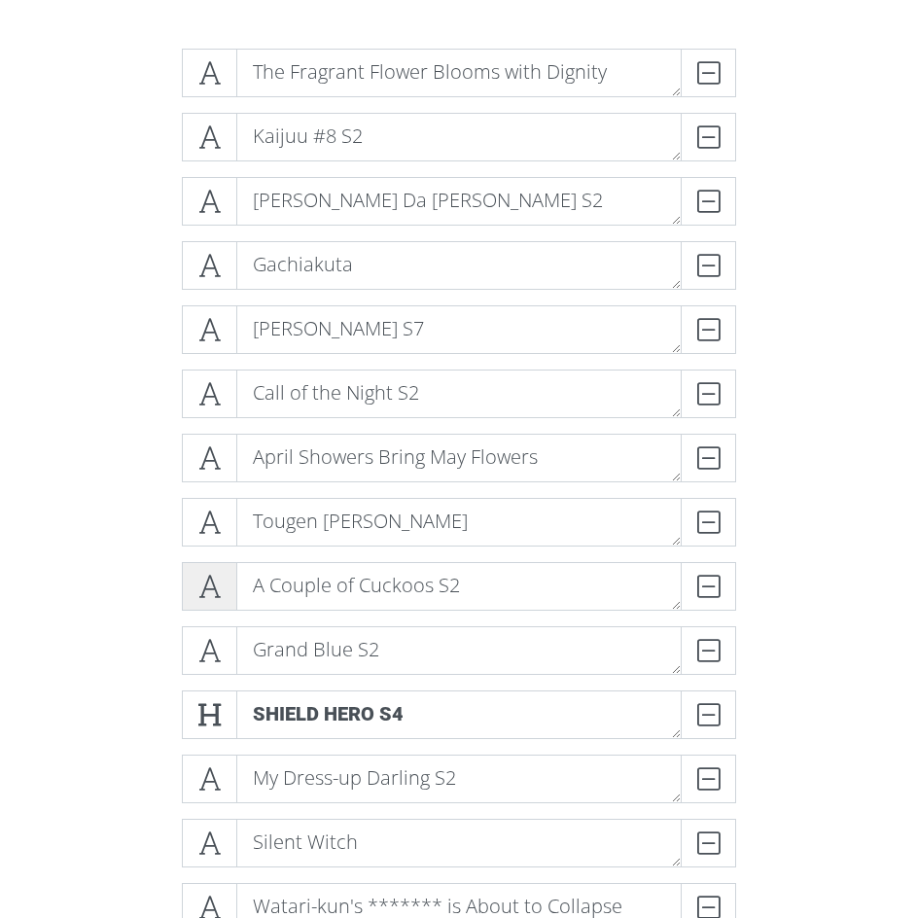
scroll to position [351, 0]
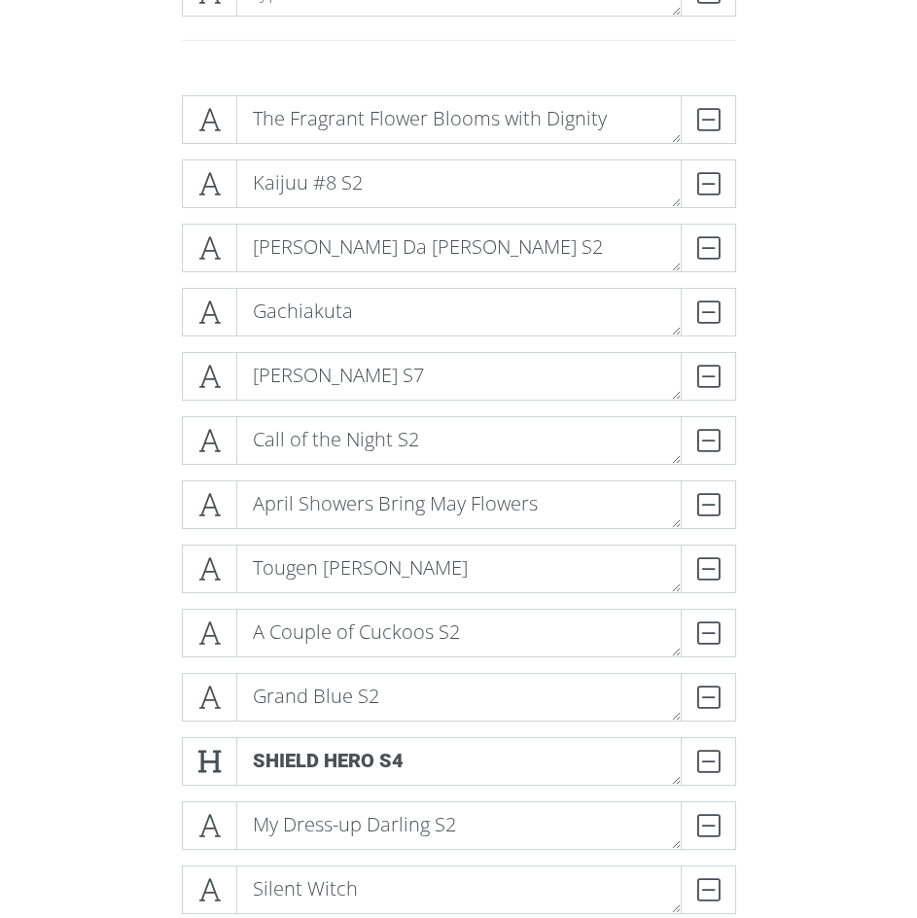
click at [117, 499] on div "The Fragrant Flower Blooms with Dignity DELETE Kaijuu #8 S2 DELETE [PERSON_NAME…" at bounding box center [459, 866] width 701 height 1572
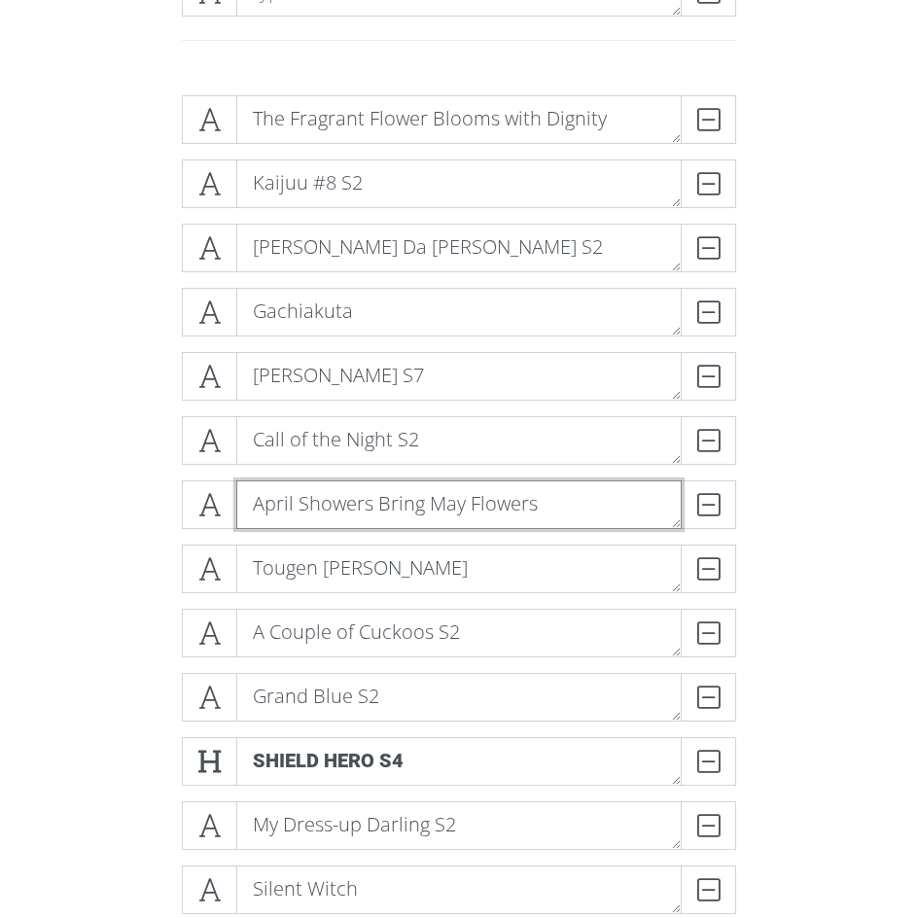
click at [554, 519] on textarea "April Showers Bring May Flowers" at bounding box center [459, 505] width 446 height 49
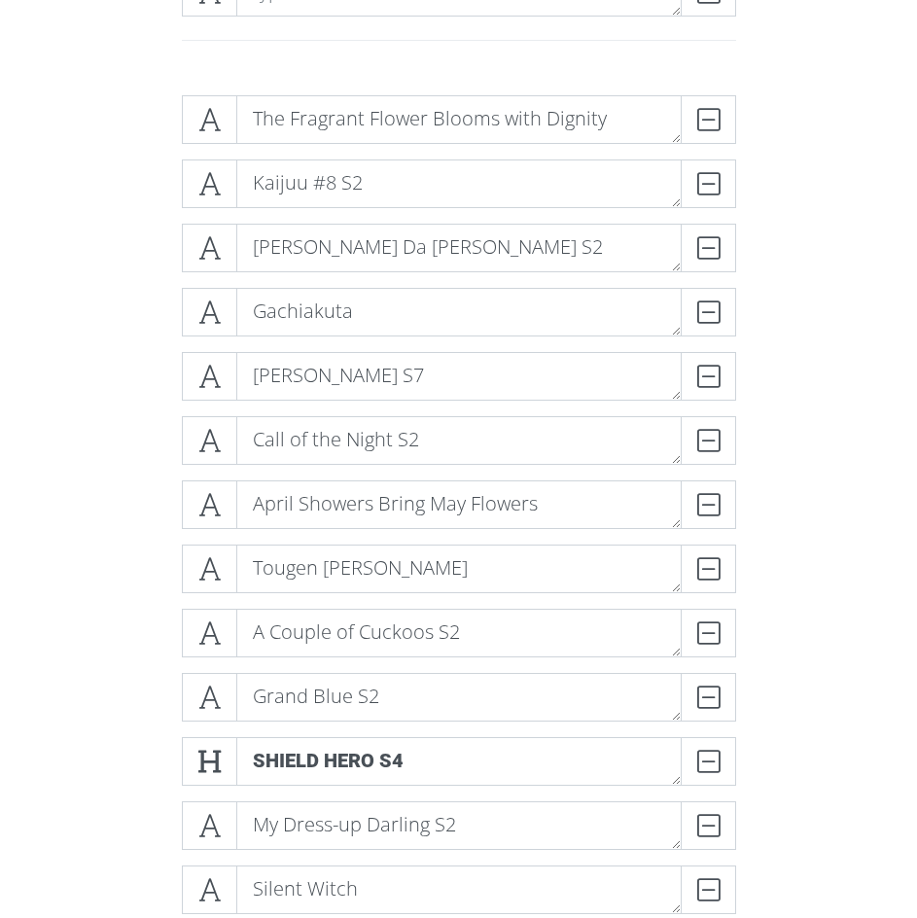
click at [141, 498] on div "The Fragrant Flower Blooms with Dignity DELETE Kaijuu #8 S2 DELETE [PERSON_NAME…" at bounding box center [459, 866] width 701 height 1572
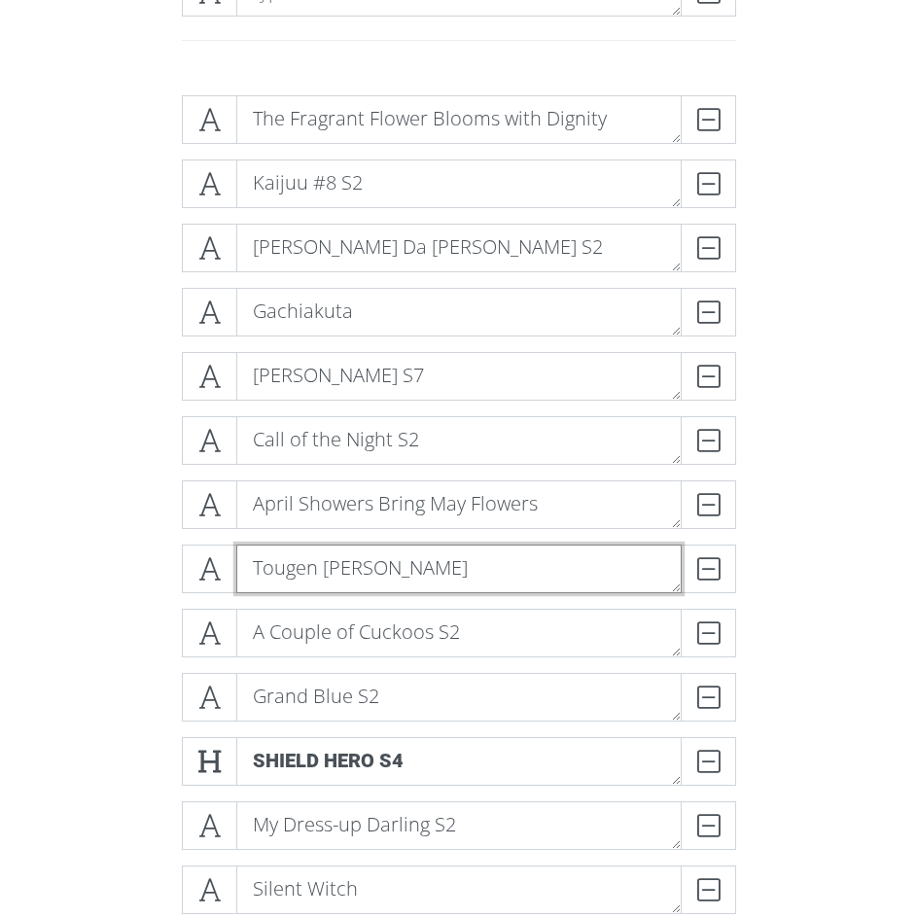
click at [377, 560] on textarea "Tougen [PERSON_NAME]" at bounding box center [459, 569] width 446 height 49
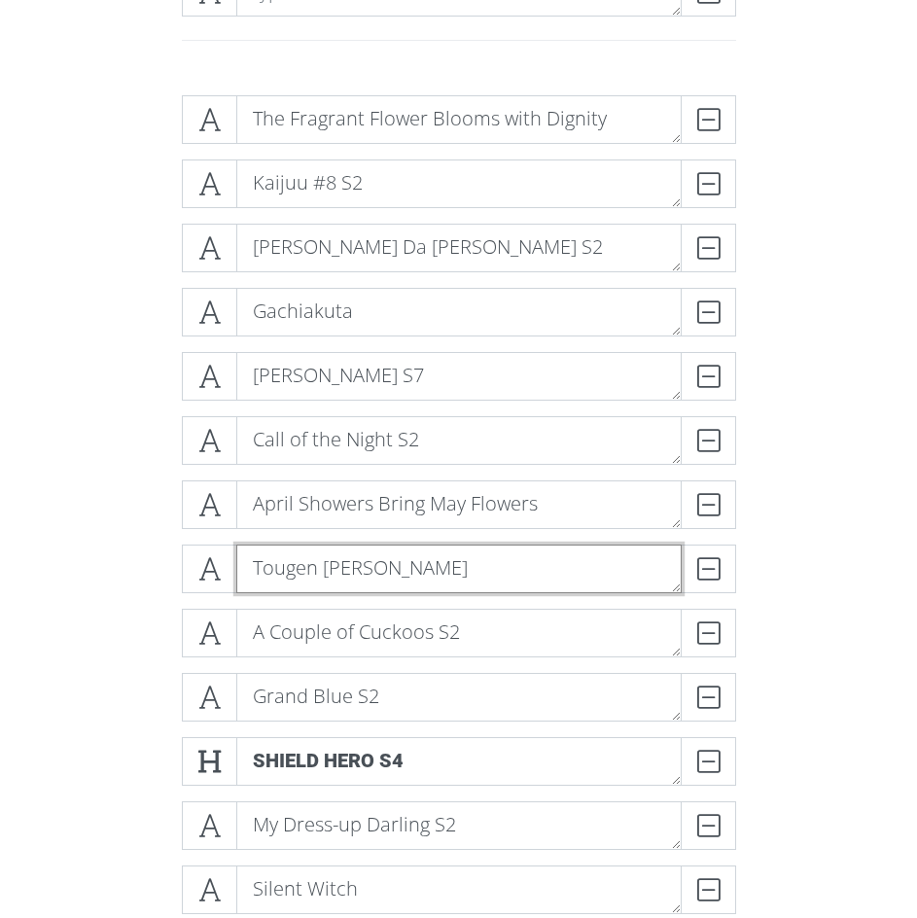
click at [370, 579] on textarea "Tougen [PERSON_NAME]" at bounding box center [459, 569] width 446 height 49
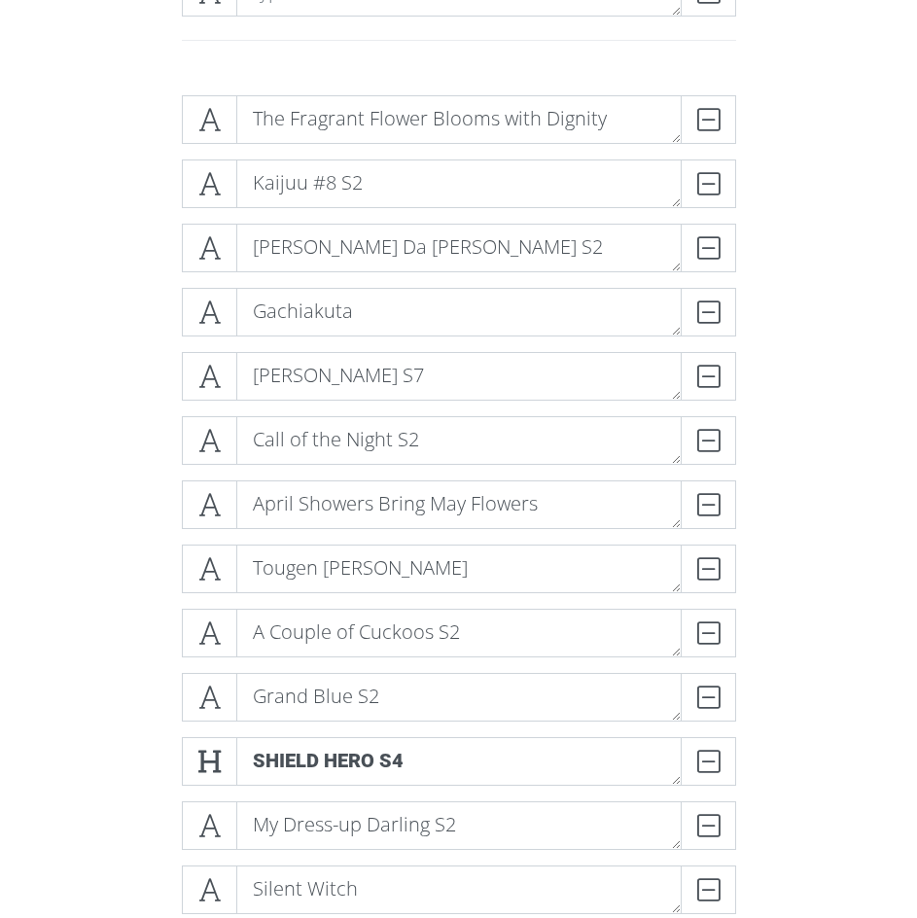
click at [128, 560] on div "The Fragrant Flower Blooms with Dignity DELETE Kaijuu #8 S2 DELETE [PERSON_NAME…" at bounding box center [459, 866] width 701 height 1572
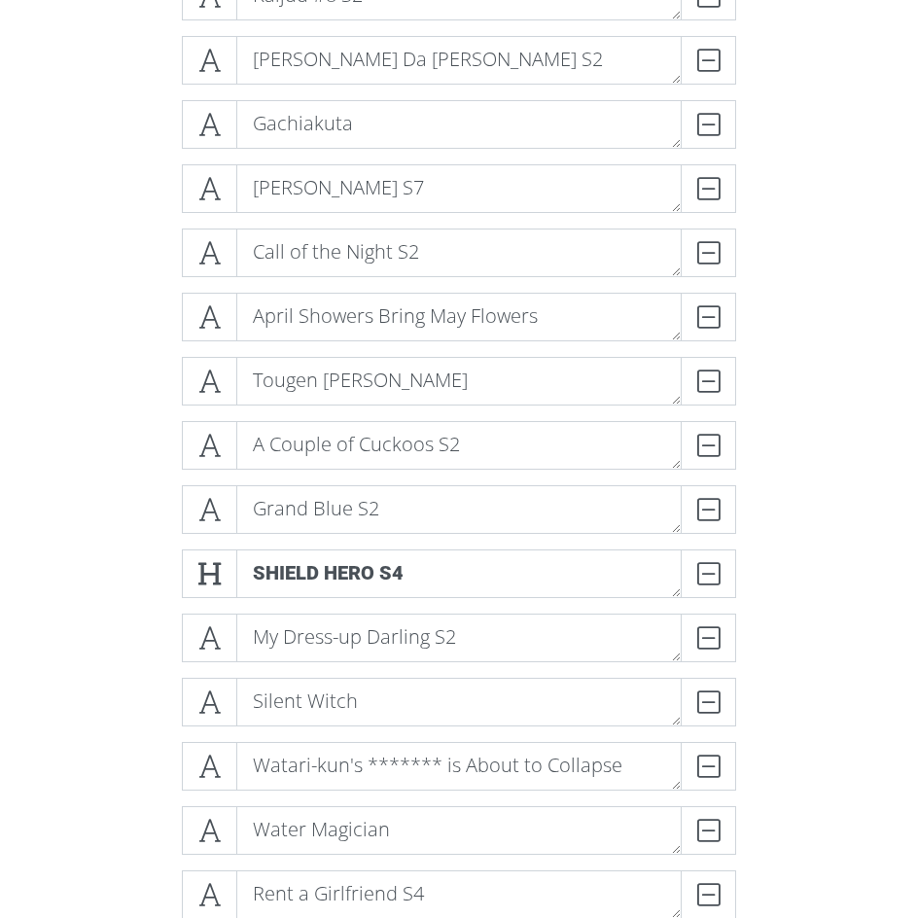
scroll to position [676, 0]
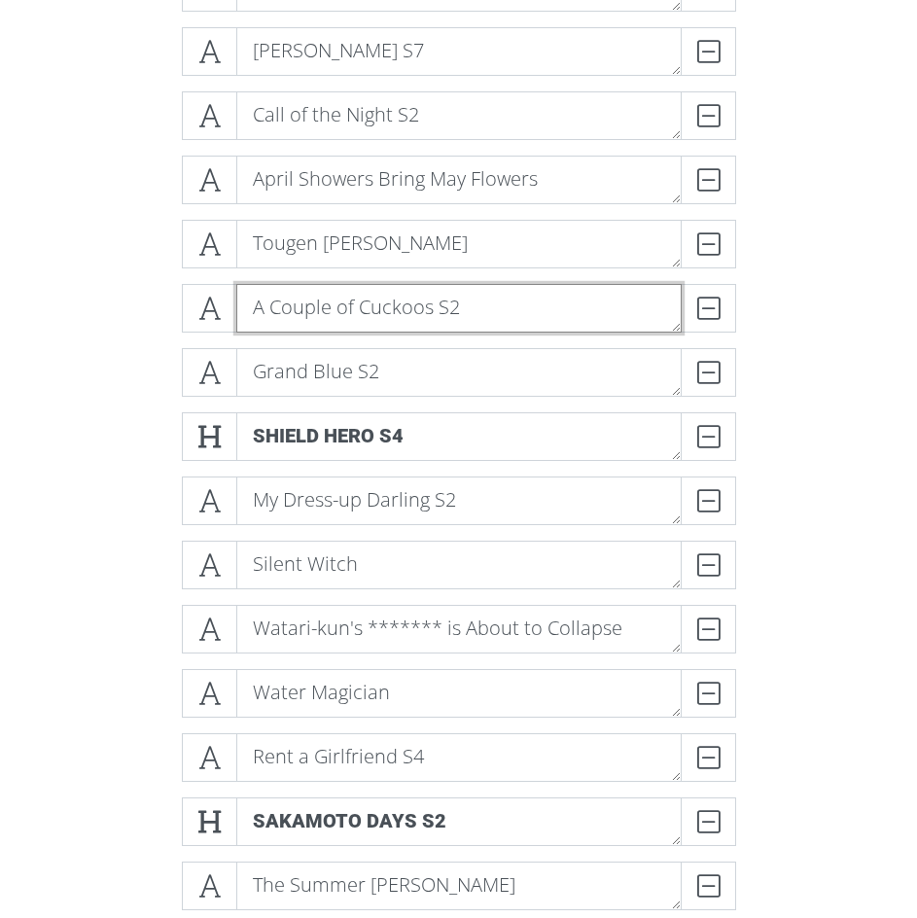
click at [390, 320] on textarea "A Couple of Cuckoos S2" at bounding box center [459, 308] width 446 height 49
click at [483, 311] on textarea "A Couple of Cuckoos S2" at bounding box center [459, 308] width 446 height 49
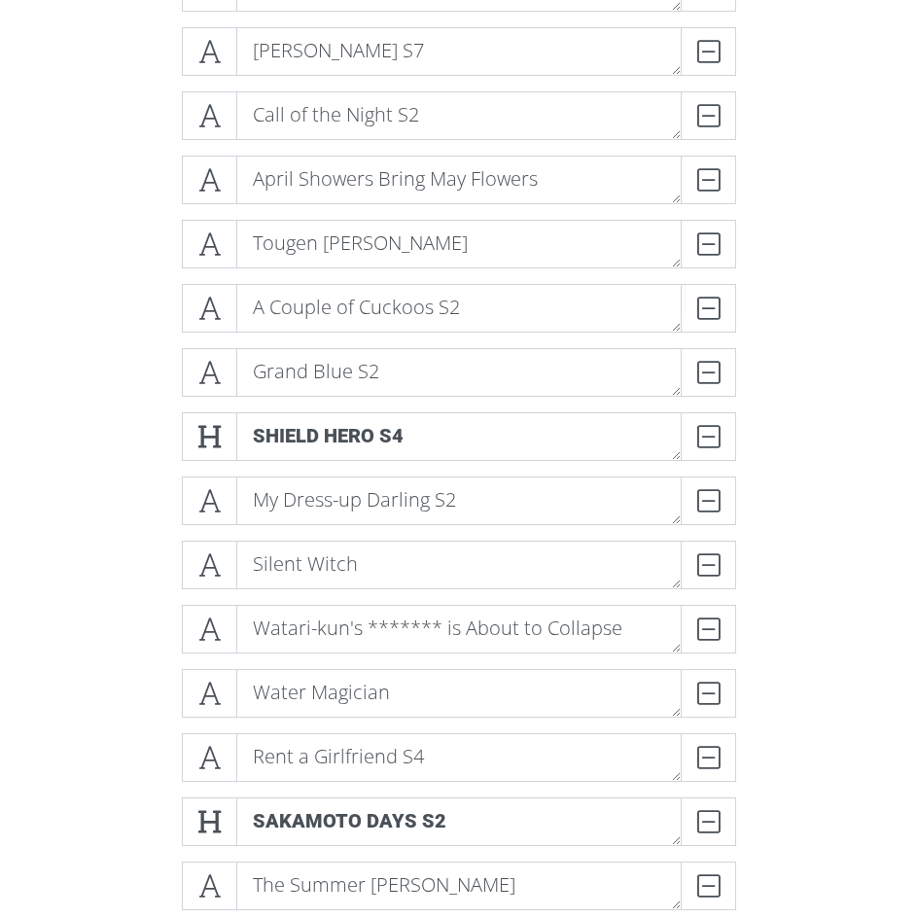
click at [117, 308] on div "The Fragrant Flower Blooms with Dignity DELETE Kaijuu #8 S2 DELETE [PERSON_NAME…" at bounding box center [459, 541] width 701 height 1572
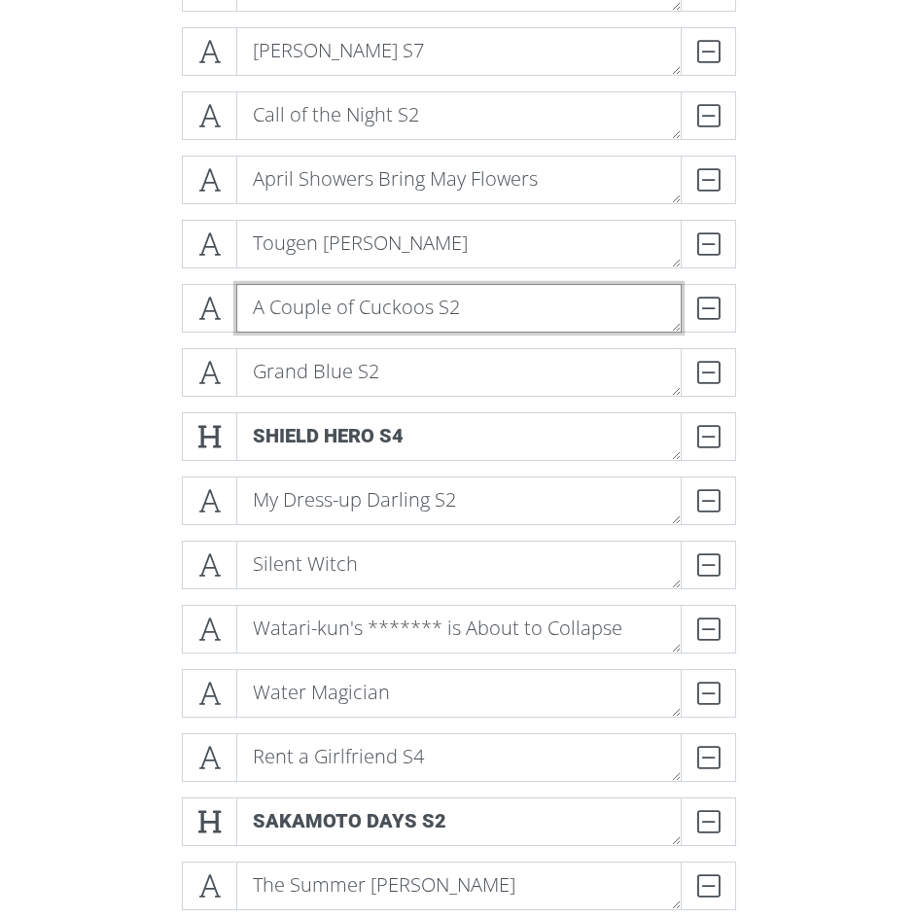
click at [493, 309] on textarea "A Couple of Cuckoos S2" at bounding box center [459, 308] width 446 height 49
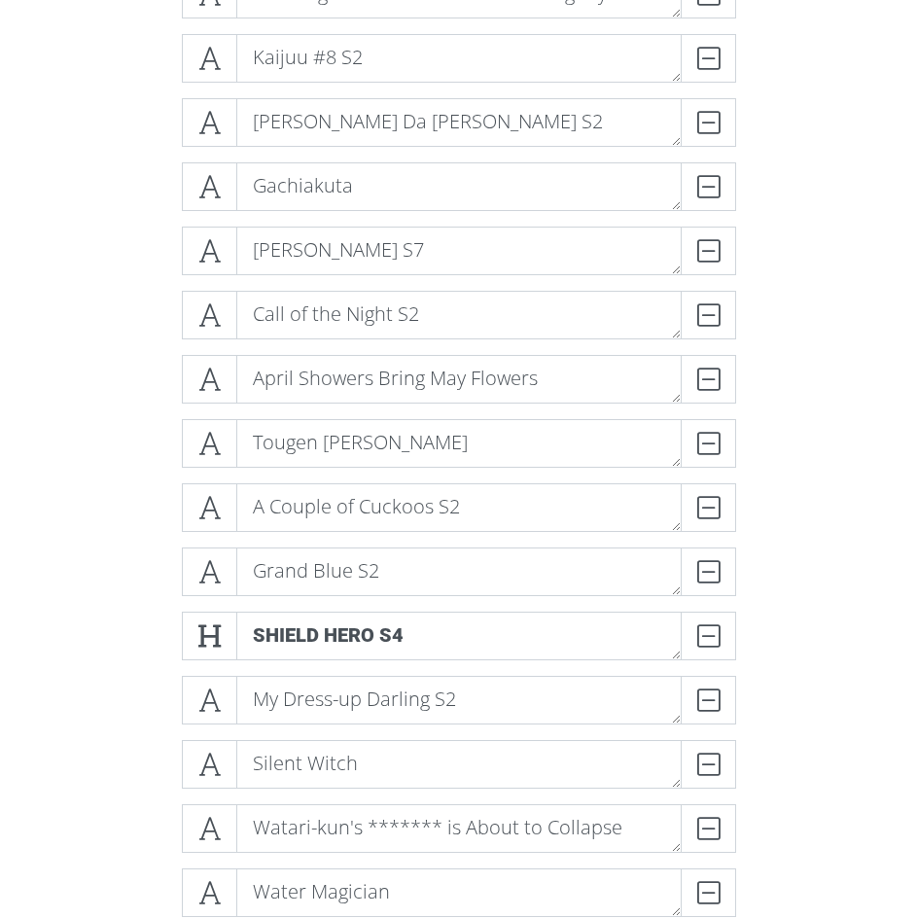
scroll to position [514, 0]
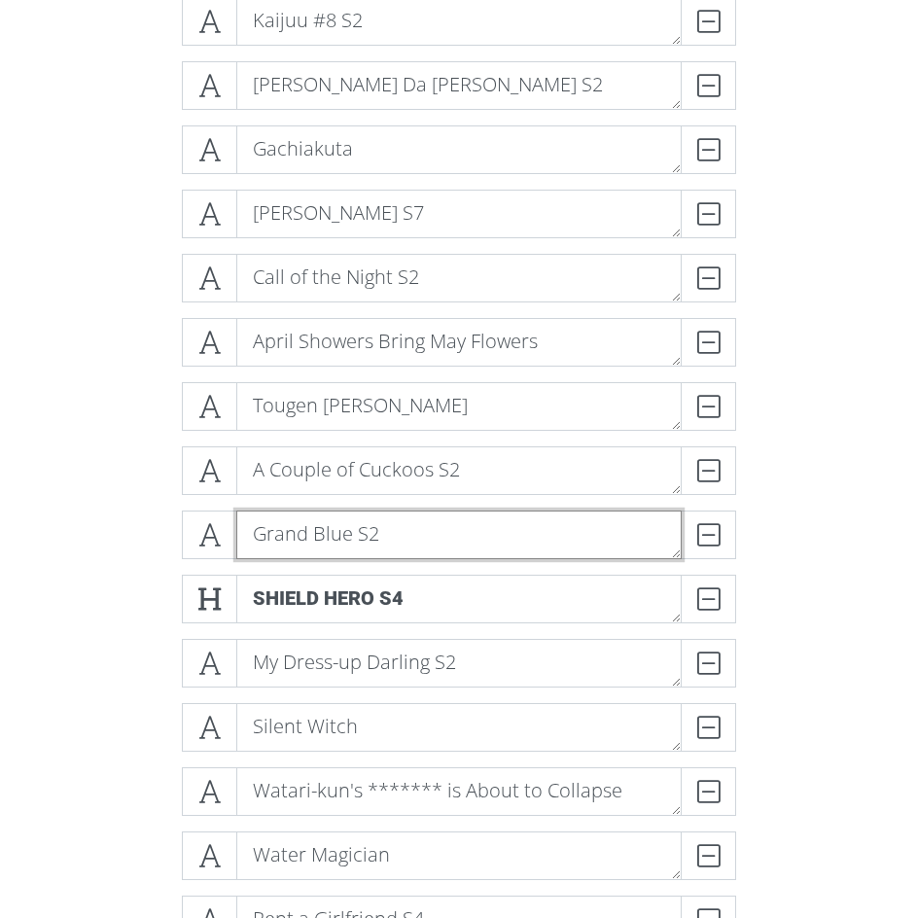
click at [379, 555] on textarea "Grand Blue S2" at bounding box center [459, 535] width 446 height 49
click at [109, 525] on div "The Fragrant Flower Blooms with Dignity DELETE Kaijuu #8 S2 DELETE [PERSON_NAME…" at bounding box center [459, 703] width 701 height 1572
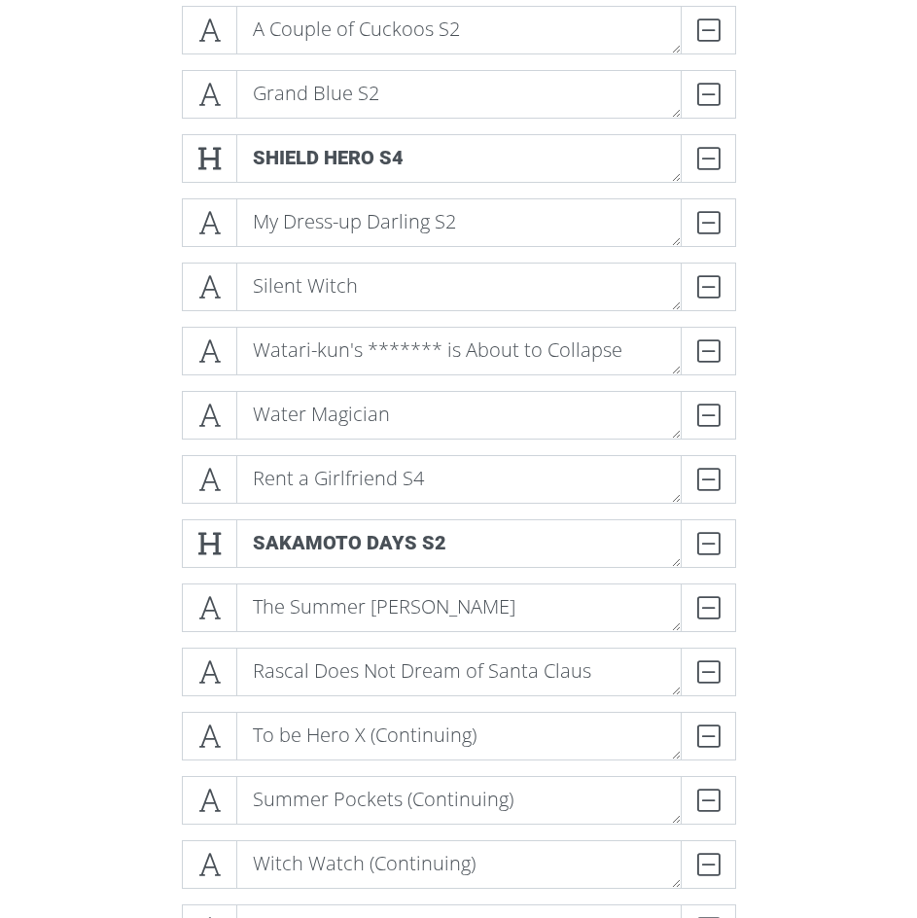
scroll to position [1000, 0]
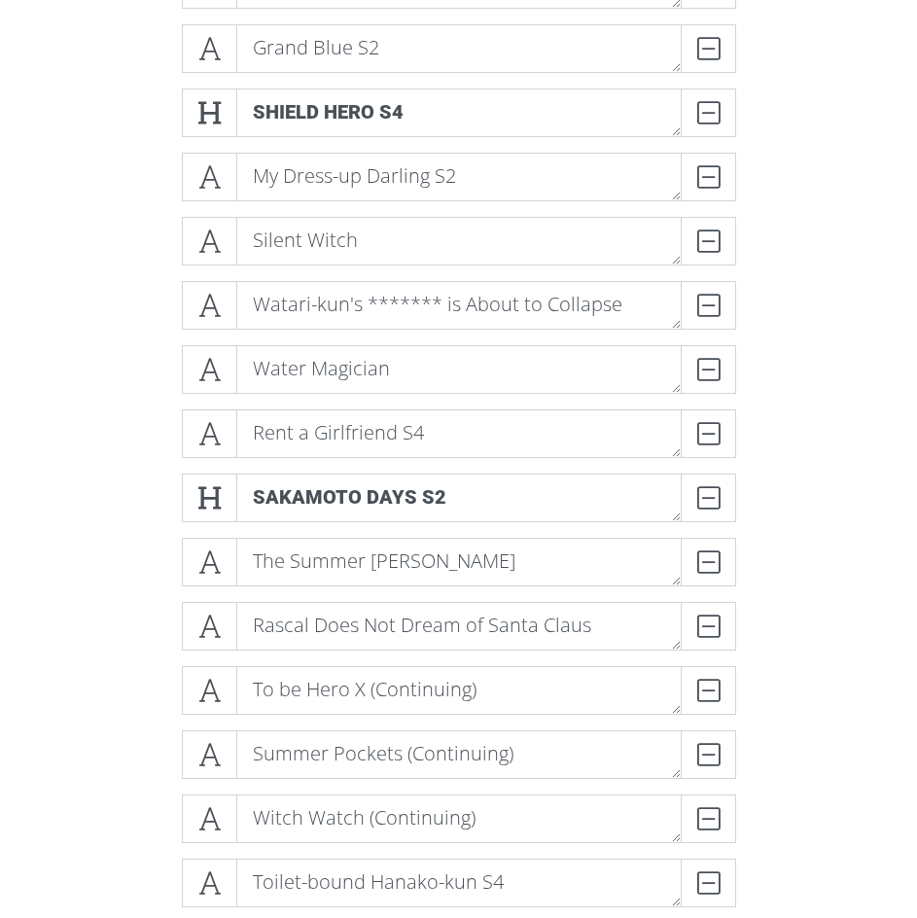
click at [171, 209] on div "The Fragrant Flower Blooms with Dignity DELETE Kaijuu #8 S2 DELETE [PERSON_NAME…" at bounding box center [459, 216] width 584 height 1541
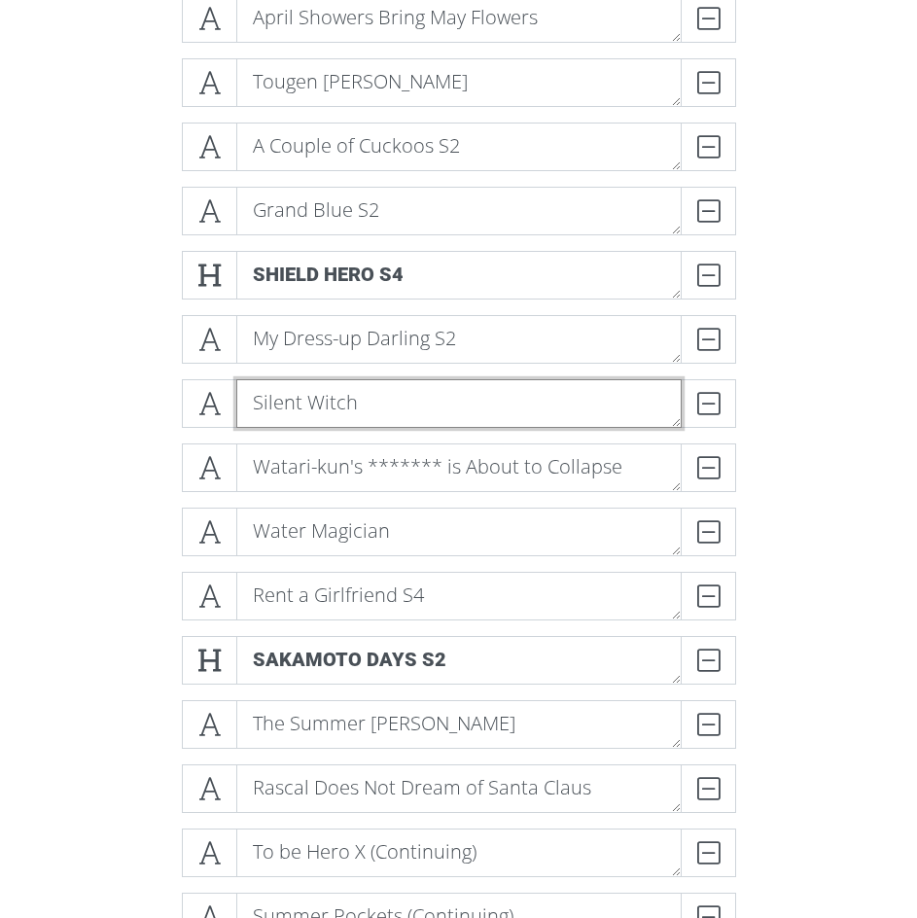
click at [383, 418] on textarea "Silent Witch" at bounding box center [459, 403] width 446 height 49
click at [91, 395] on form "The Fragrant Flower Blooms with Dignity DELETE Kaijuu #8 S2 DELETE [PERSON_NAME…" at bounding box center [458, 530] width 917 height 1874
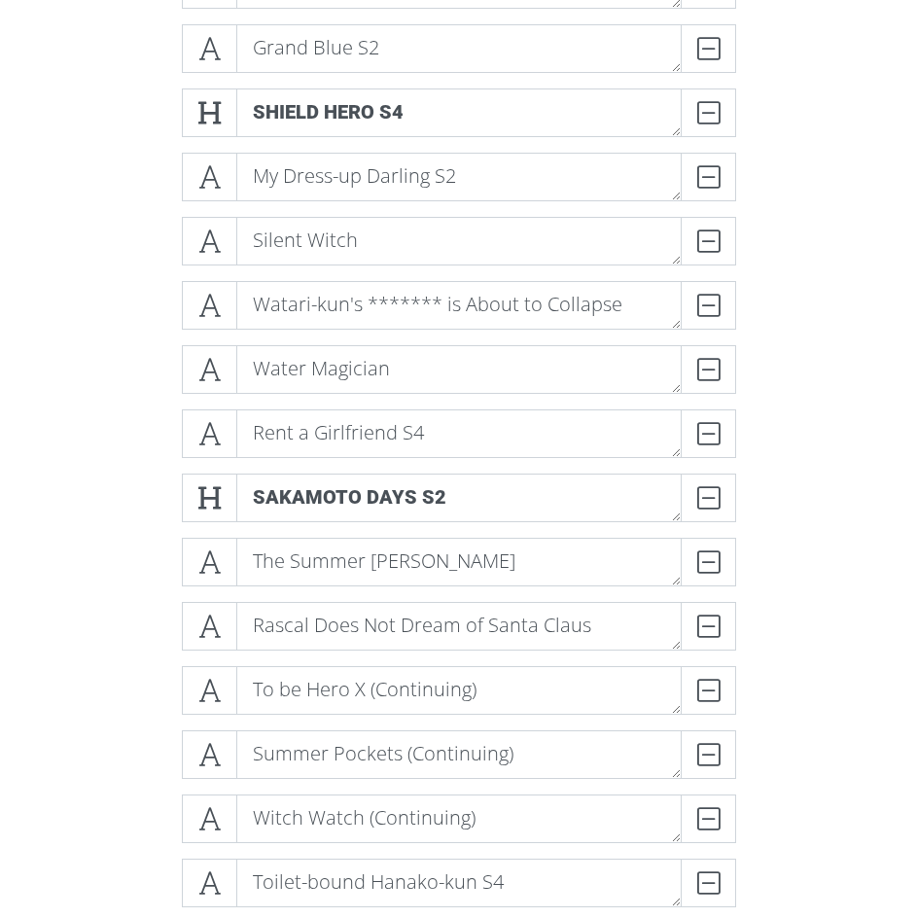
click at [109, 304] on div "The Fragrant Flower Blooms with Dignity DELETE Kaijuu #8 S2 DELETE [PERSON_NAME…" at bounding box center [459, 217] width 701 height 1572
click at [97, 330] on form "The Fragrant Flower Blooms with Dignity DELETE Kaijuu #8 S2 DELETE [PERSON_NAME…" at bounding box center [458, 368] width 917 height 1874
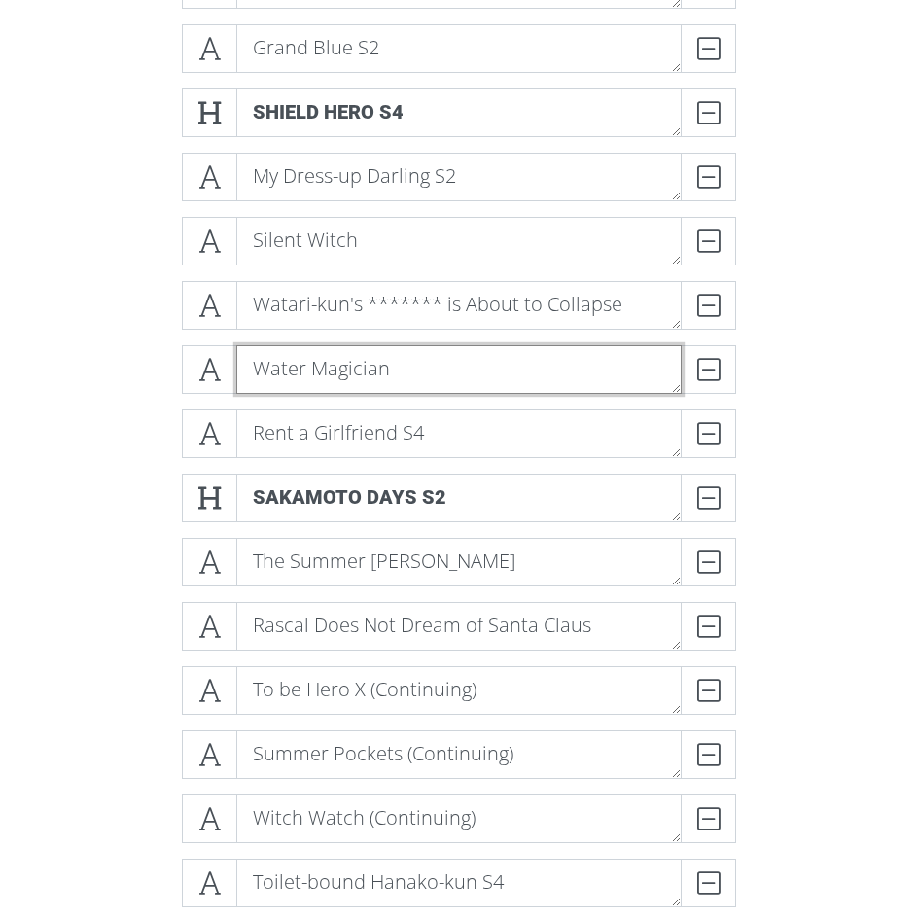
click at [409, 367] on textarea "Water Magician" at bounding box center [459, 369] width 446 height 49
click at [252, 365] on textarea "Water Magician" at bounding box center [459, 369] width 446 height 49
click at [253, 374] on textarea "Water Magician" at bounding box center [459, 369] width 446 height 49
click at [305, 372] on textarea "Water Magician" at bounding box center [459, 369] width 446 height 49
click at [403, 376] on textarea "Water Magician" at bounding box center [459, 369] width 446 height 49
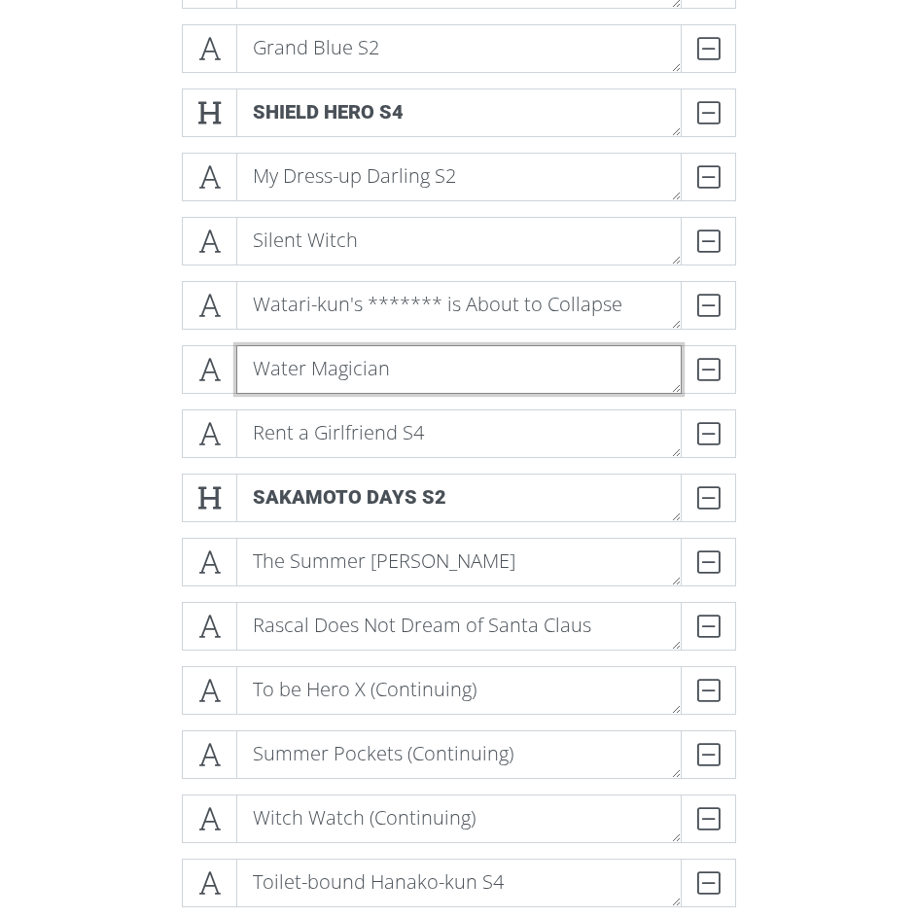
click at [311, 376] on textarea "Water Magician" at bounding box center [459, 369] width 446 height 49
click at [301, 373] on textarea "Water Magician" at bounding box center [459, 369] width 446 height 49
click at [308, 372] on textarea "Water Magician" at bounding box center [459, 369] width 446 height 49
click at [254, 369] on textarea "Water Magician" at bounding box center [459, 369] width 446 height 49
click at [403, 370] on textarea "Water Magician" at bounding box center [459, 369] width 446 height 49
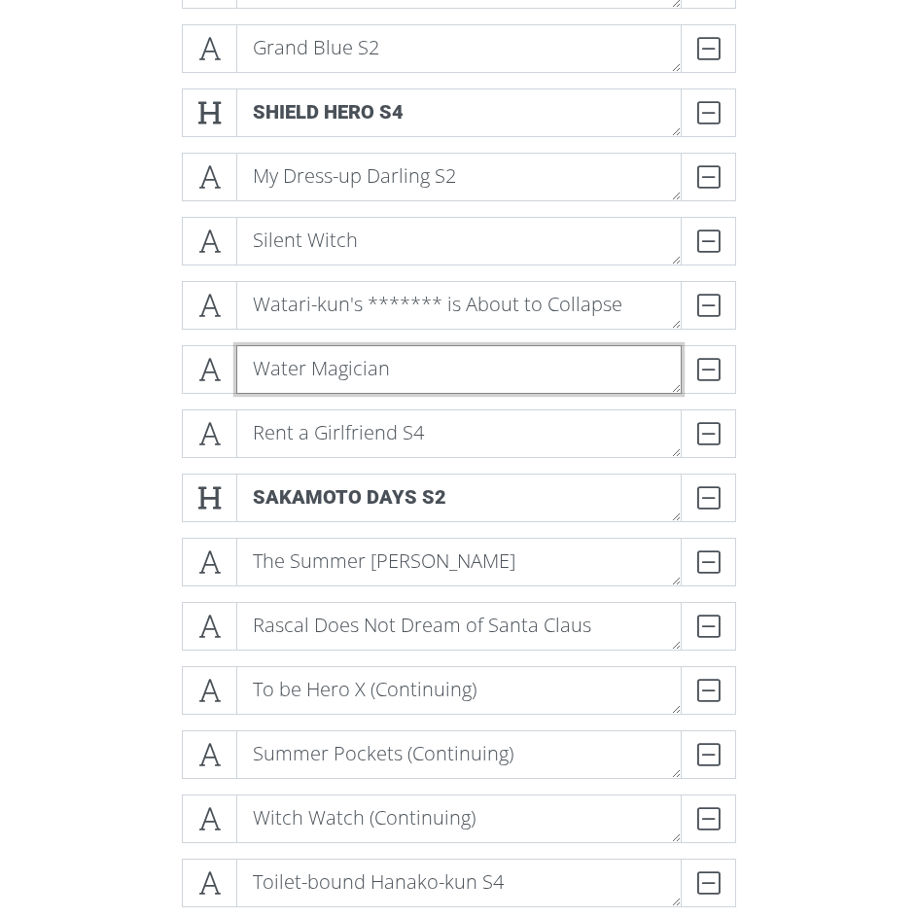
click at [307, 370] on textarea "Water Magician" at bounding box center [459, 369] width 446 height 49
click at [309, 371] on textarea "Water Magician" at bounding box center [459, 369] width 446 height 49
click at [247, 373] on textarea "Water Magician" at bounding box center [459, 369] width 446 height 49
click at [387, 373] on textarea "Water Magician" at bounding box center [459, 369] width 446 height 49
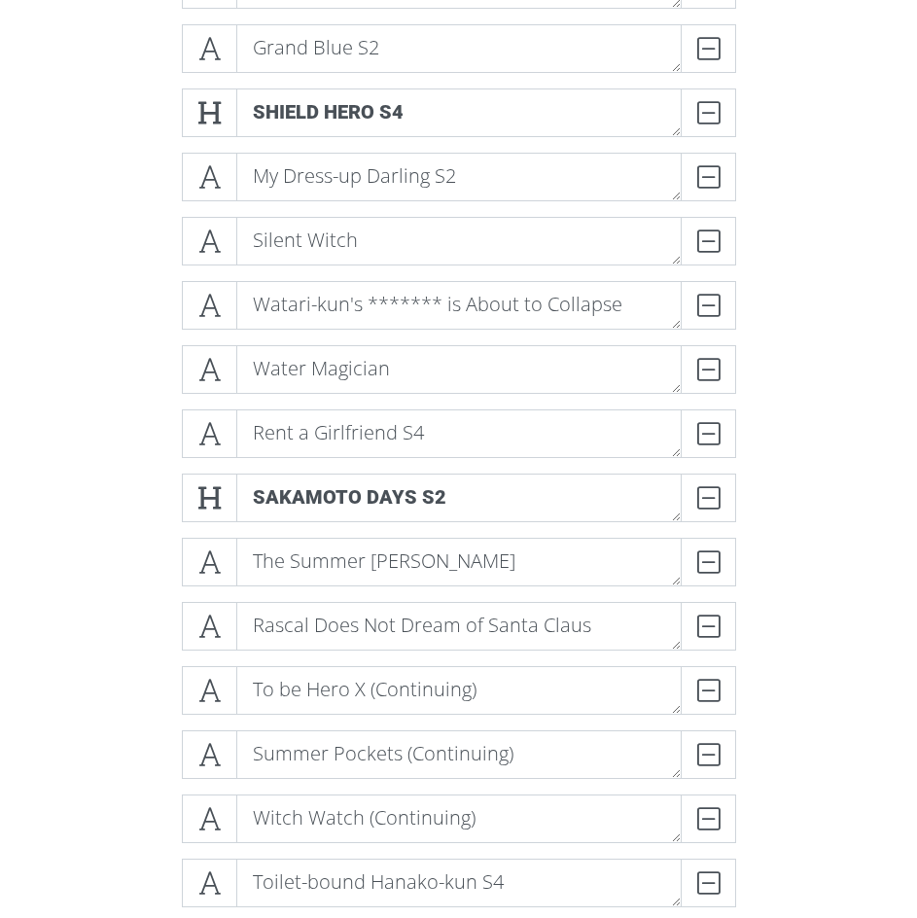
click at [147, 367] on div "The Fragrant Flower Blooms with Dignity DELETE Kaijuu #8 S2 DELETE [PERSON_NAME…" at bounding box center [459, 217] width 701 height 1572
click at [105, 455] on form "The Fragrant Flower Blooms with Dignity DELETE Kaijuu #8 S2 DELETE [PERSON_NAME…" at bounding box center [458, 368] width 917 height 1874
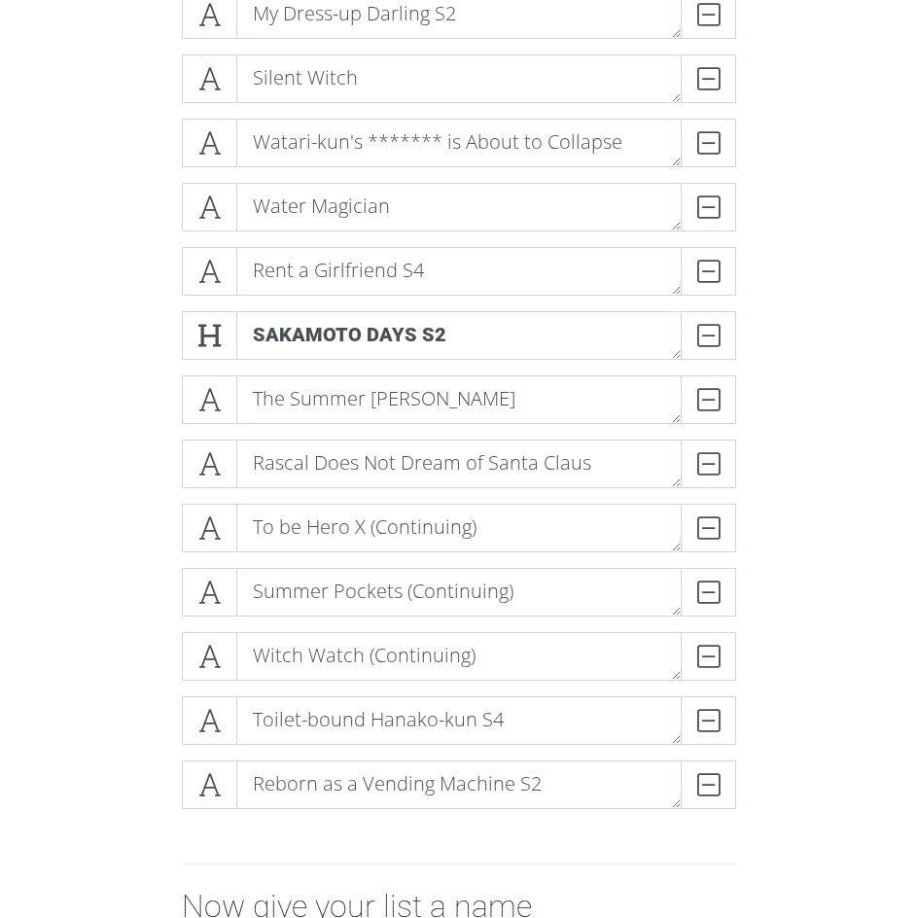
click at [142, 389] on div "The Fragrant Flower Blooms with Dignity DELETE Kaijuu #8 S2 DELETE [PERSON_NAME…" at bounding box center [459, 54] width 701 height 1572
click at [71, 620] on form "The Fragrant Flower Blooms with Dignity DELETE Kaijuu #8 S2 DELETE [PERSON_NAME…" at bounding box center [458, 205] width 917 height 1874
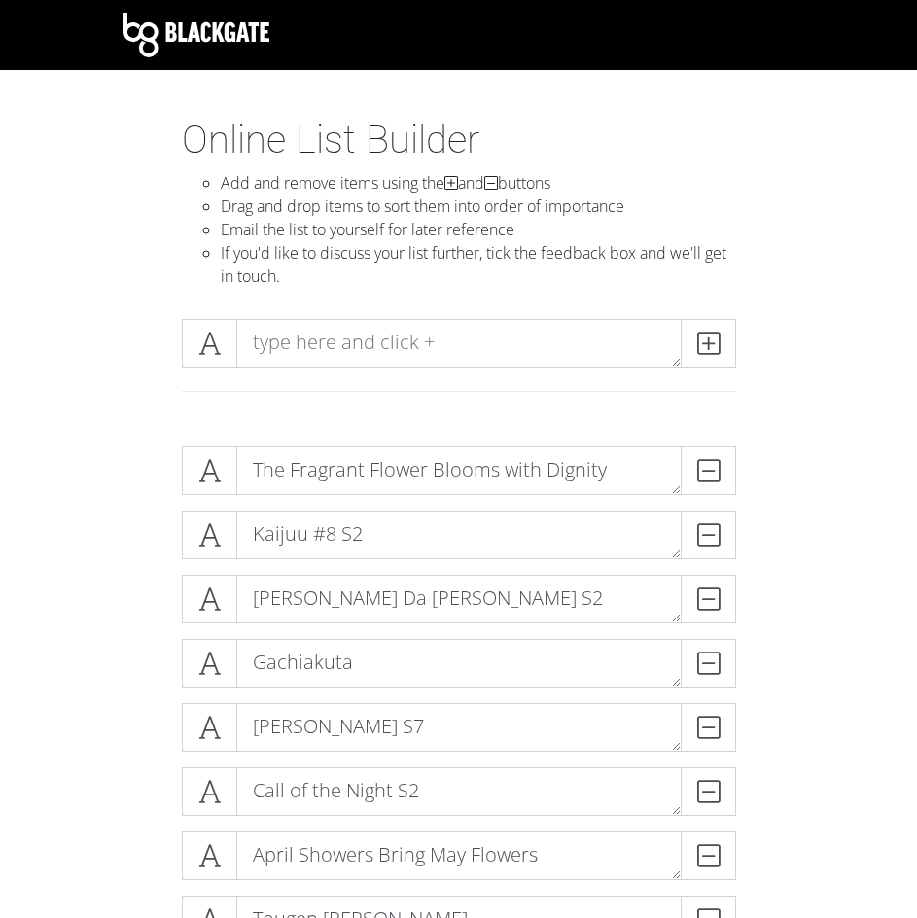
scroll to position [162, 0]
